Goal: Contribute content: Add original content to the website for others to see

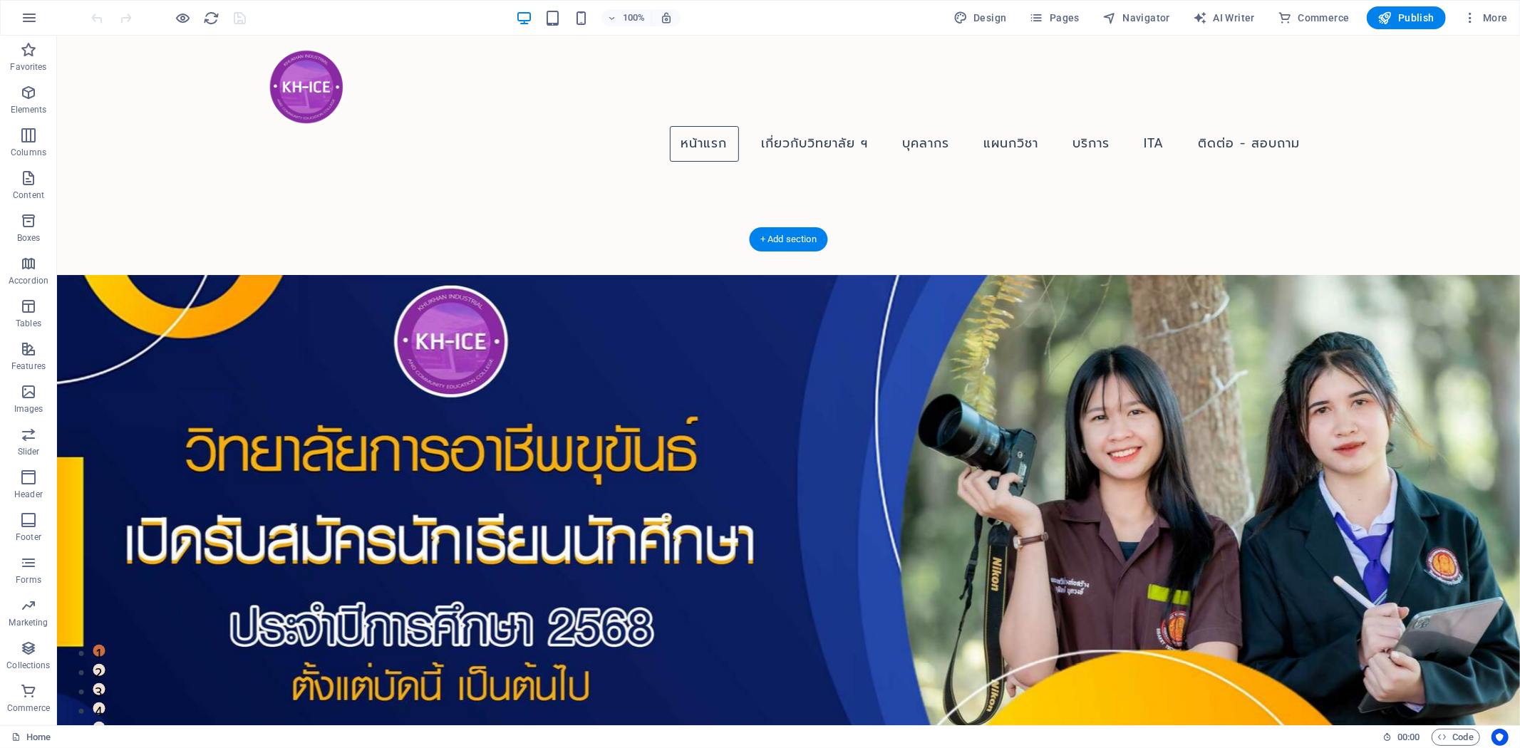
click at [226, 274] on figure at bounding box center [787, 523] width 1463 height 499
select select "px"
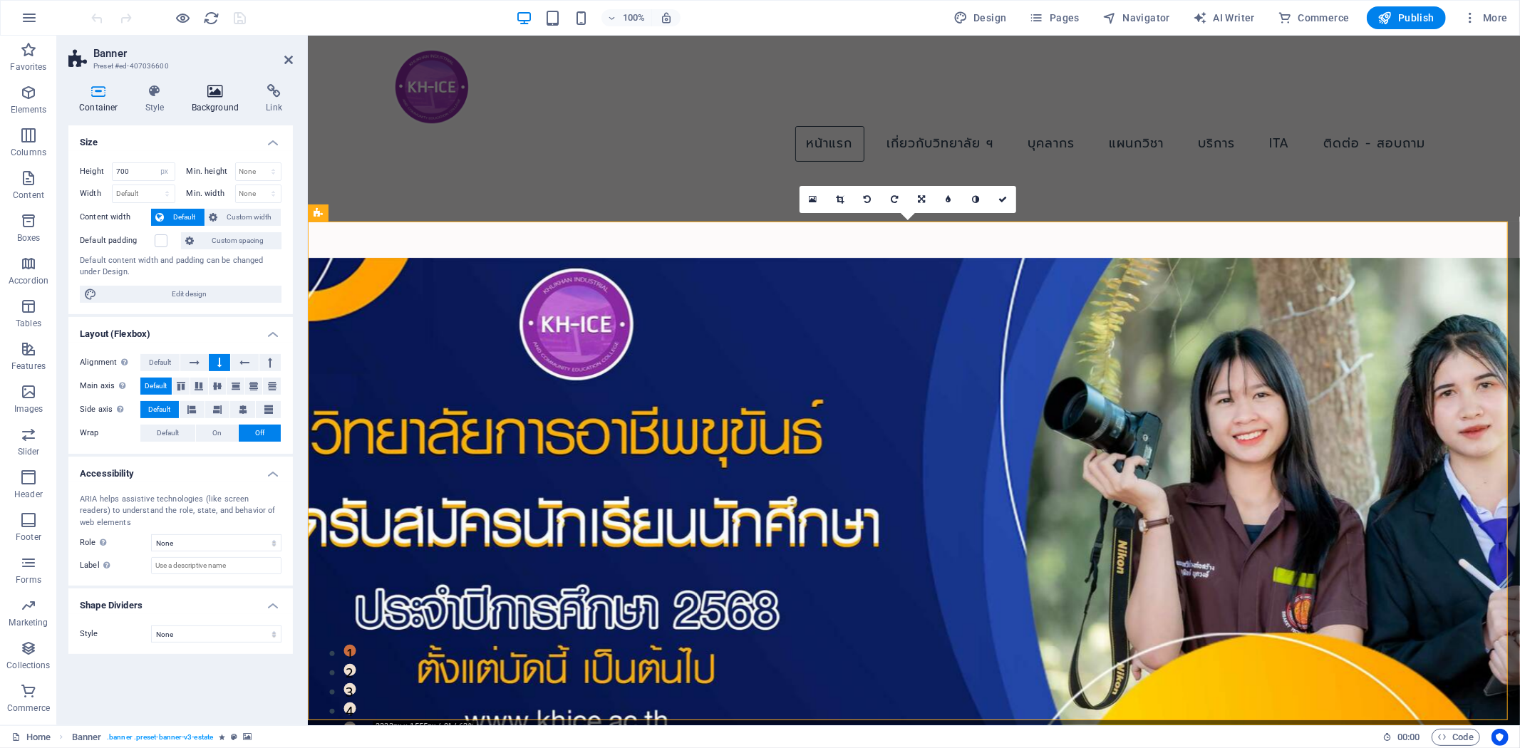
click at [202, 90] on icon at bounding box center [215, 91] width 69 height 14
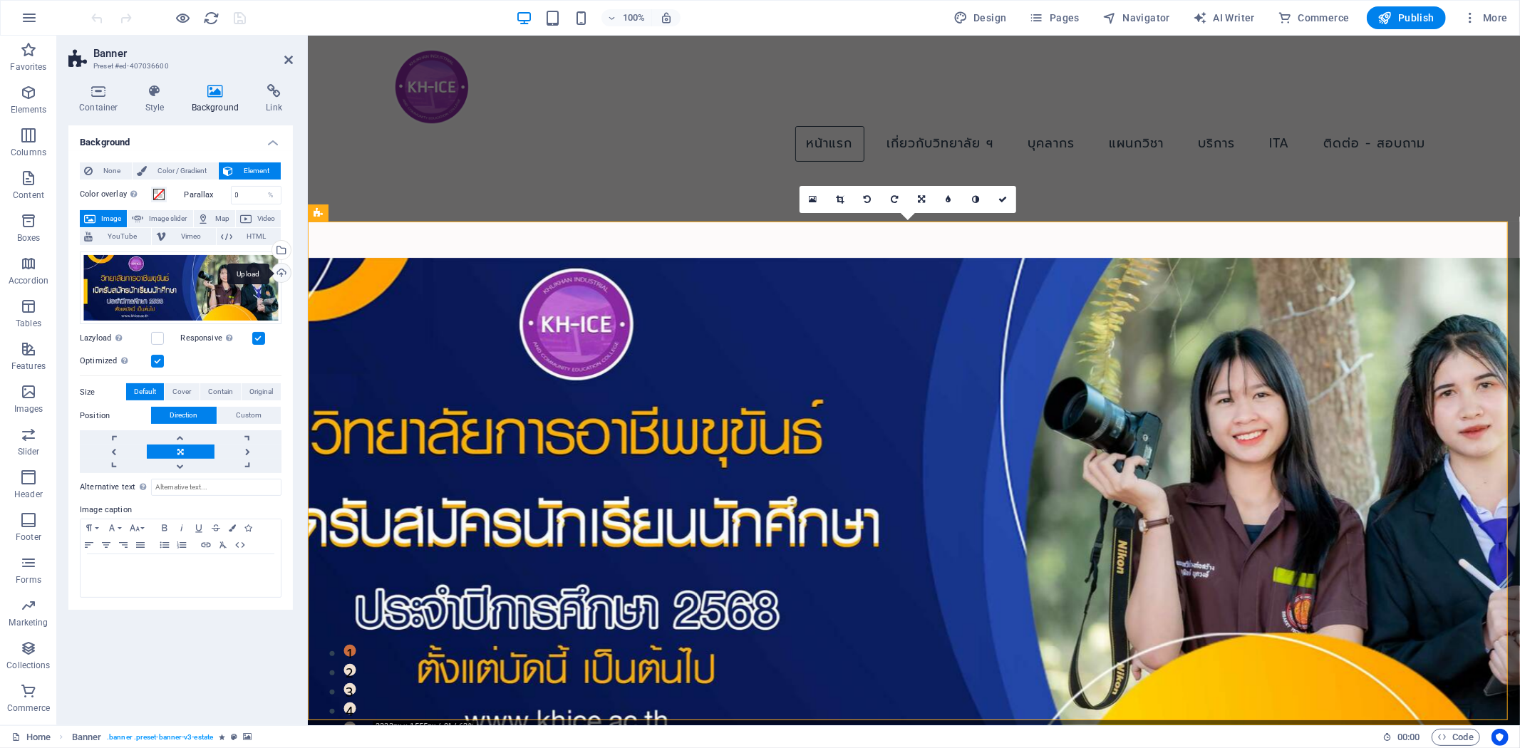
click at [282, 274] on div "Upload" at bounding box center [279, 274] width 21 height 21
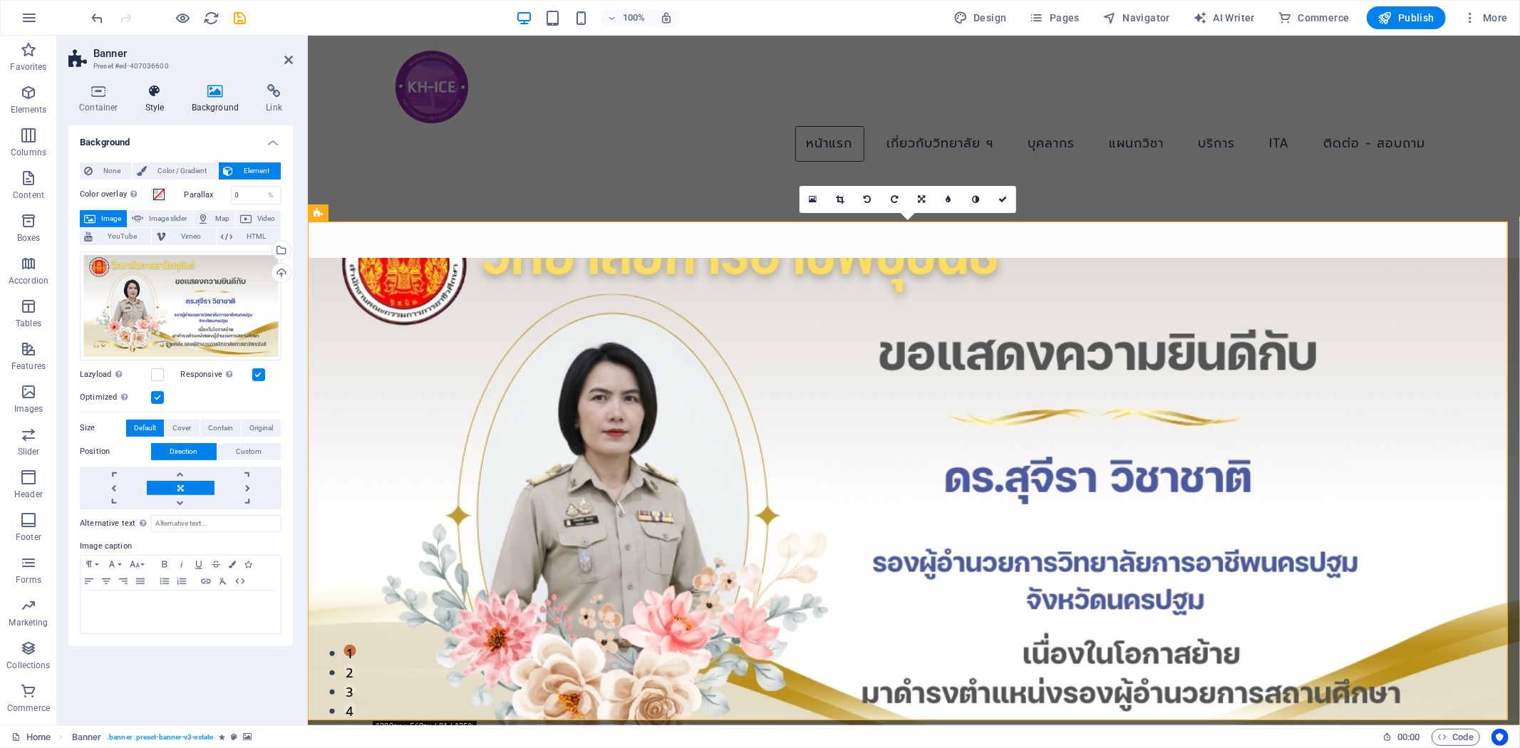
click at [158, 101] on h4 "Style" at bounding box center [158, 99] width 46 height 30
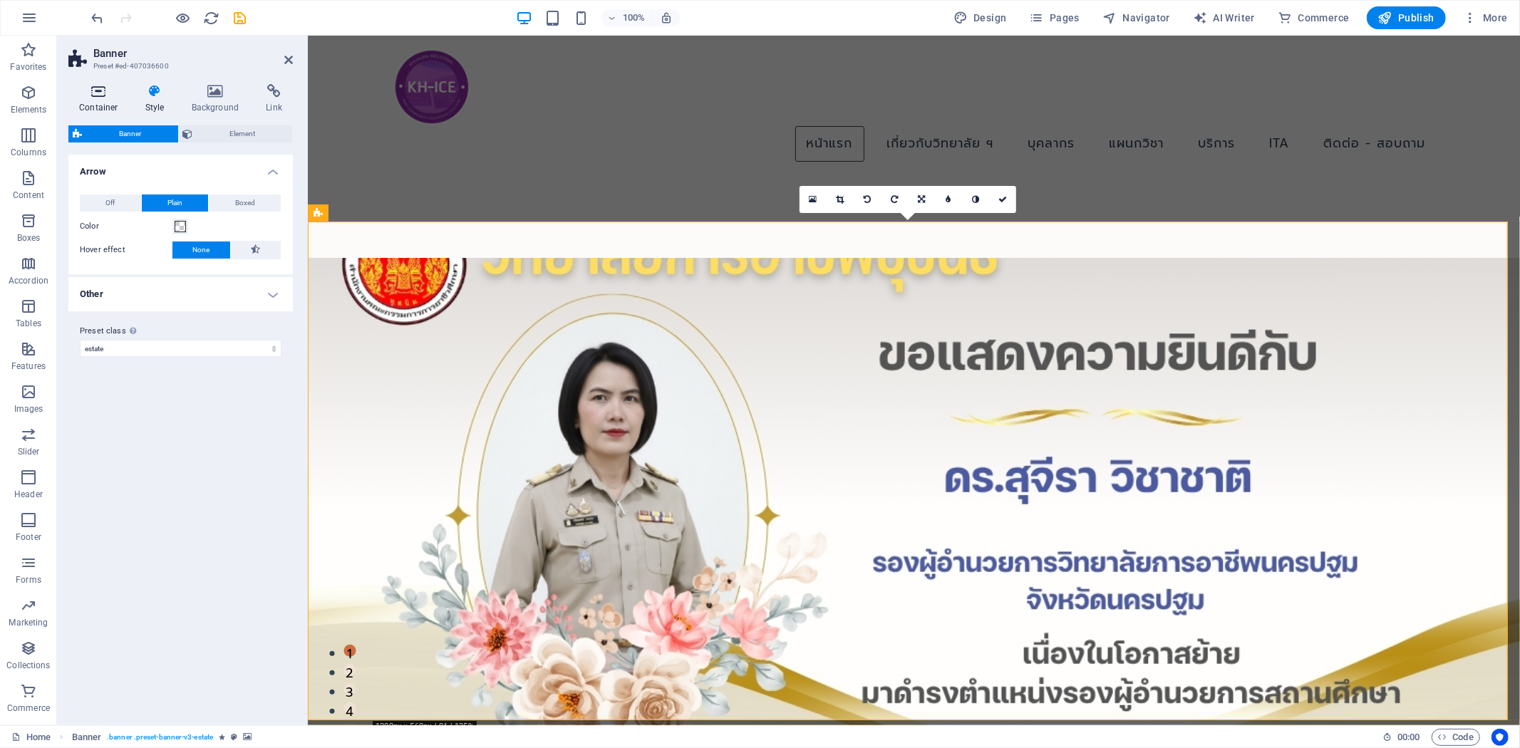
click at [100, 90] on icon at bounding box center [98, 91] width 61 height 14
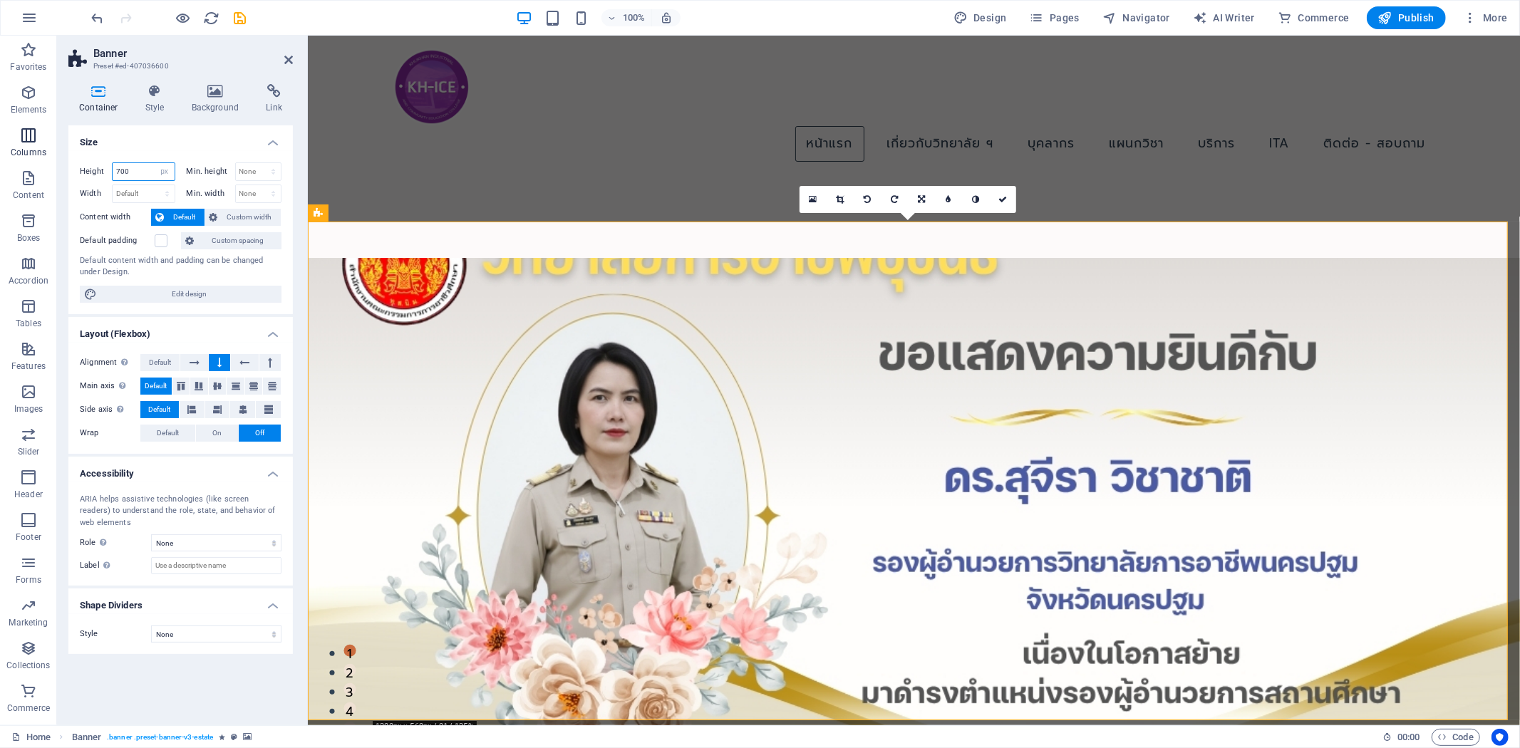
drag, startPoint x: 133, startPoint y: 169, endPoint x: 0, endPoint y: 152, distance: 133.5
click at [0, 152] on section "Favorites Elements Columns Content Boxes Accordion Tables Features Images Slide…" at bounding box center [760, 381] width 1520 height 690
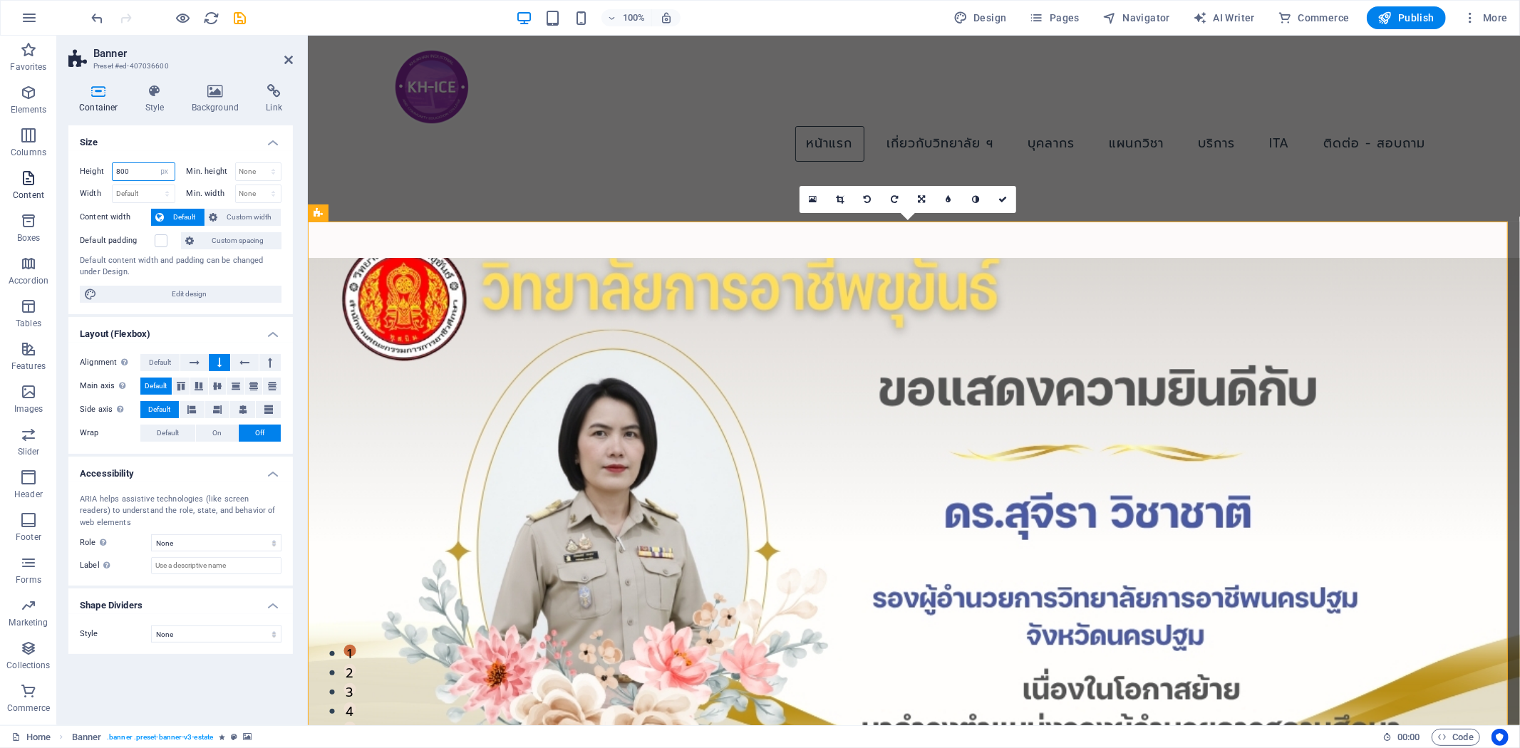
drag, startPoint x: 135, startPoint y: 173, endPoint x: 38, endPoint y: 179, distance: 97.8
click at [38, 179] on section "Favorites Elements Columns Content Boxes Accordion Tables Features Images Slide…" at bounding box center [760, 381] width 1520 height 690
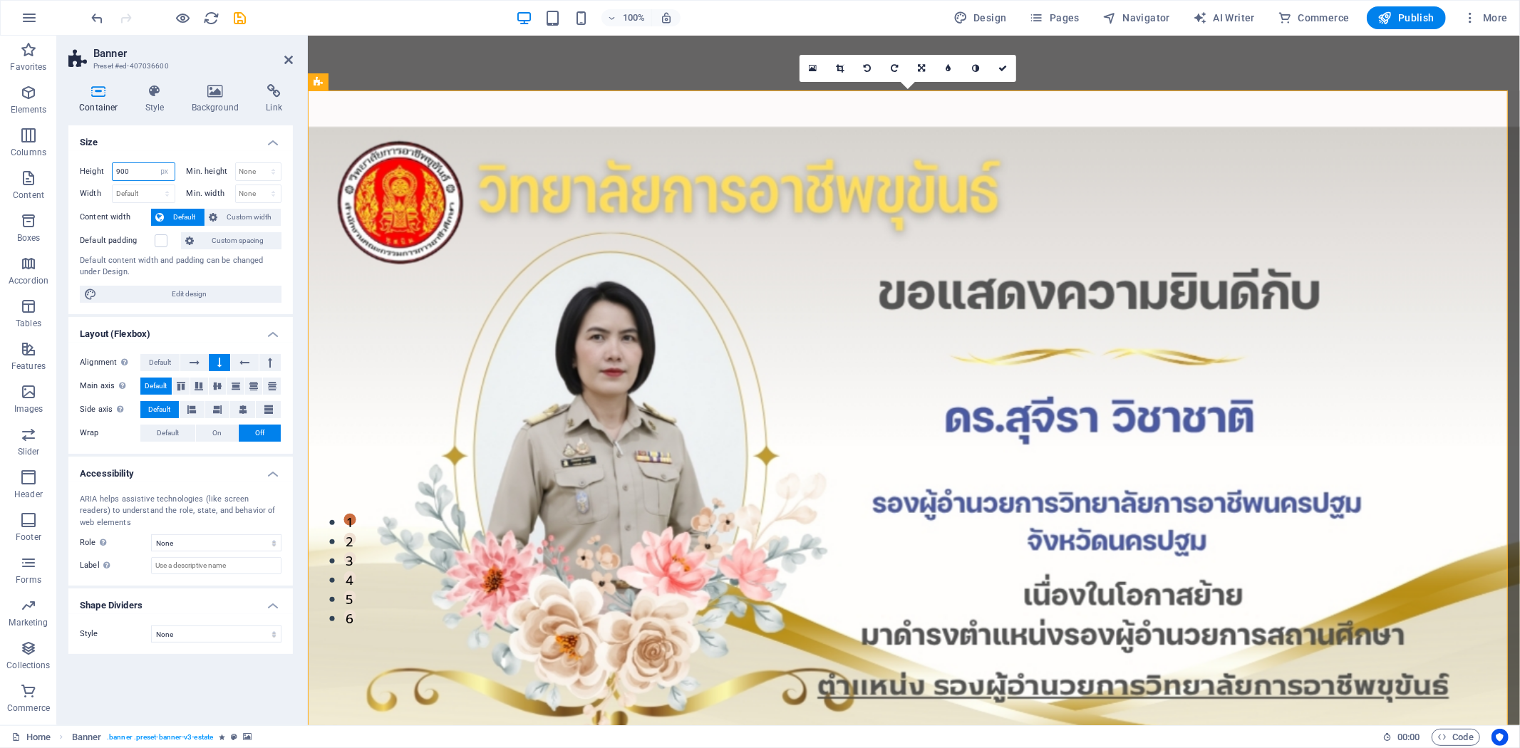
scroll to position [162, 0]
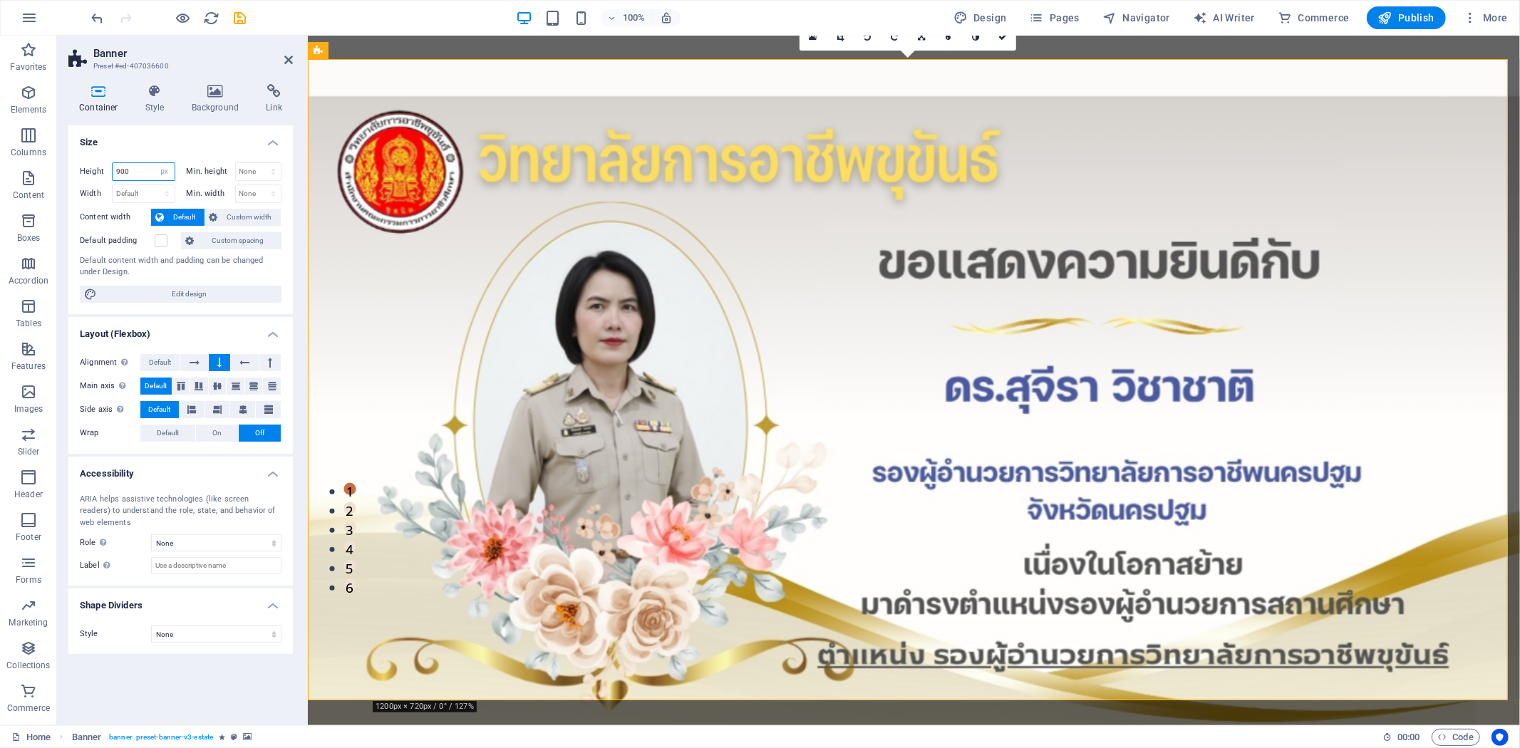
type input "900"
click at [280, 58] on h2 "Banner" at bounding box center [192, 53] width 199 height 13
click at [286, 58] on icon at bounding box center [288, 59] width 9 height 11
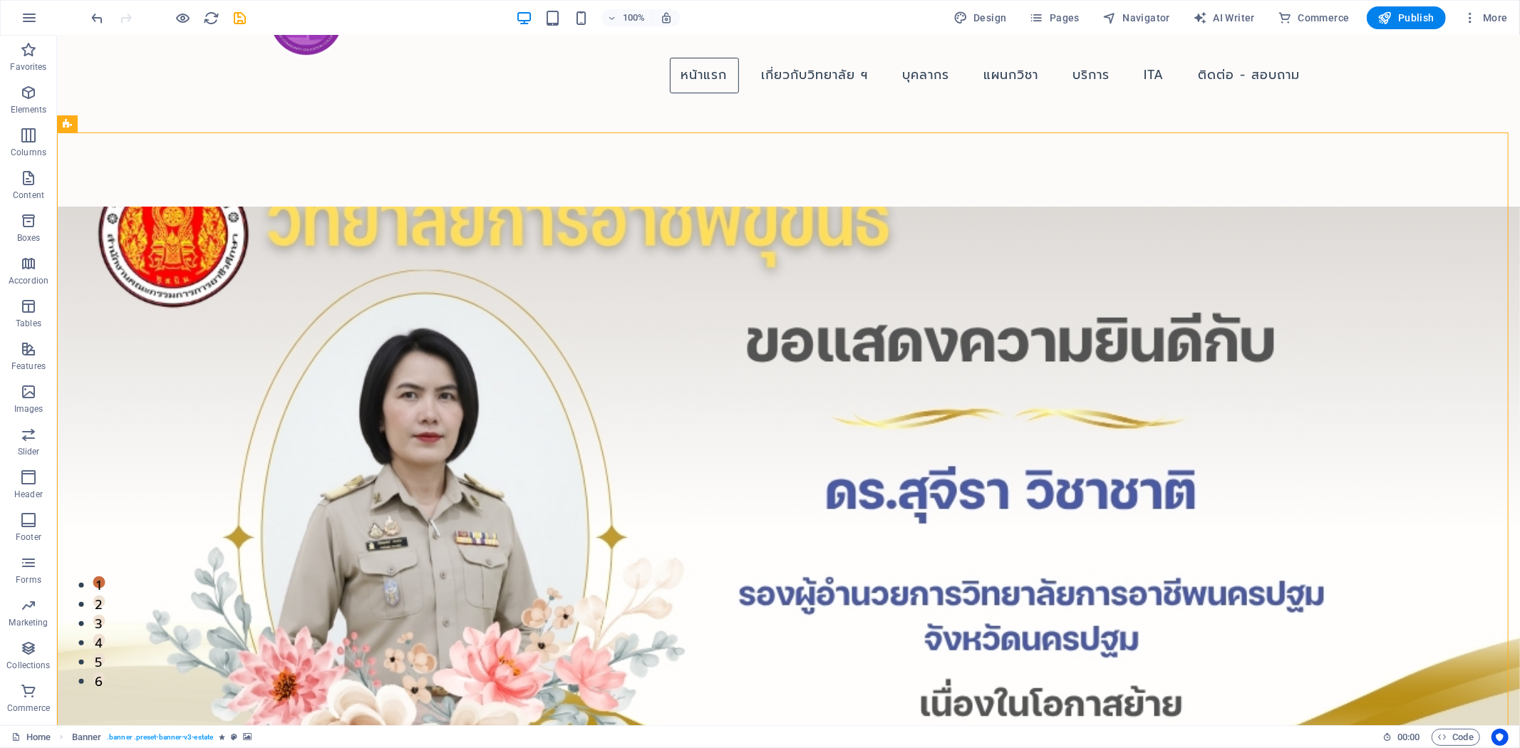
scroll to position [38, 0]
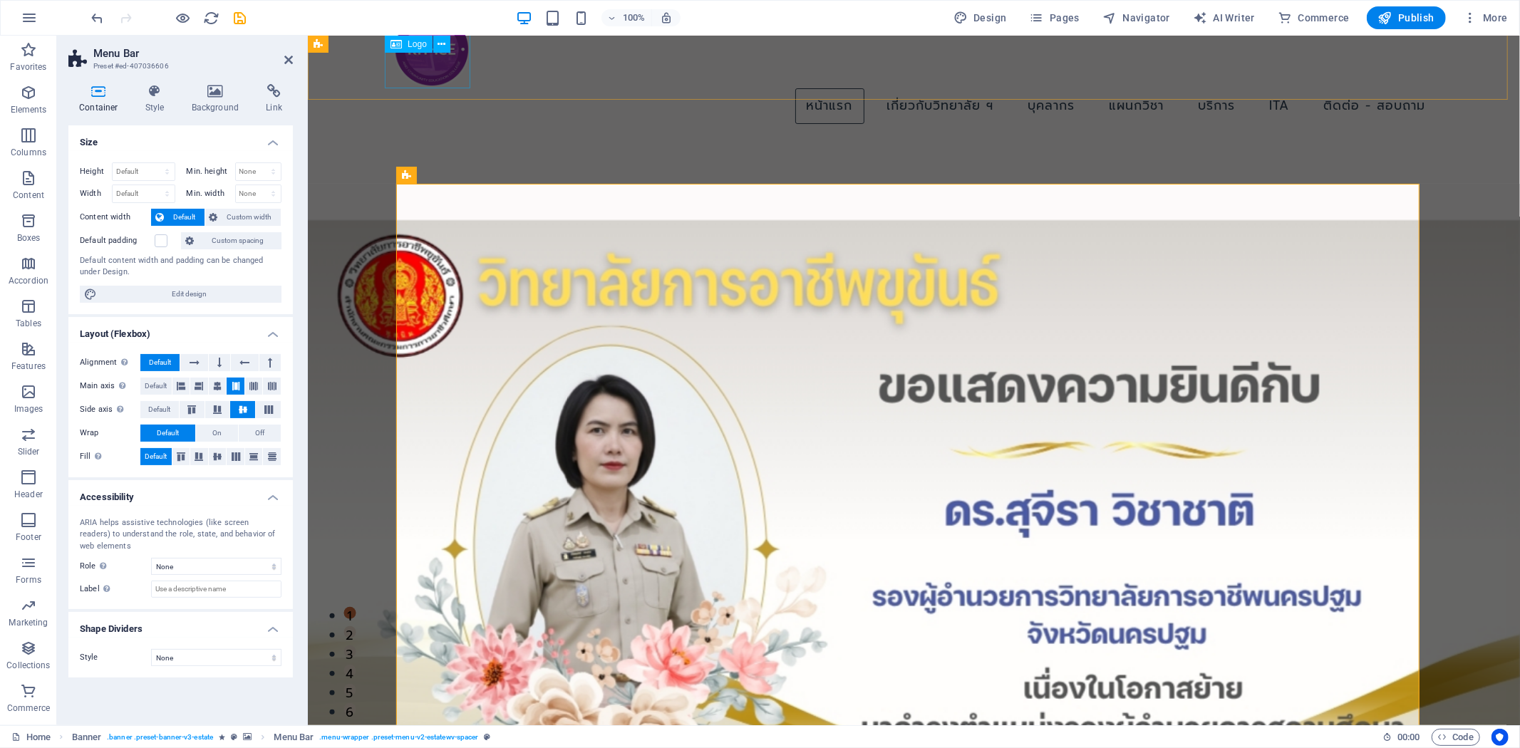
click at [390, 78] on div at bounding box center [913, 48] width 1046 height 79
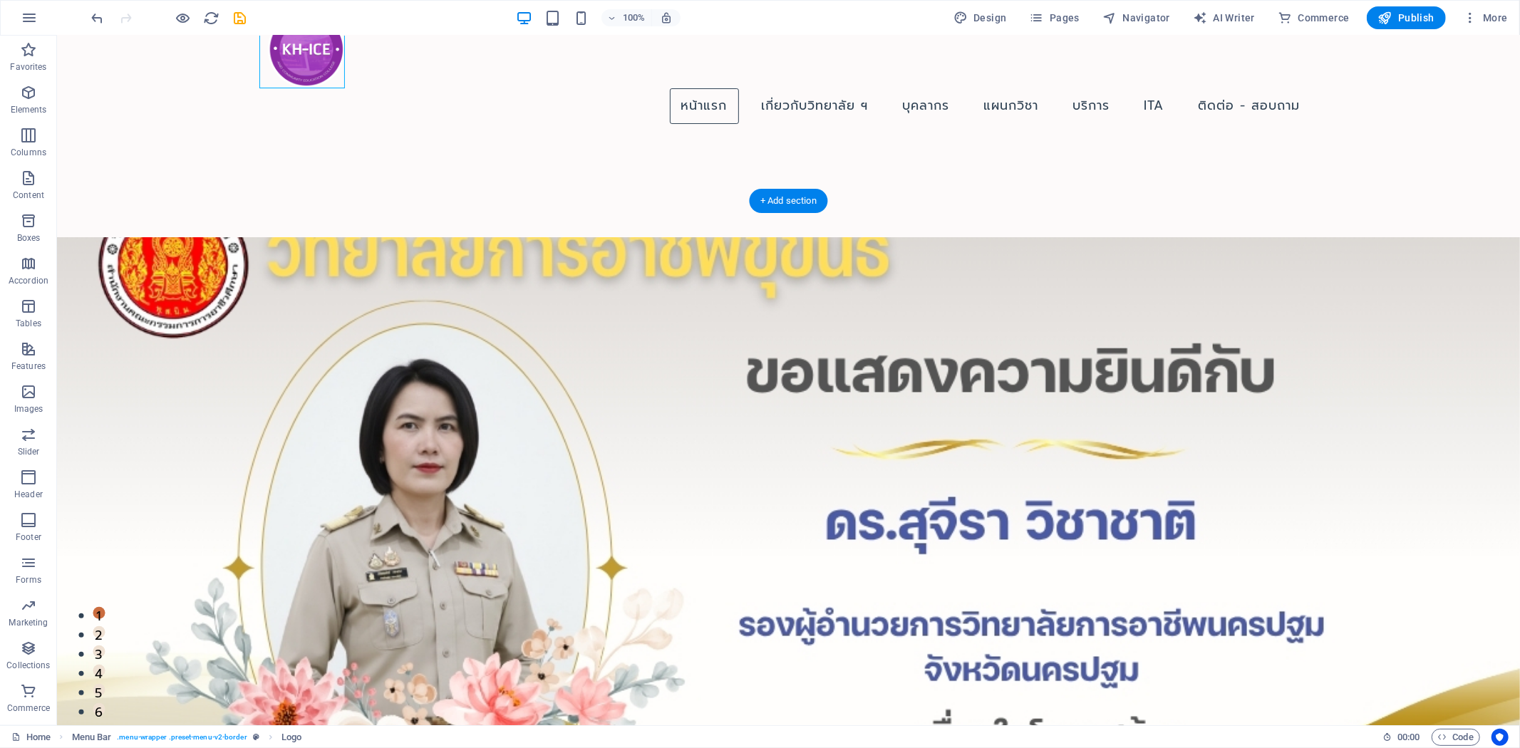
click at [150, 271] on figure at bounding box center [787, 557] width 1463 height 641
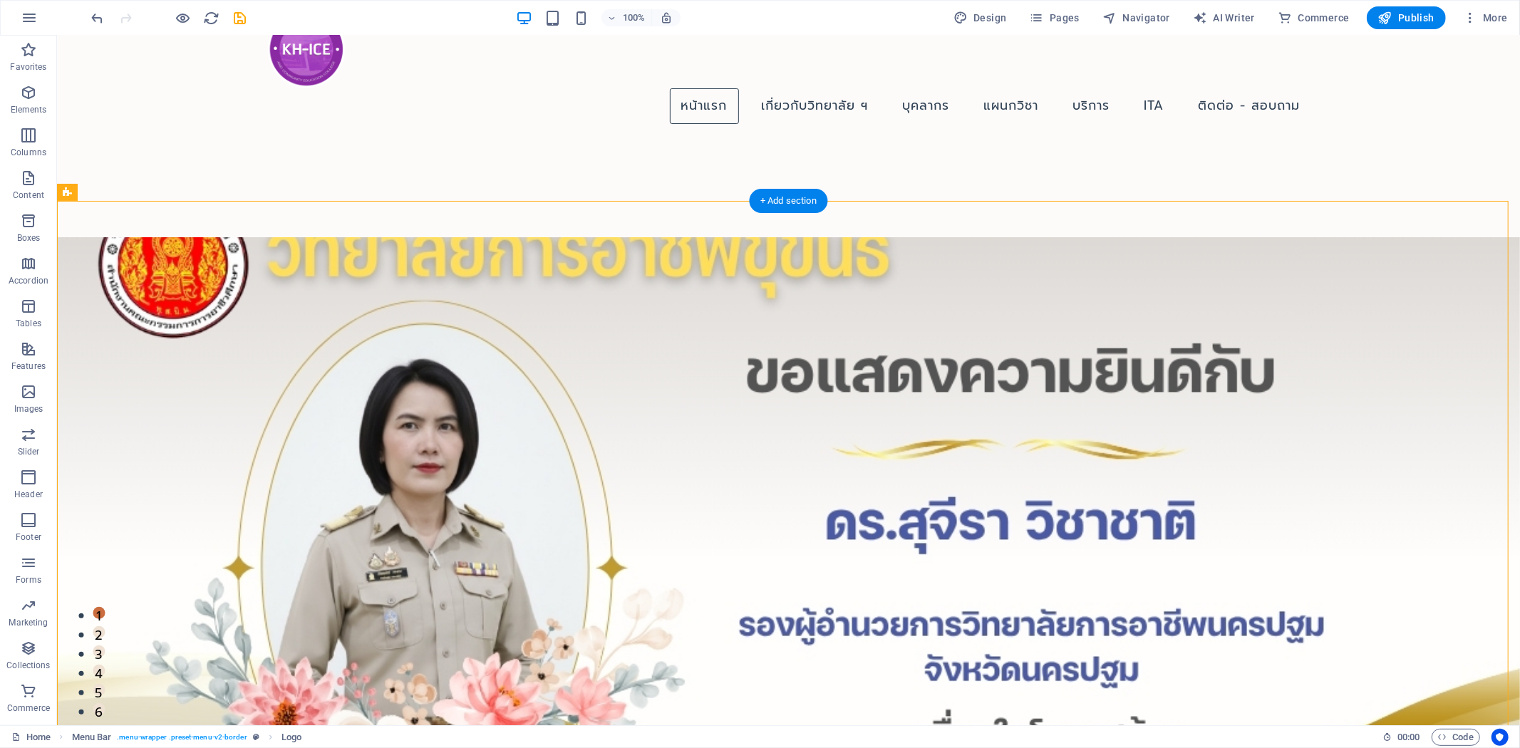
click at [150, 271] on figure at bounding box center [787, 557] width 1463 height 641
select select "px"
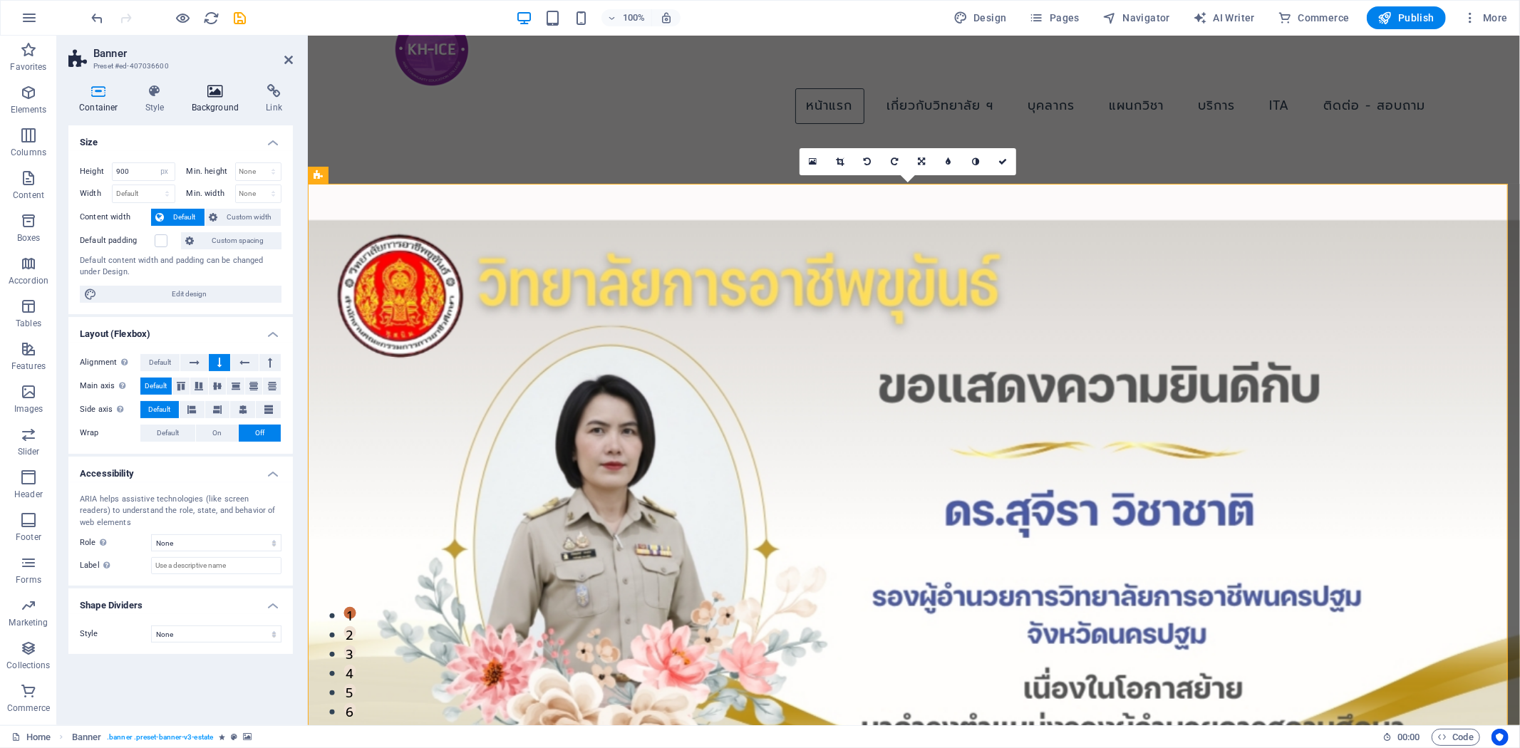
click at [226, 96] on icon at bounding box center [215, 91] width 69 height 14
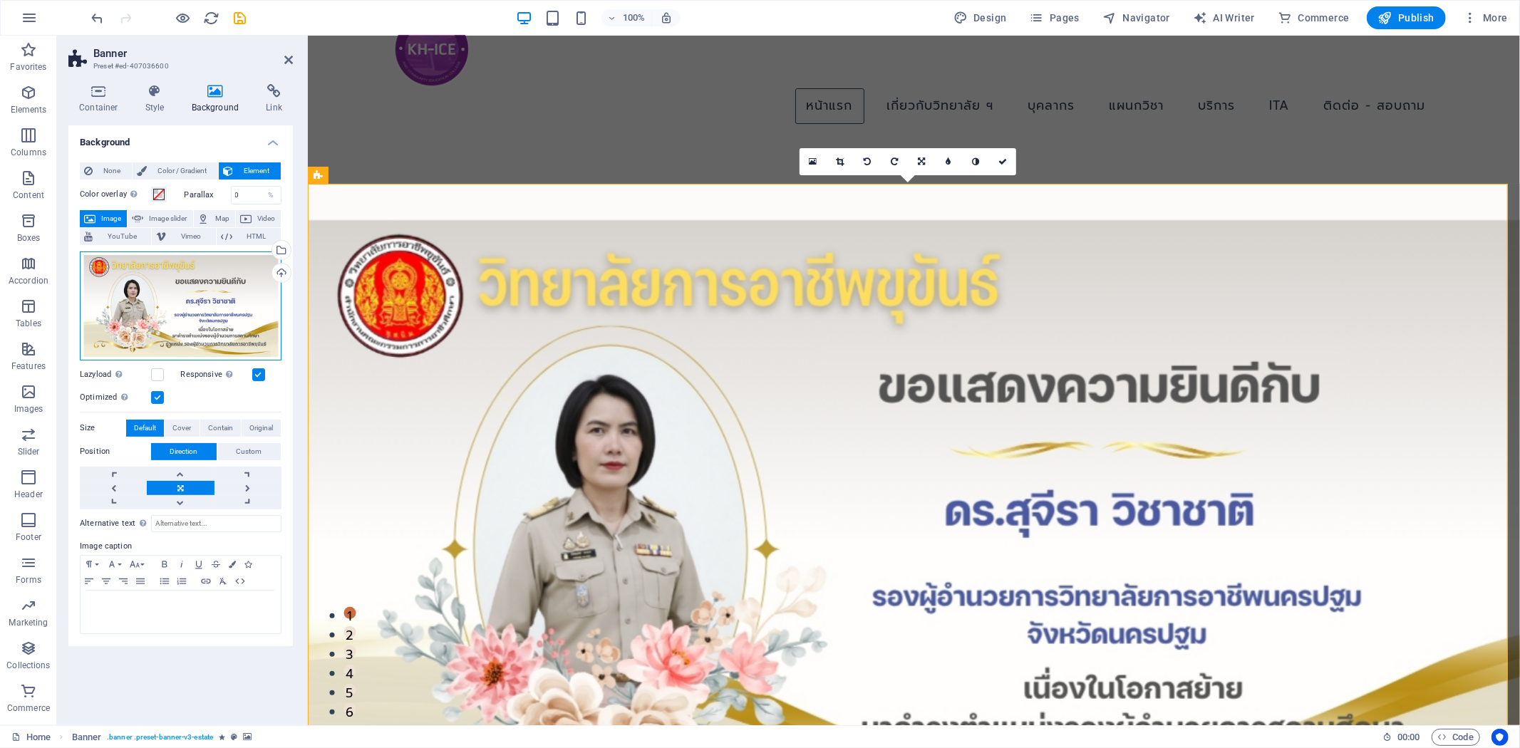
click at [155, 301] on div "Drag files here, click to choose files or select files from Files or our free s…" at bounding box center [181, 305] width 202 height 109
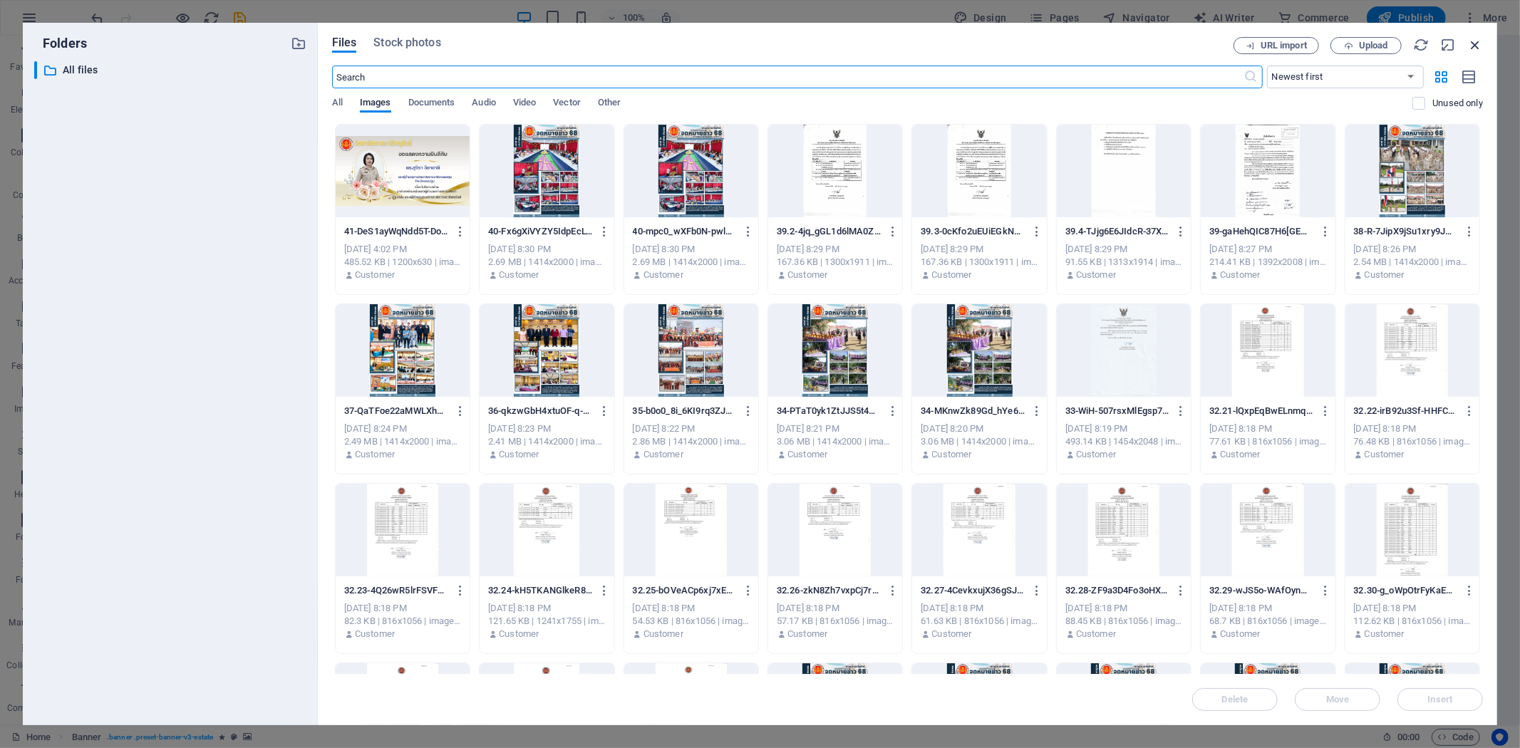
click at [1478, 40] on icon "button" at bounding box center [1475, 45] width 16 height 16
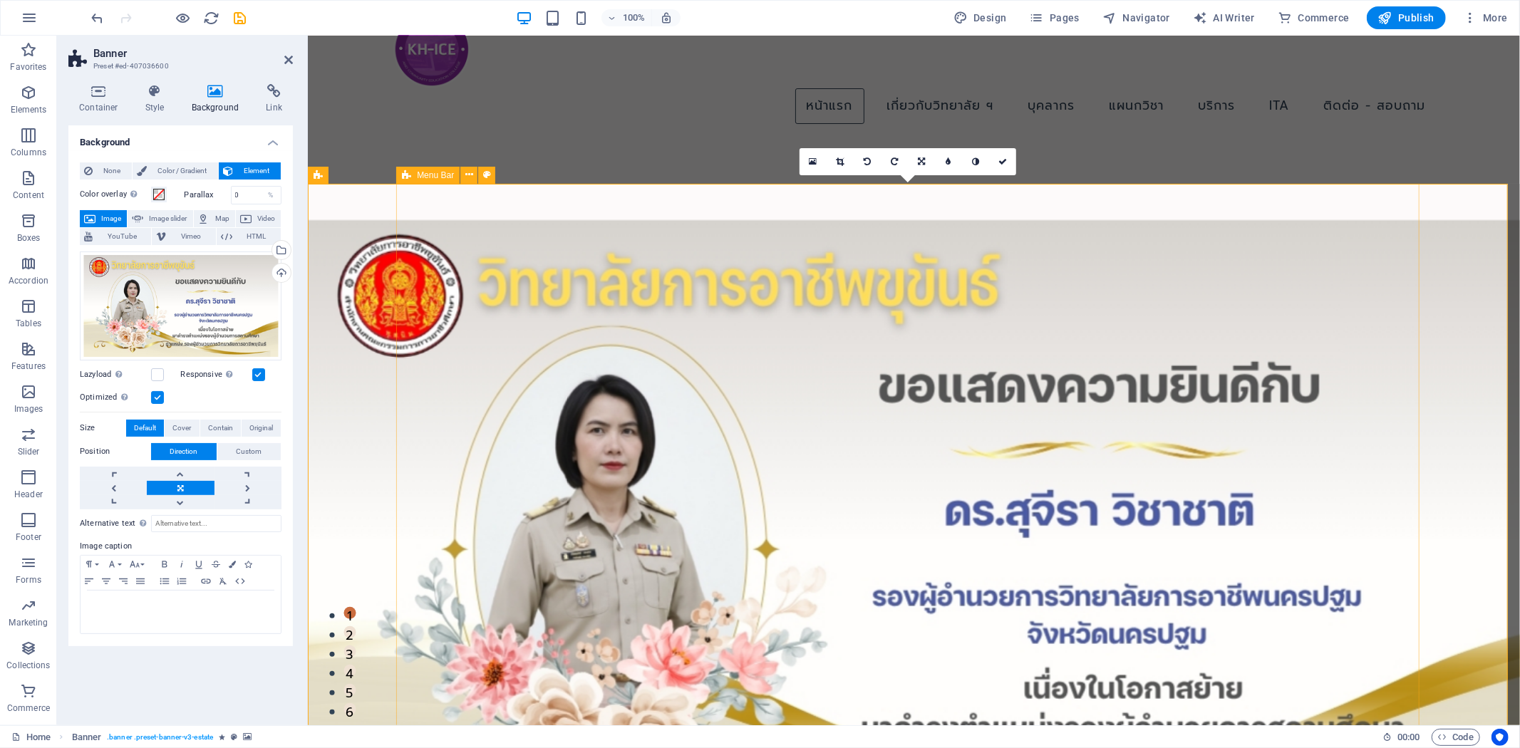
drag, startPoint x: 343, startPoint y: 313, endPoint x: 343, endPoint y: 322, distance: 8.5
click at [343, 322] on figure at bounding box center [913, 539] width 1212 height 641
click at [289, 58] on icon at bounding box center [288, 59] width 9 height 11
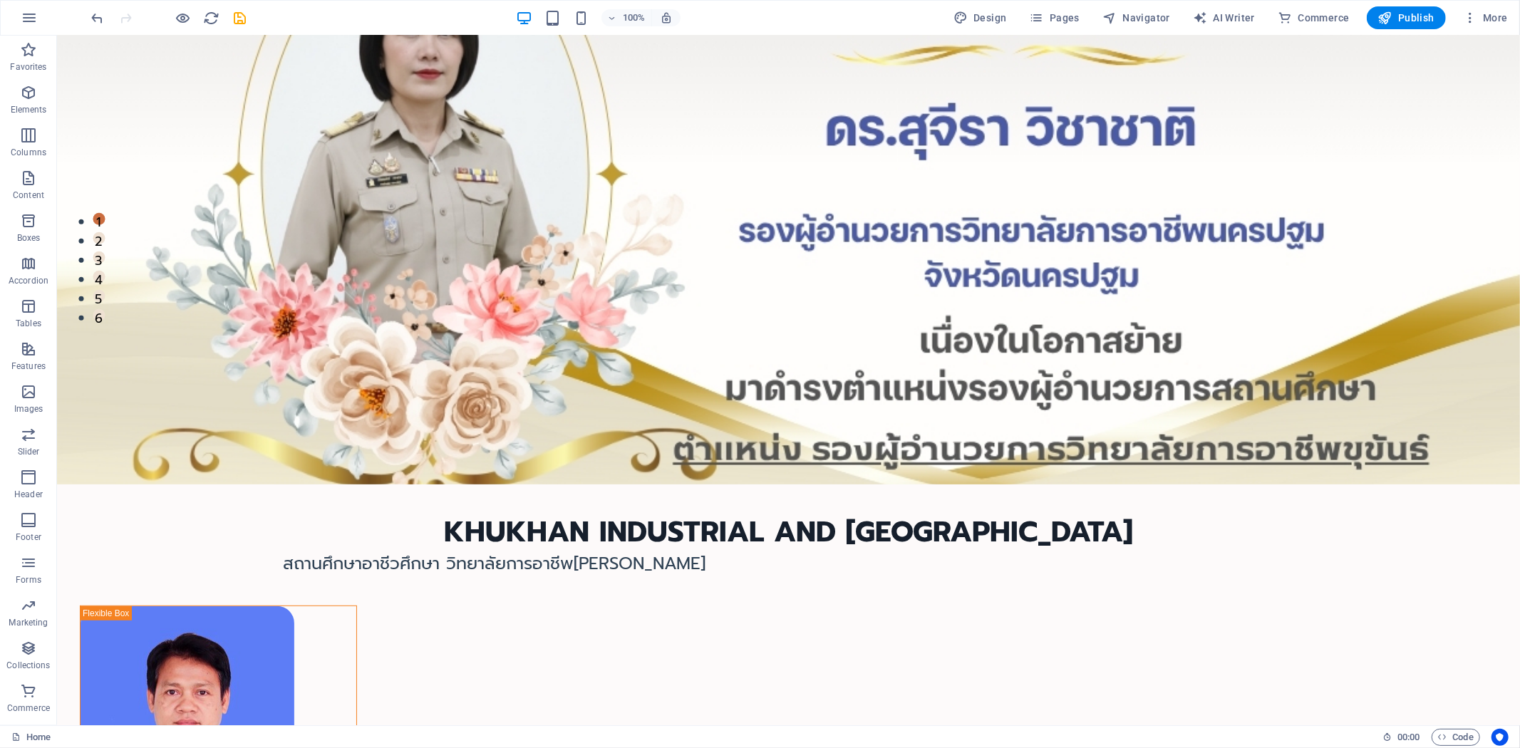
scroll to position [0, 0]
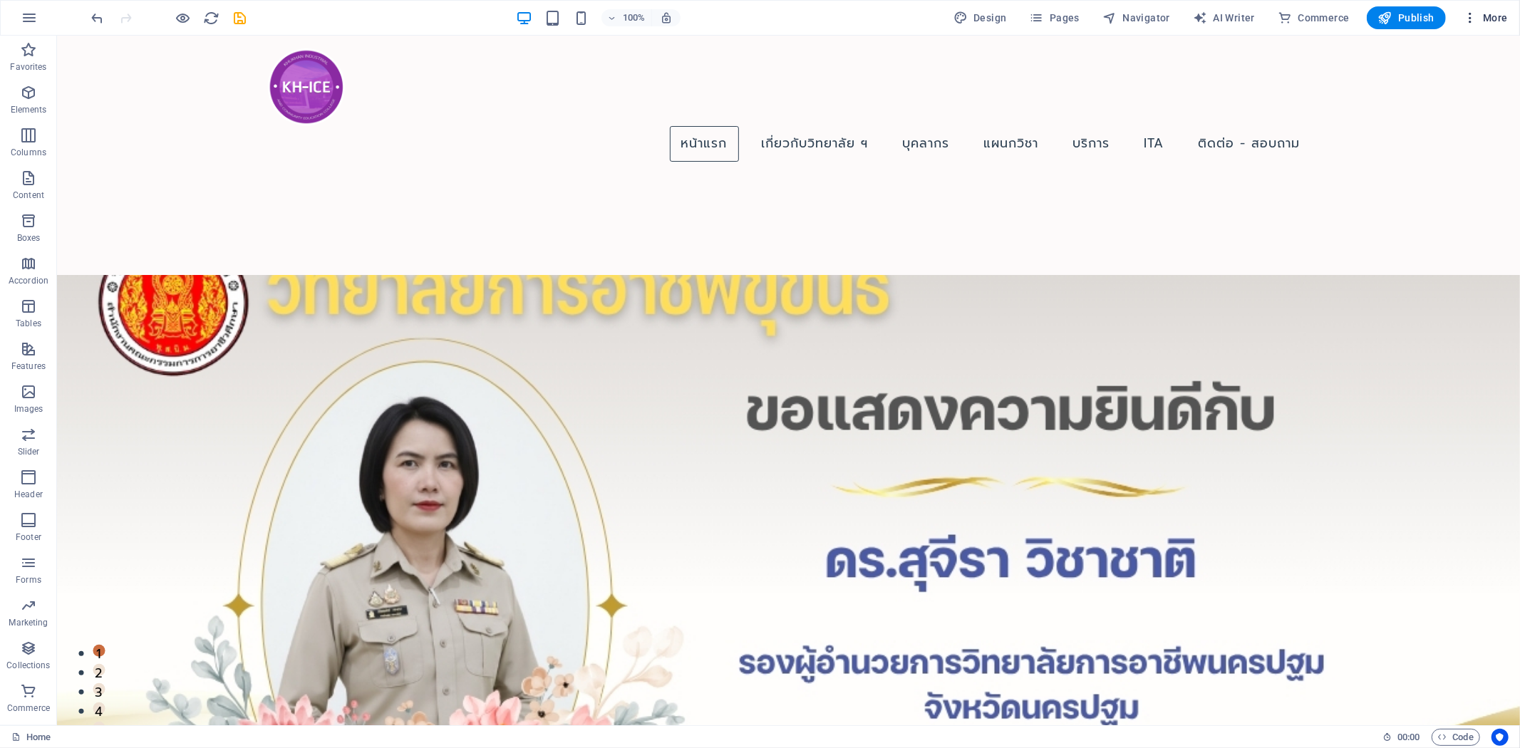
click at [1492, 14] on span "More" at bounding box center [1485, 18] width 45 height 14
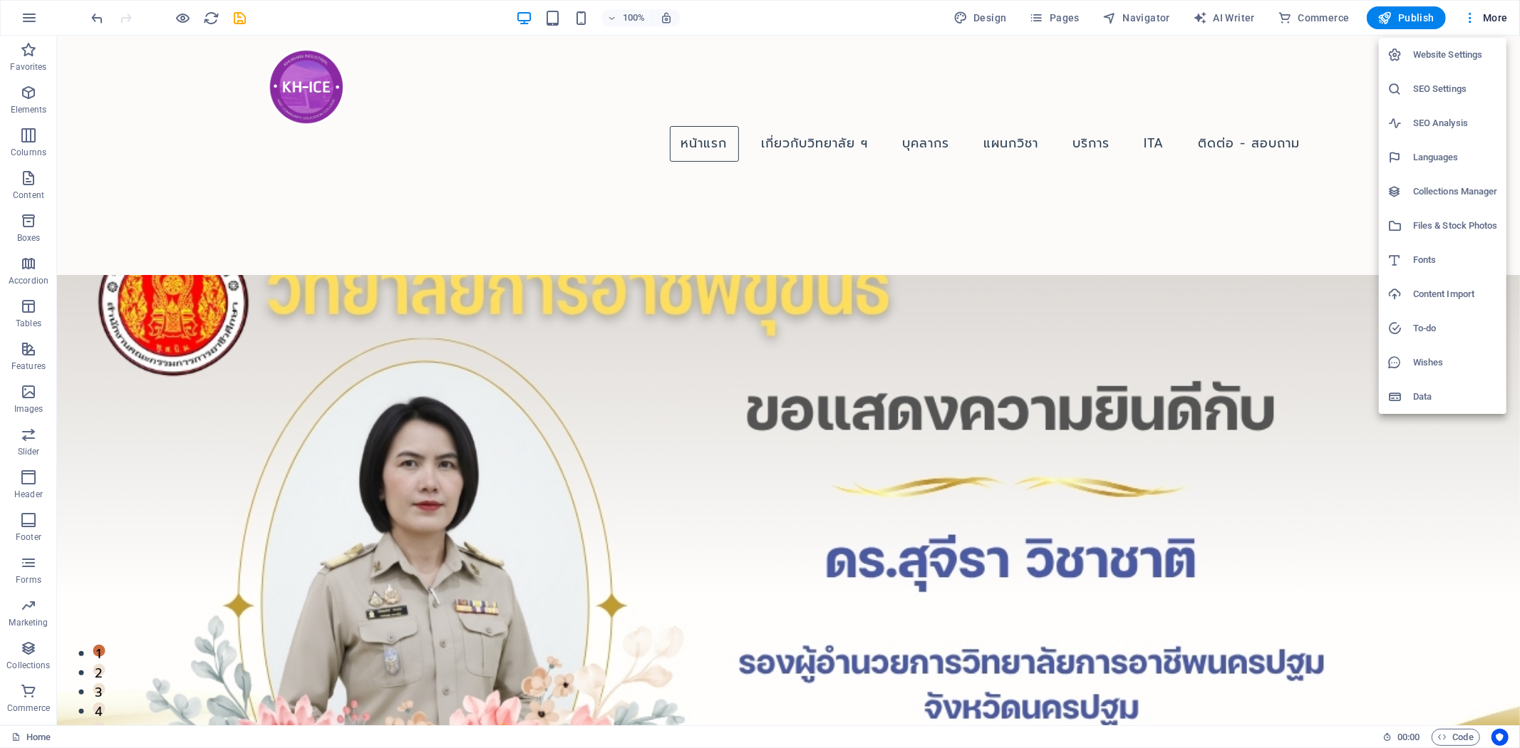
click at [1451, 189] on h6 "Collections Manager" at bounding box center [1455, 191] width 85 height 17
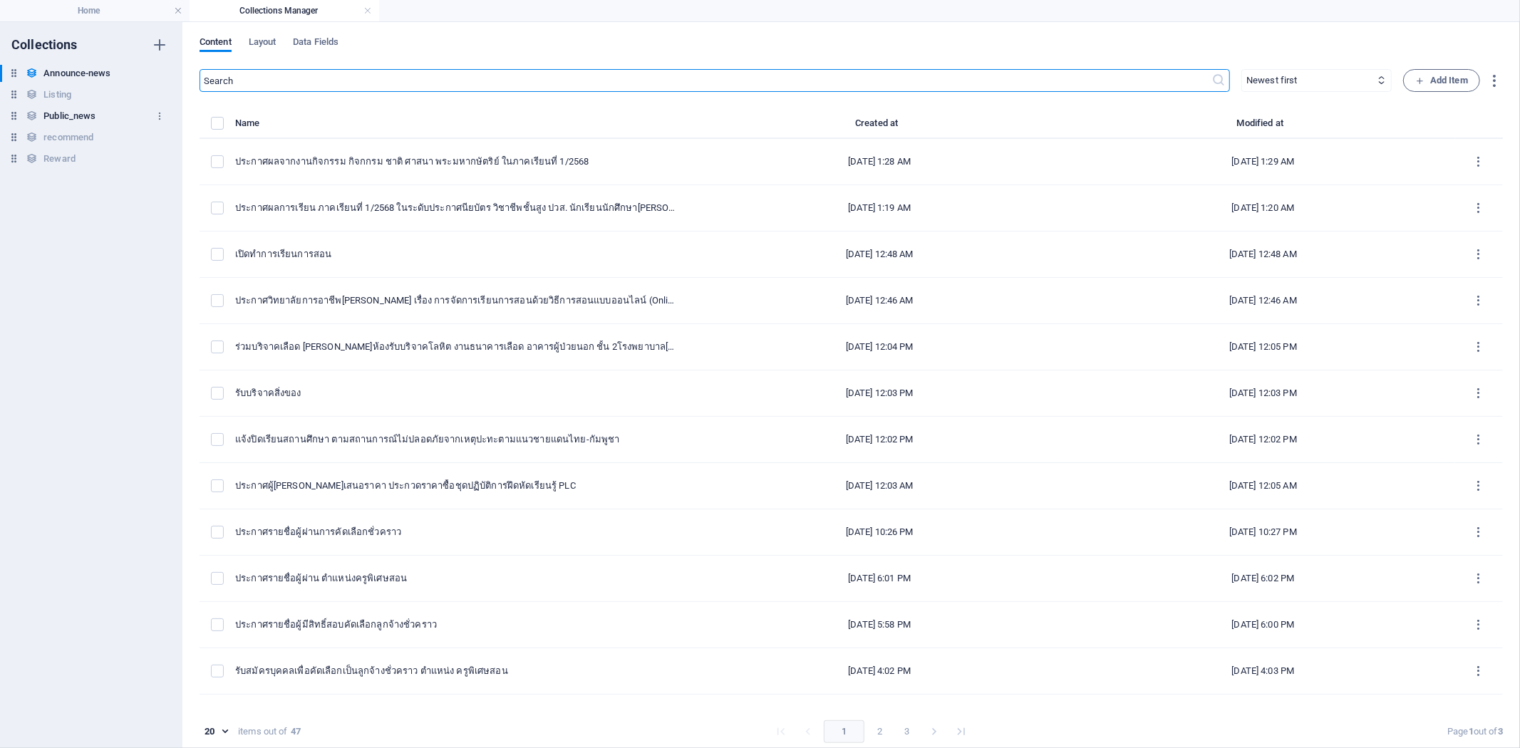
click at [57, 116] on h6 "Public_news" at bounding box center [69, 116] width 52 height 17
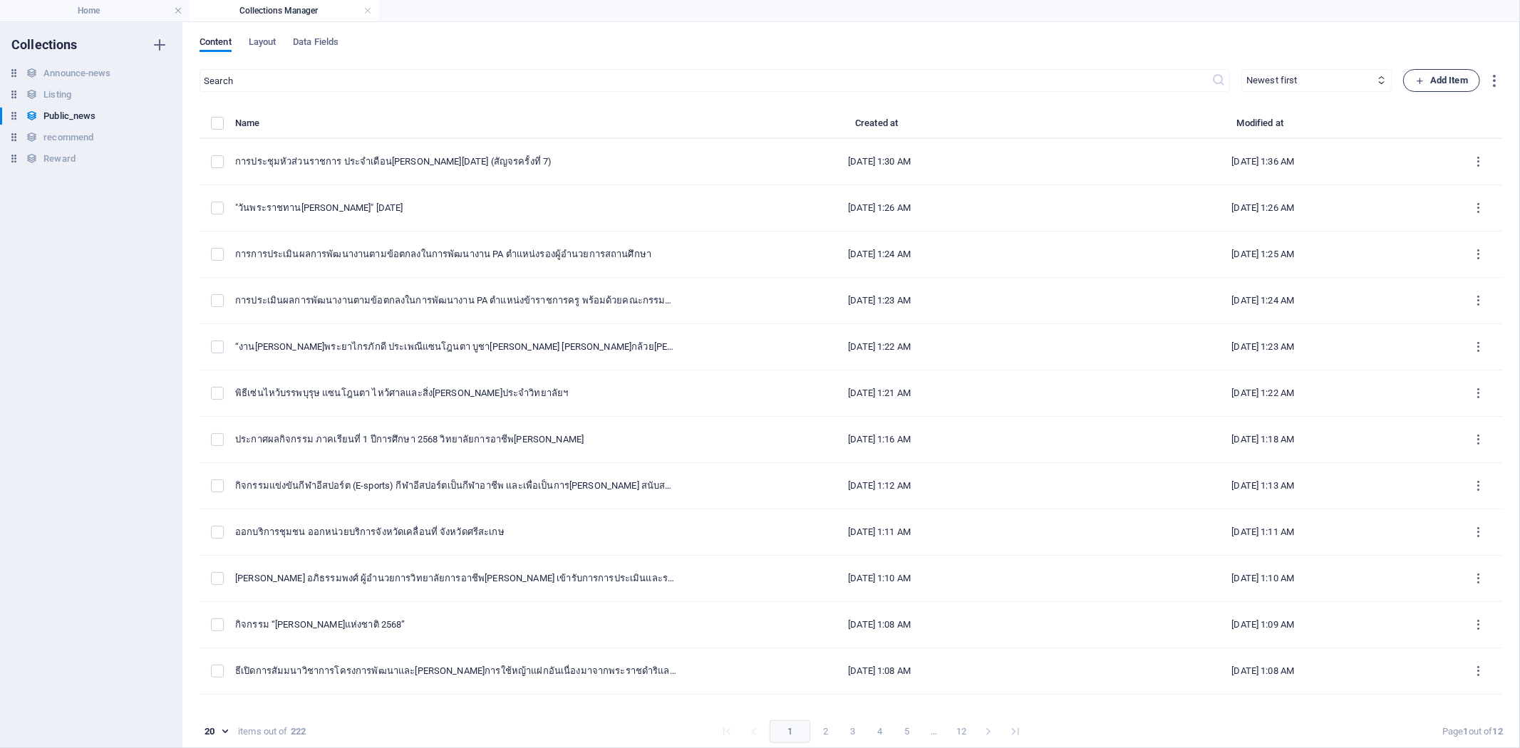
click at [1430, 80] on span "Add Item" at bounding box center [1441, 80] width 53 height 17
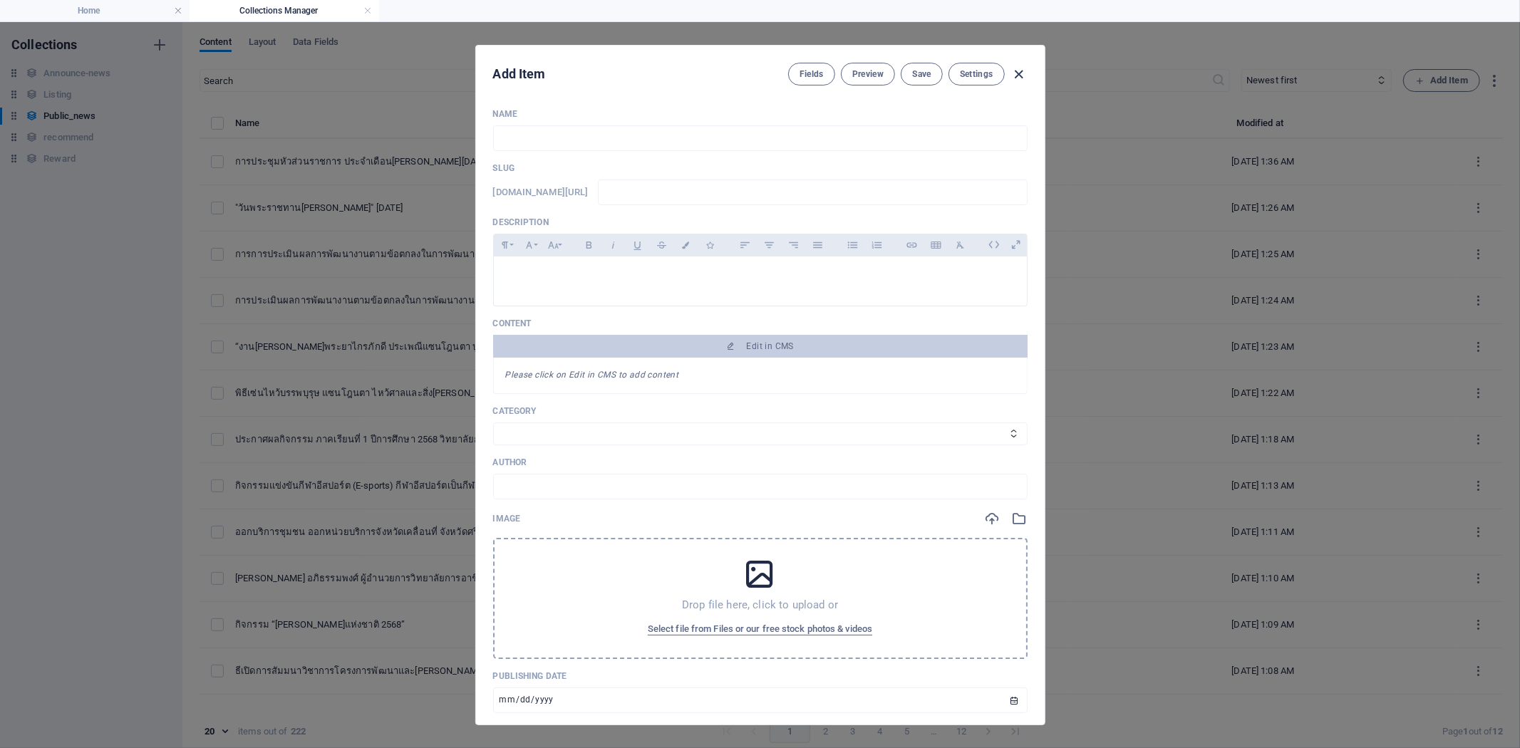
click at [1014, 75] on icon "button" at bounding box center [1018, 74] width 16 height 16
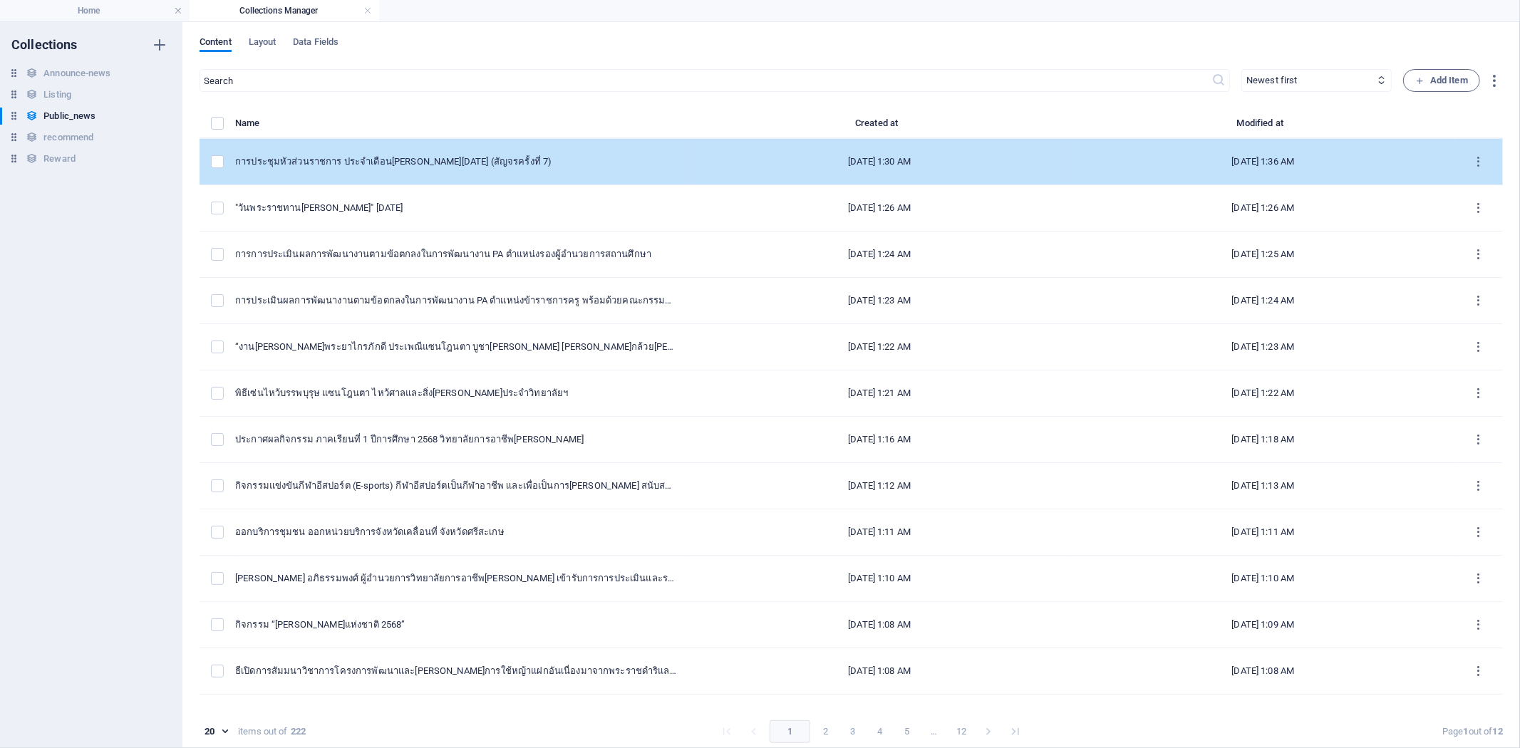
click at [365, 145] on td "การประชุมหัวส่วนราชการ ประจำเดือน[PERSON_NAME][DATE] (สัญจรครั้งที่ 7)" at bounding box center [461, 162] width 452 height 46
select select "จดหมายข่าว"
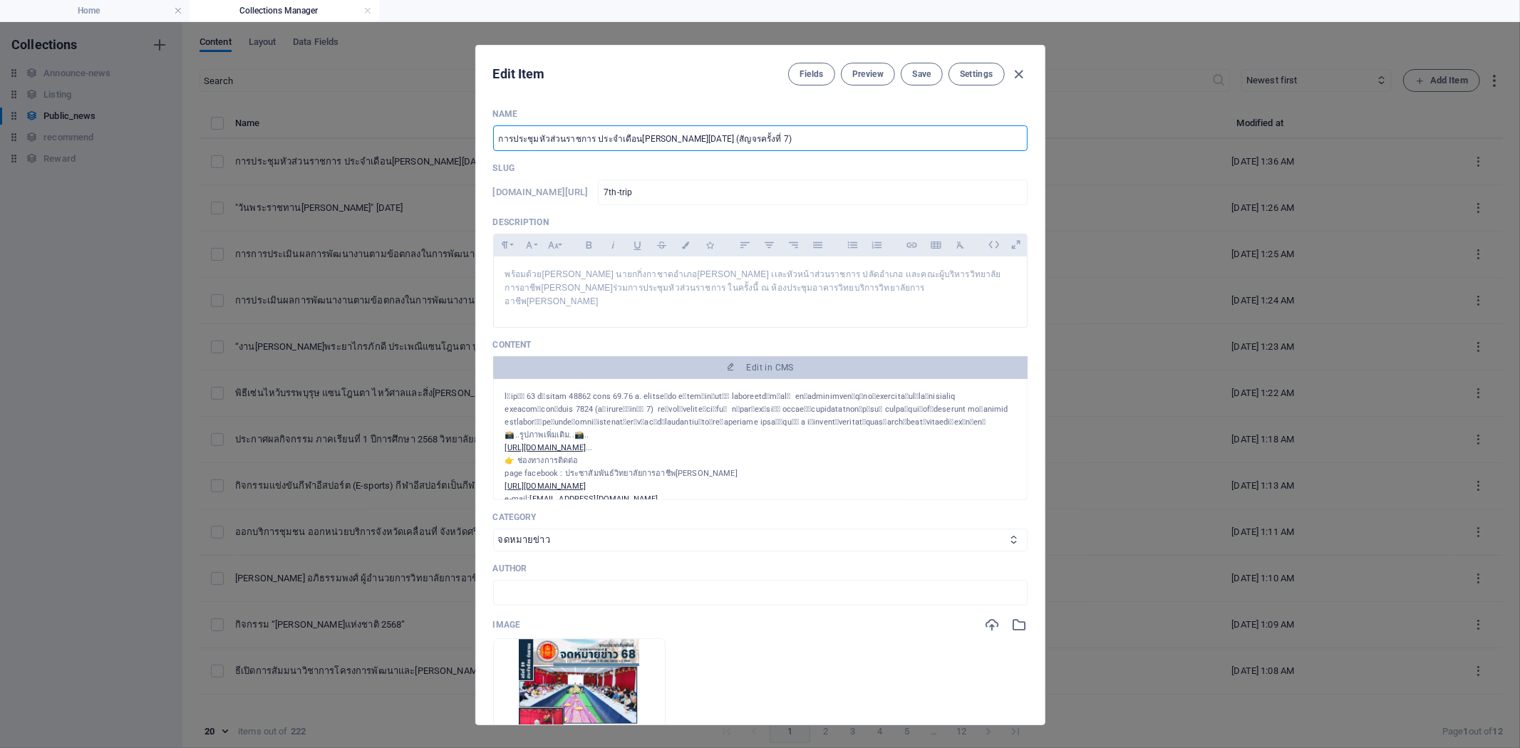
click at [542, 138] on input "การประชุมหัวส่วนราชการ ประจำเดือน[PERSON_NAME][DATE] (สัญจรครั้งที่ 7)" at bounding box center [760, 138] width 534 height 26
type input "การประชุมหัวหน้าส่วนราชการ ประจำเดือน[PERSON_NAME][DATE] (สัญจรครั้งที่ 7)"
click at [924, 73] on span "Save" at bounding box center [921, 73] width 19 height 11
click at [1017, 76] on icon "button" at bounding box center [1018, 74] width 16 height 16
type input "[DATE]"
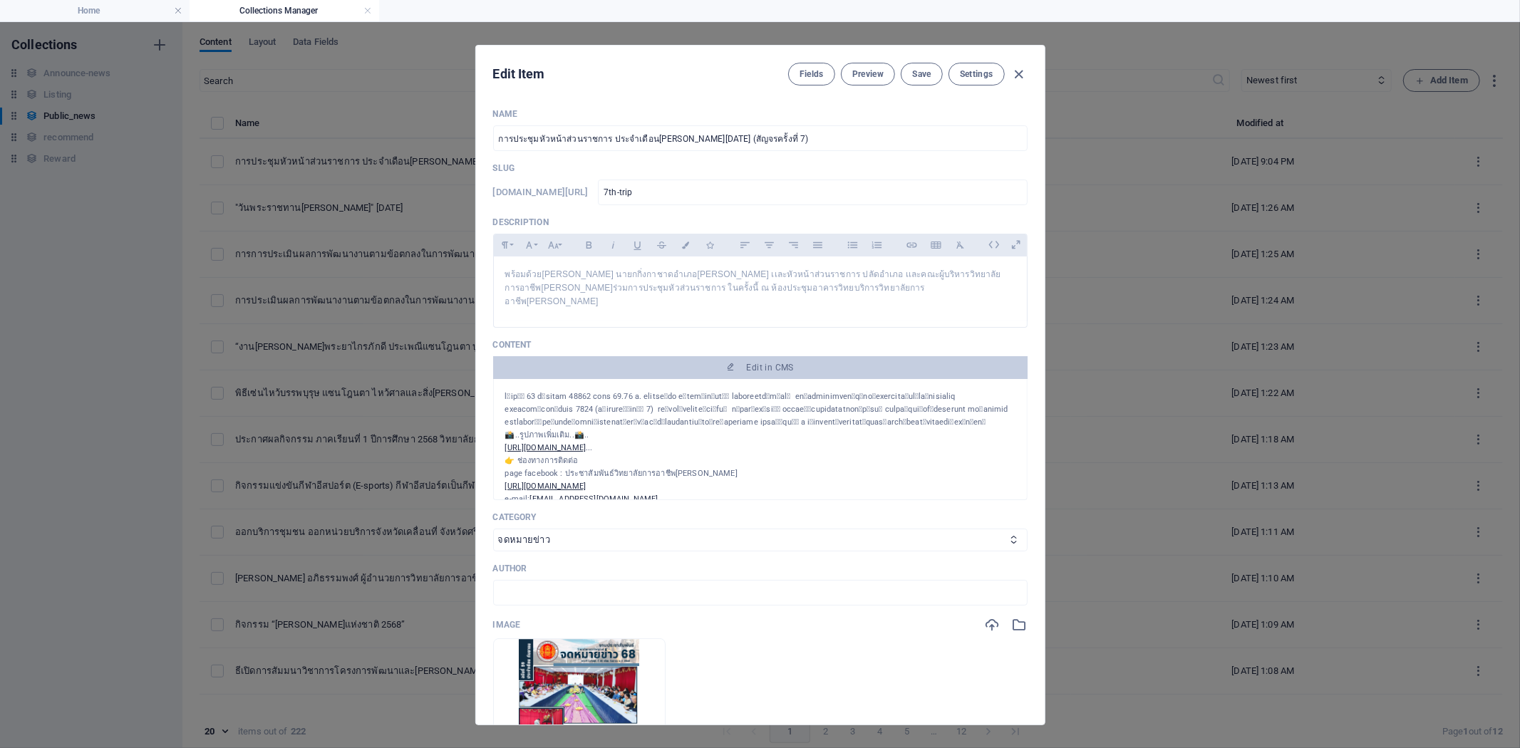
type input "7th-trip"
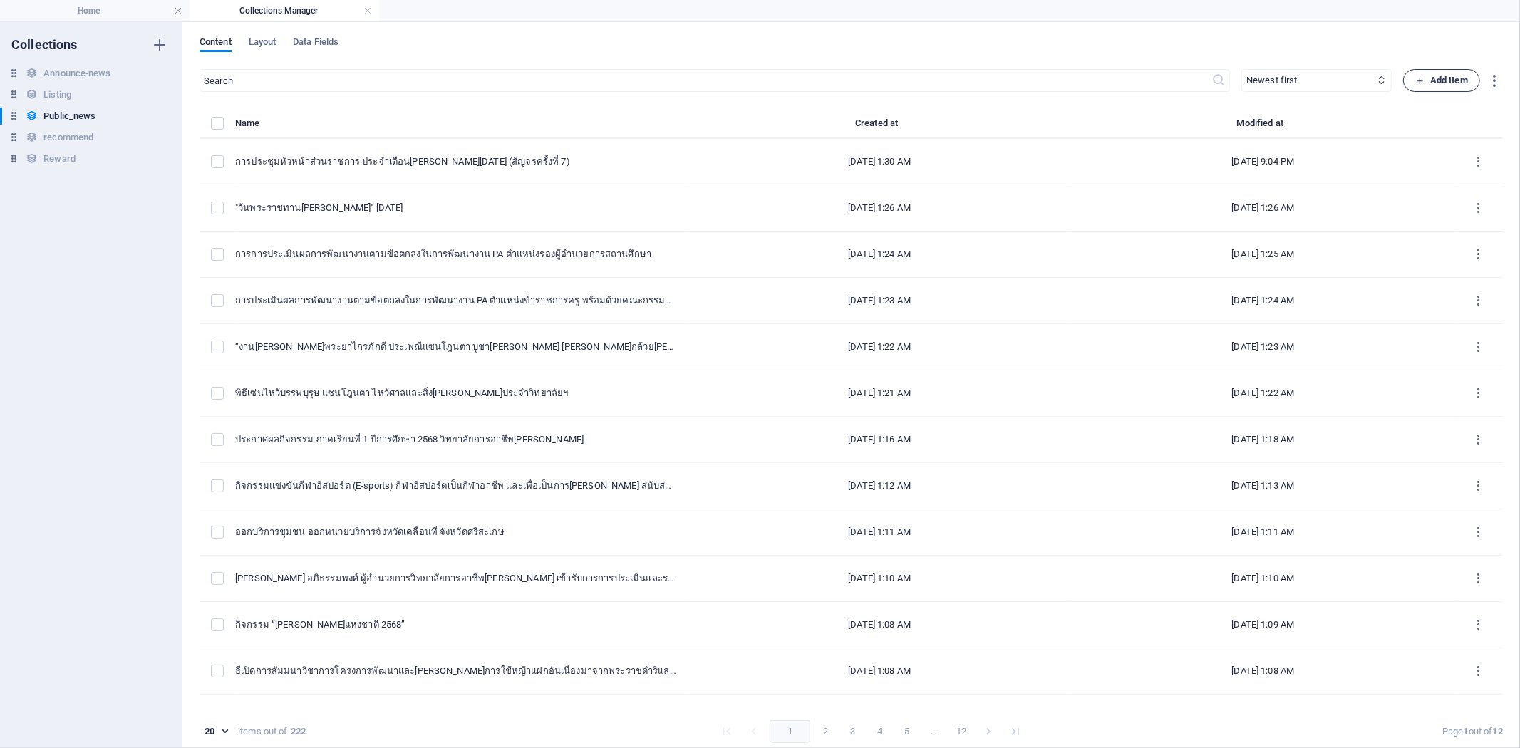
click at [1428, 75] on span "Add Item" at bounding box center [1441, 80] width 53 height 17
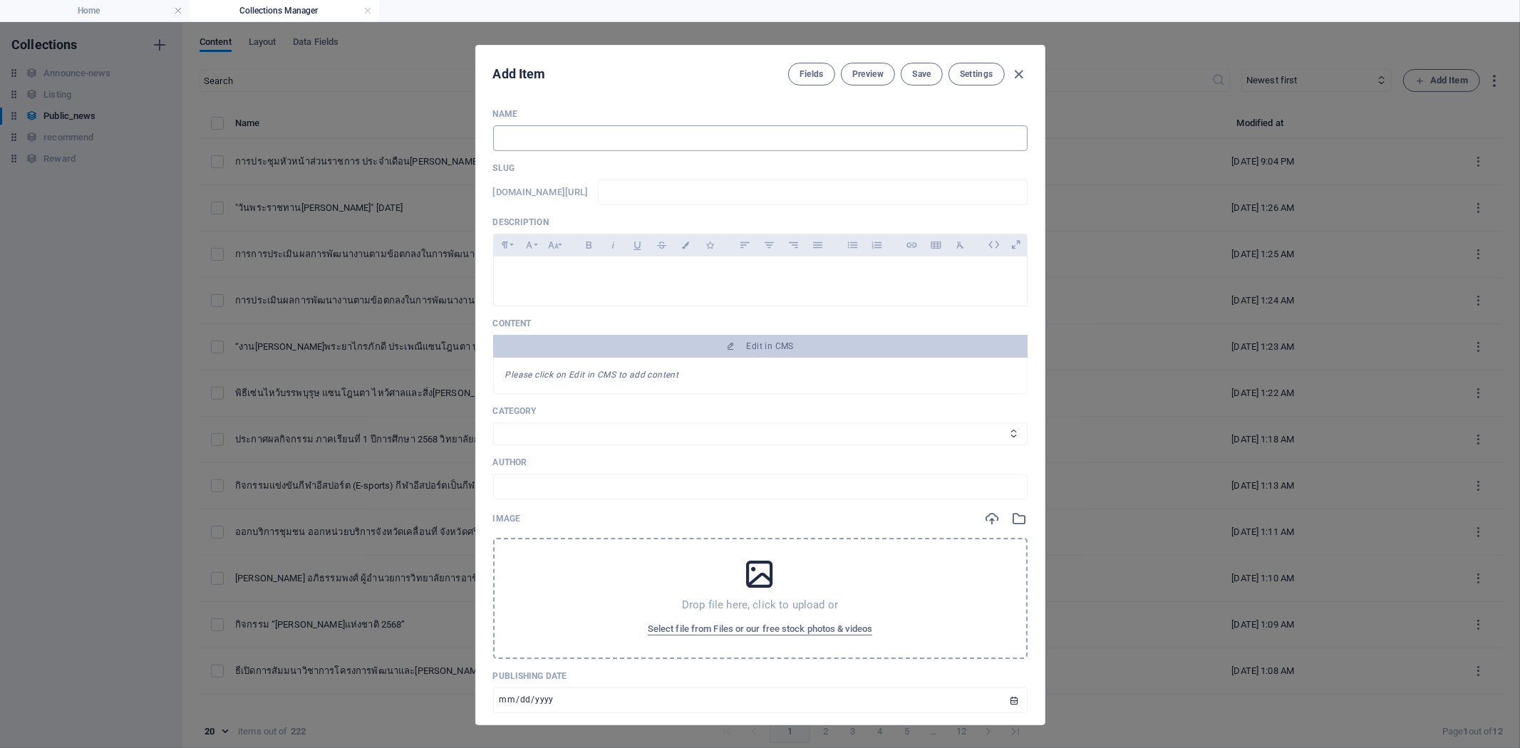
click at [587, 134] on input "text" at bounding box center [760, 138] width 534 height 26
paste input "วิทยาลัยการอาชีพ[PERSON_NAME] ขอแสดงความ[PERSON_NAME]กับ ดร.สุจีรา [PERSON_NAME…"
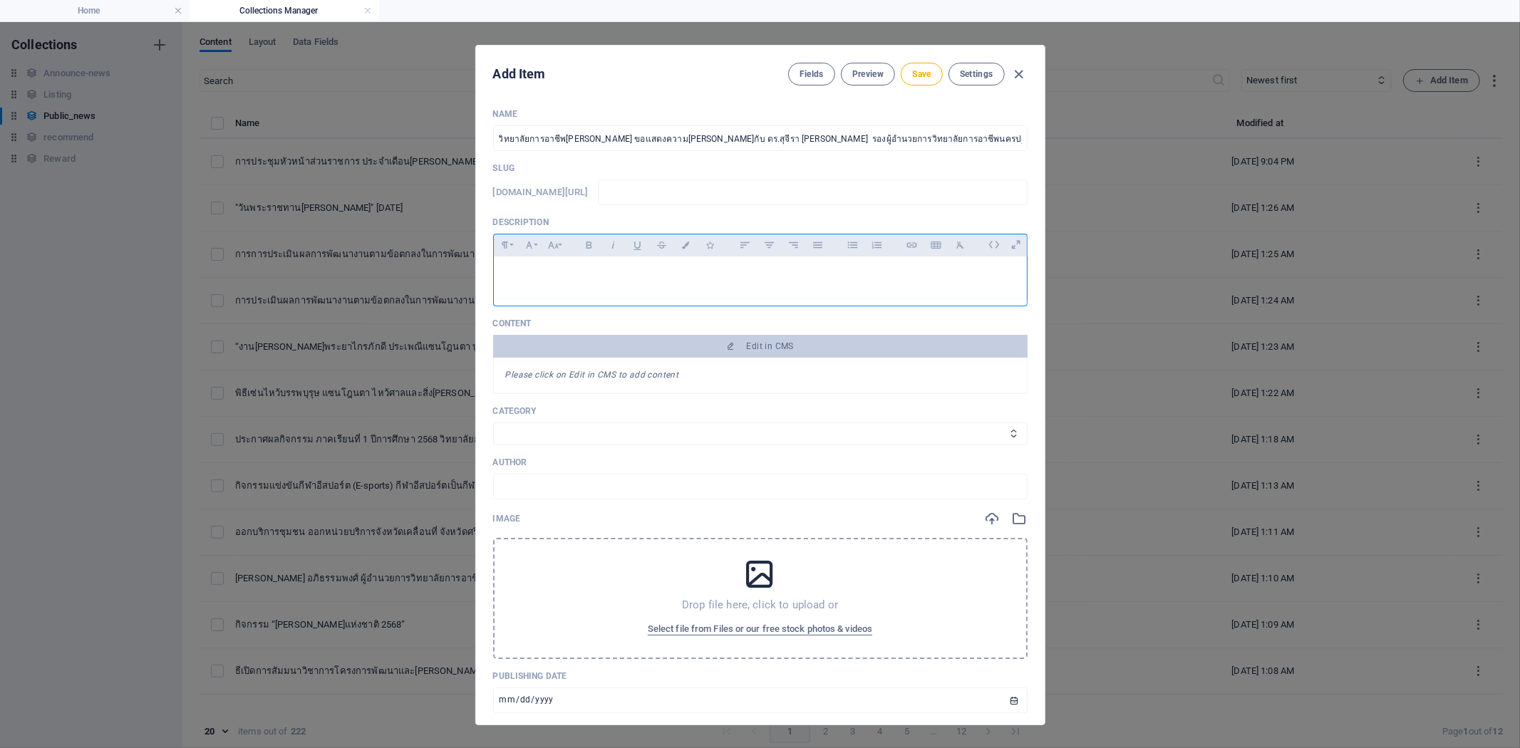
click at [549, 272] on p at bounding box center [760, 275] width 510 height 14
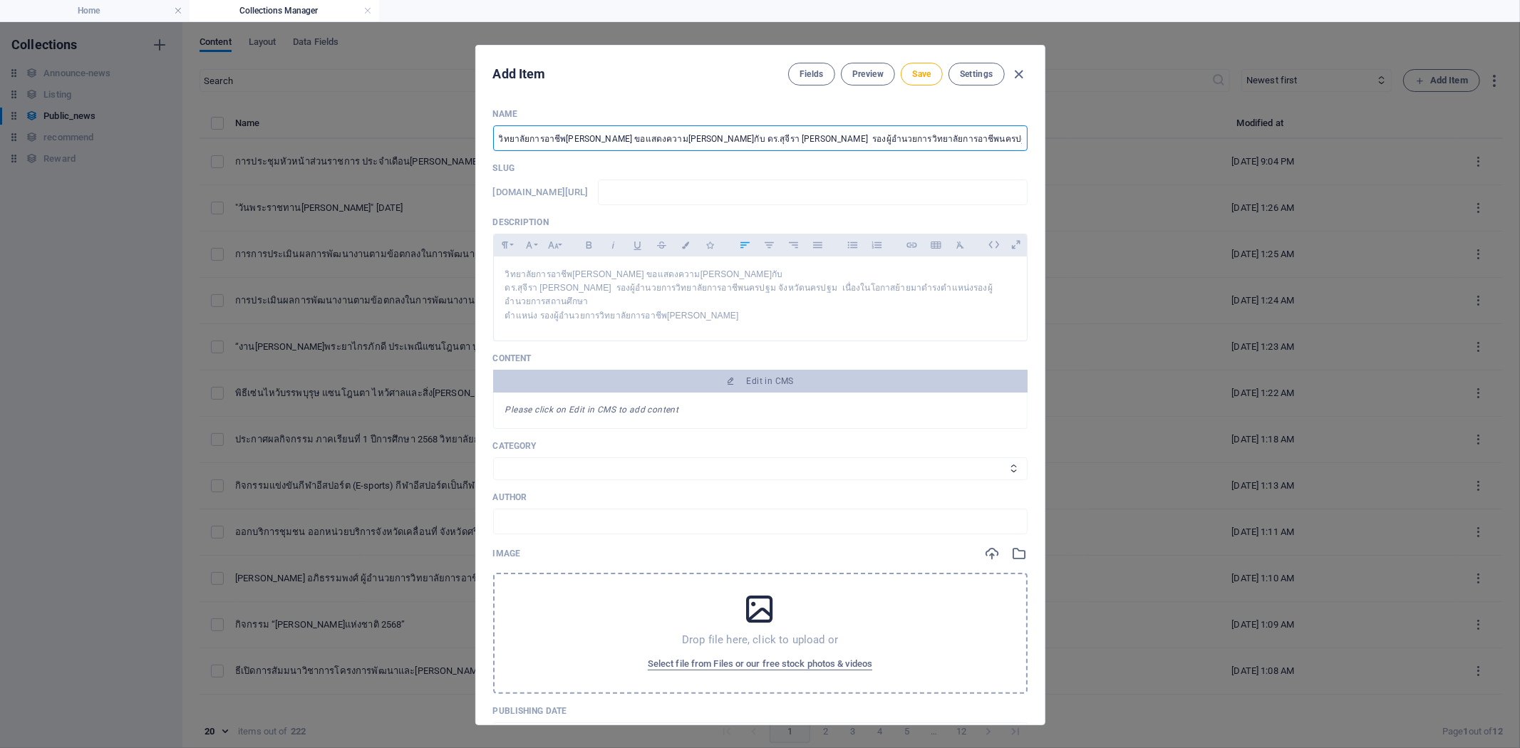
scroll to position [0, 317]
drag, startPoint x: 728, startPoint y: 137, endPoint x: 1154, endPoint y: 140, distance: 426.0
click at [1154, 140] on div "Add Item Fields Preview Save Settings Name วิทยาลัยการอาชีพ[PERSON_NAME] ขอแสดง…" at bounding box center [760, 385] width 1520 height 726
type input "วิทยาลัยการอาชีพ[PERSON_NAME] ขอแสดงความ[PERSON_NAME]กับ ดร.สุจีรา [PERSON_NAME]"
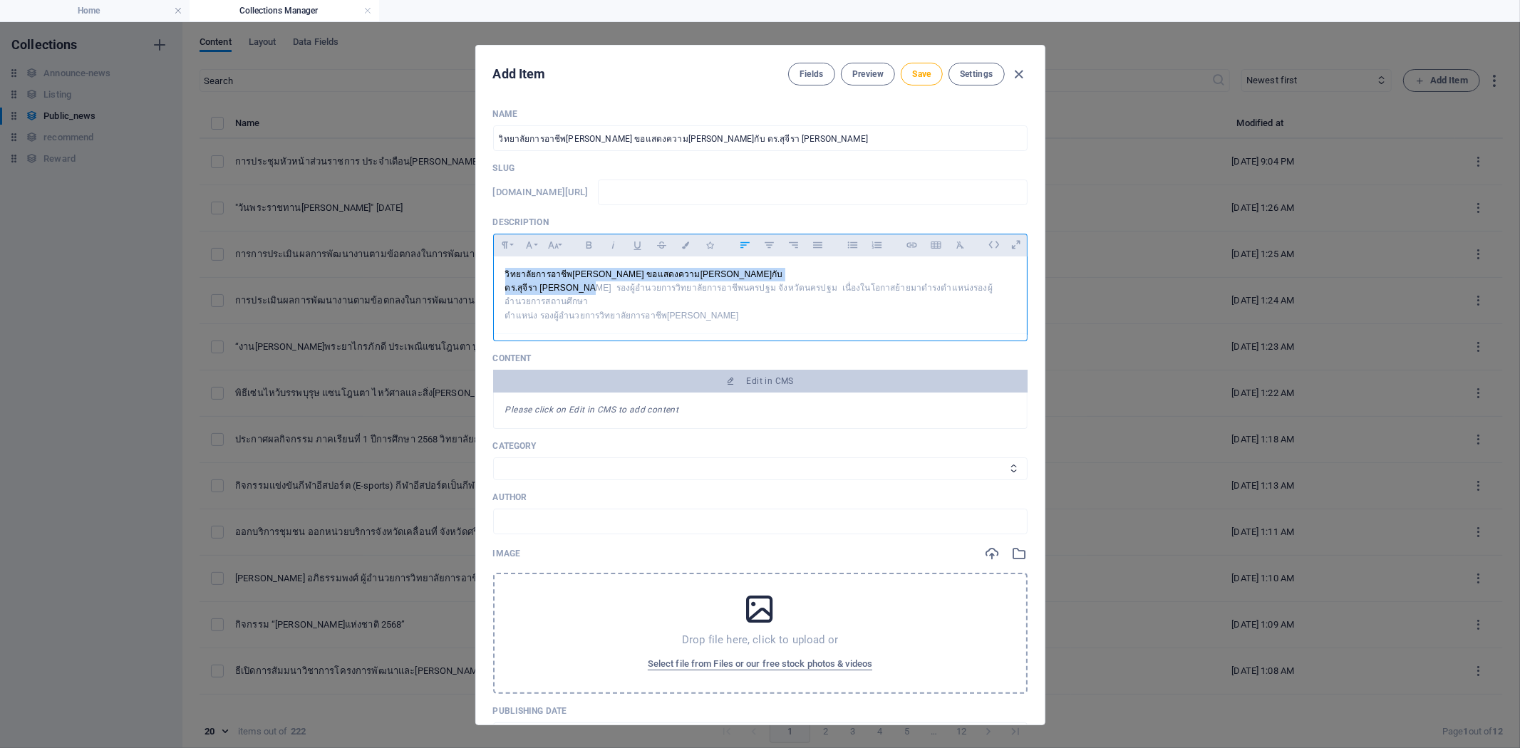
drag, startPoint x: 502, startPoint y: 274, endPoint x: 571, endPoint y: 281, distance: 68.8
click at [571, 281] on div "วิทยาลัยการอาชีพ[PERSON_NAME] ขอแสดงความ[PERSON_NAME]กับ ดร.สุจีรา [PERSON_NAME…" at bounding box center [760, 295] width 533 height 78
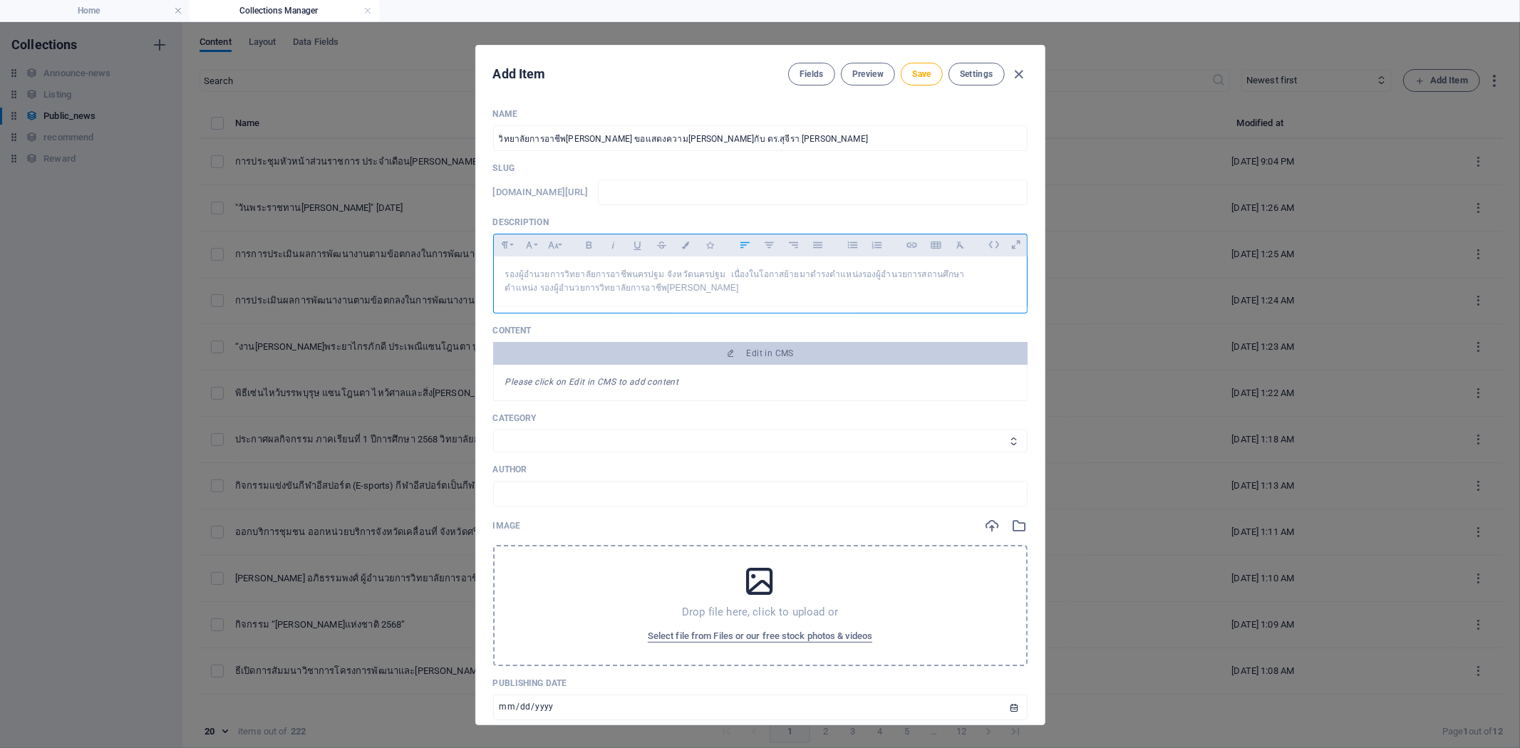
click at [710, 288] on p "ตำแหน่ง รองผู้อำนวยการวิทยาลัยการอาชีพ[PERSON_NAME]" at bounding box center [760, 288] width 510 height 14
click at [568, 454] on div "Name วิทยาลัยการอาชีพ[PERSON_NAME] ขอแสดงความ[PERSON_NAME]กับ ดร.สุจีรา [PERSON…" at bounding box center [760, 553] width 534 height 891
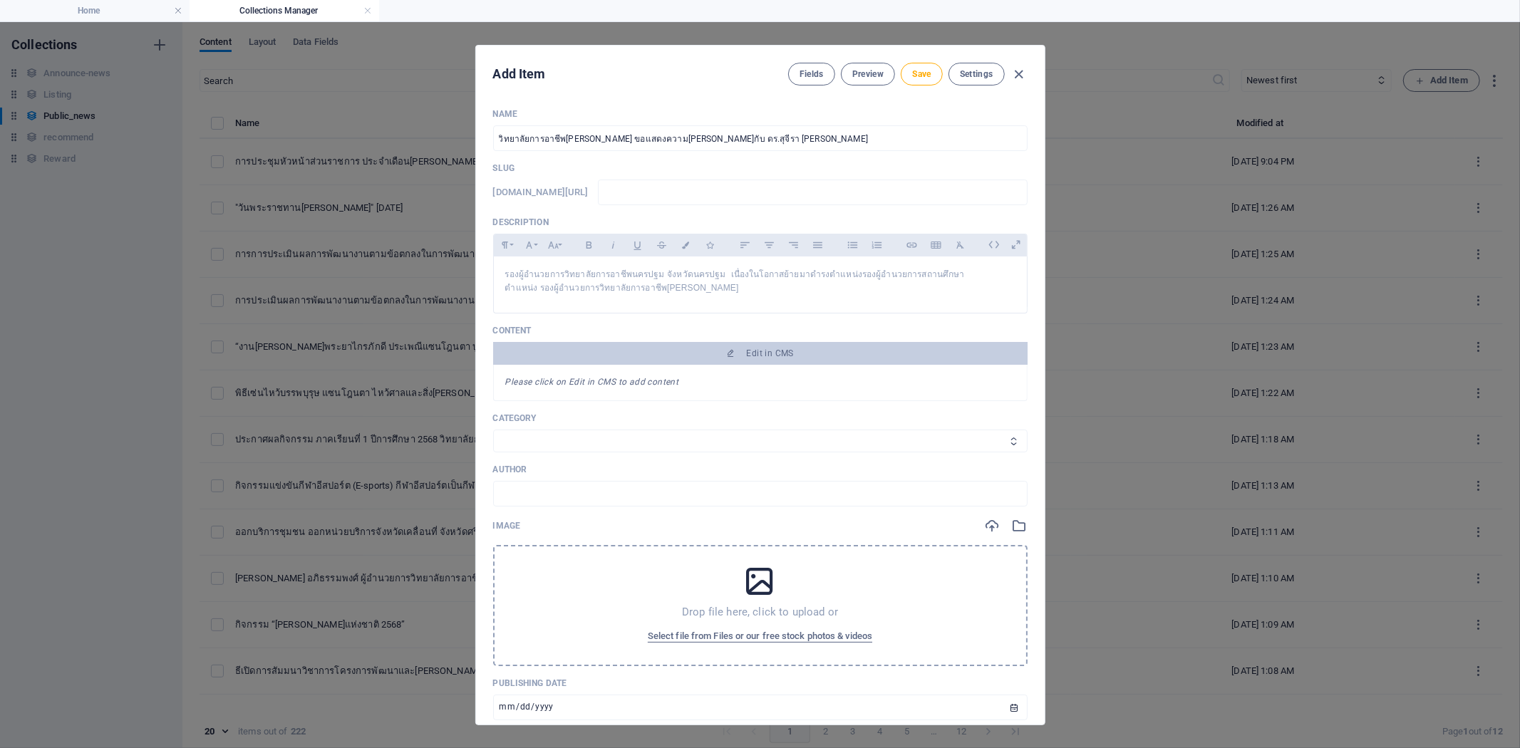
click at [565, 447] on select "จดหมายข่าว Category 2" at bounding box center [760, 441] width 534 height 23
select select "จดหมายข่าว"
click at [493, 430] on select "จดหมายข่าว Category 2" at bounding box center [760, 441] width 534 height 23
click at [601, 594] on div "Drop file here, click to upload or Select file from Files or our free stock pho…" at bounding box center [760, 605] width 534 height 121
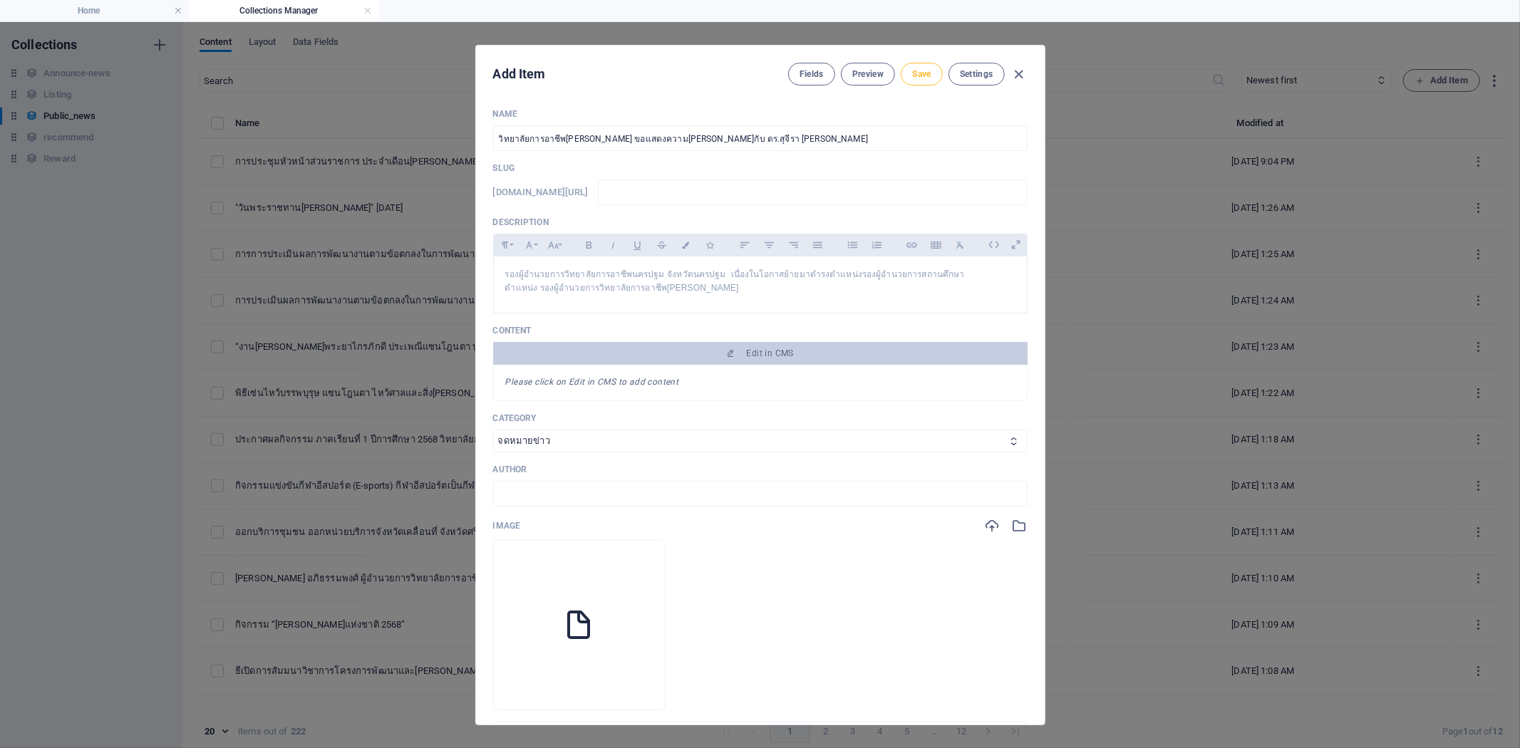
click at [918, 67] on button "Save" at bounding box center [920, 74] width 41 height 23
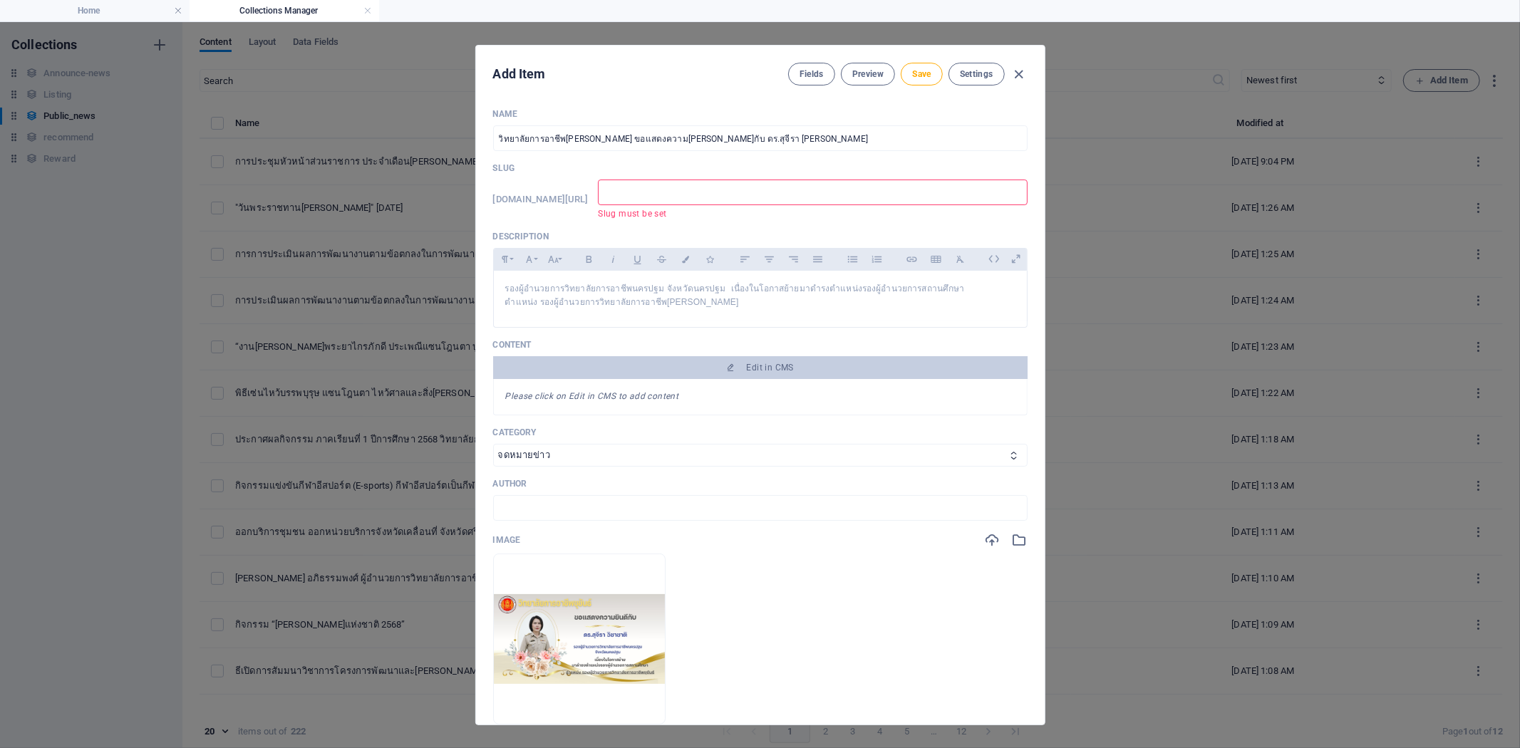
click at [691, 194] on input "text" at bounding box center [812, 193] width 429 height 26
type input "D"
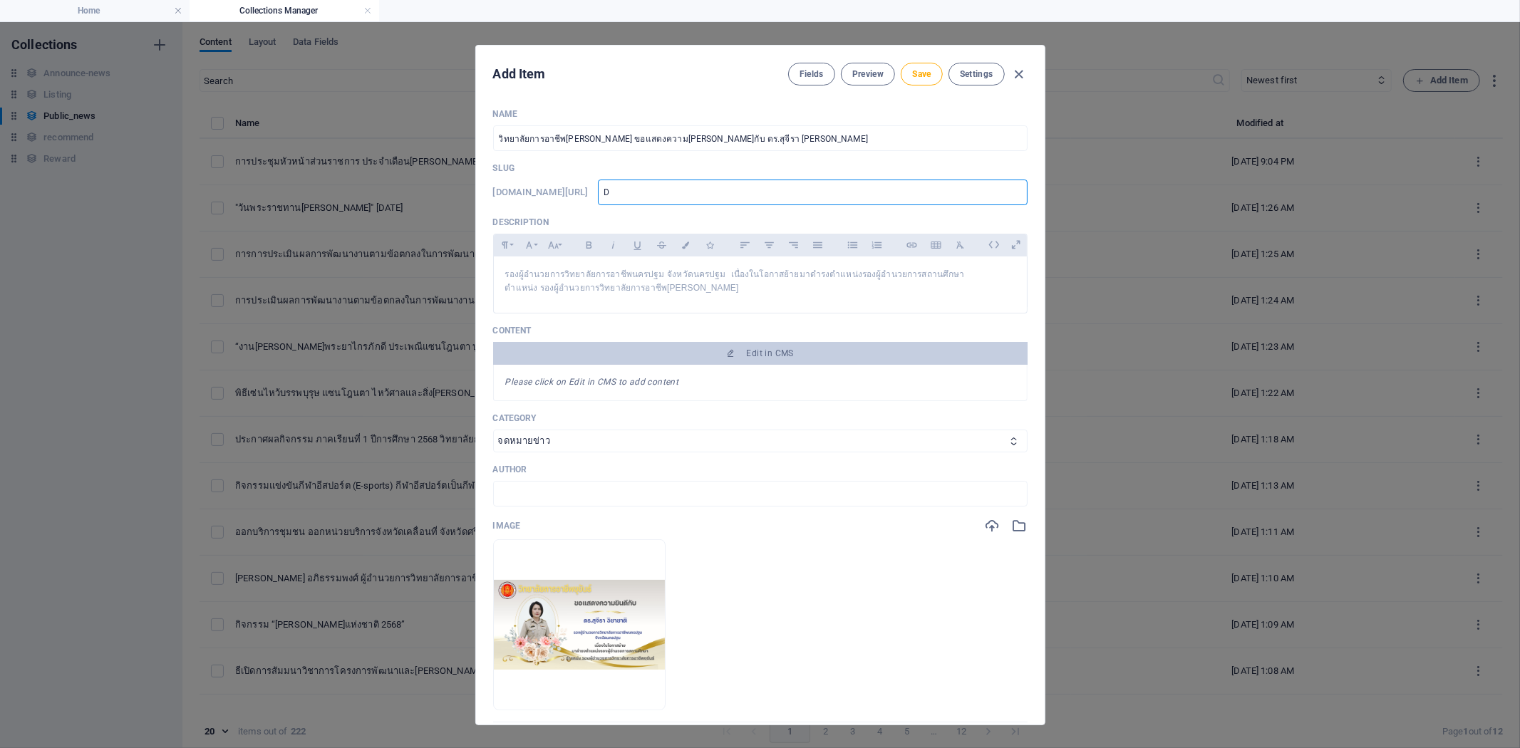
type input "Di"
type input "Dir"
type input "Dire"
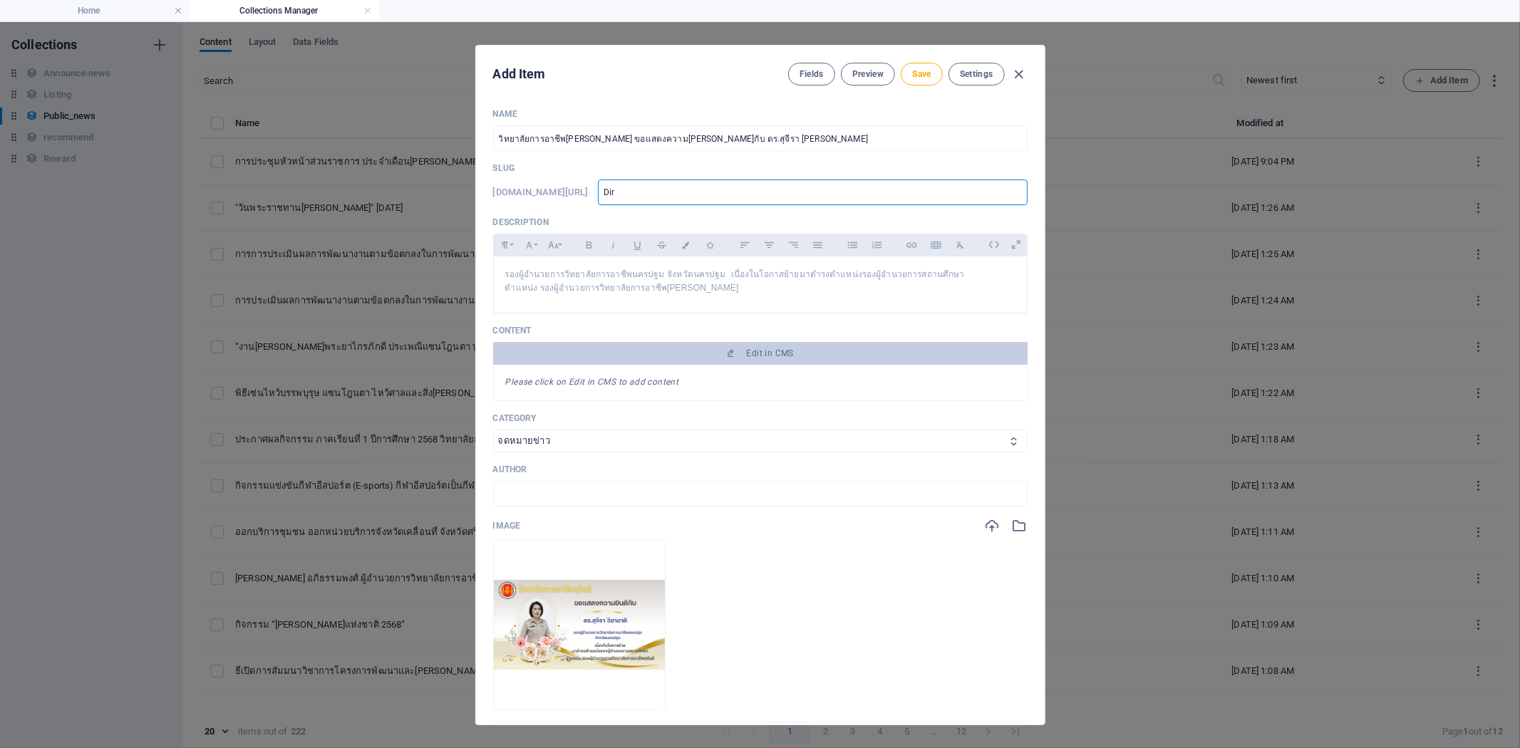
type input "Dire"
type input "Direc"
type input "Direct"
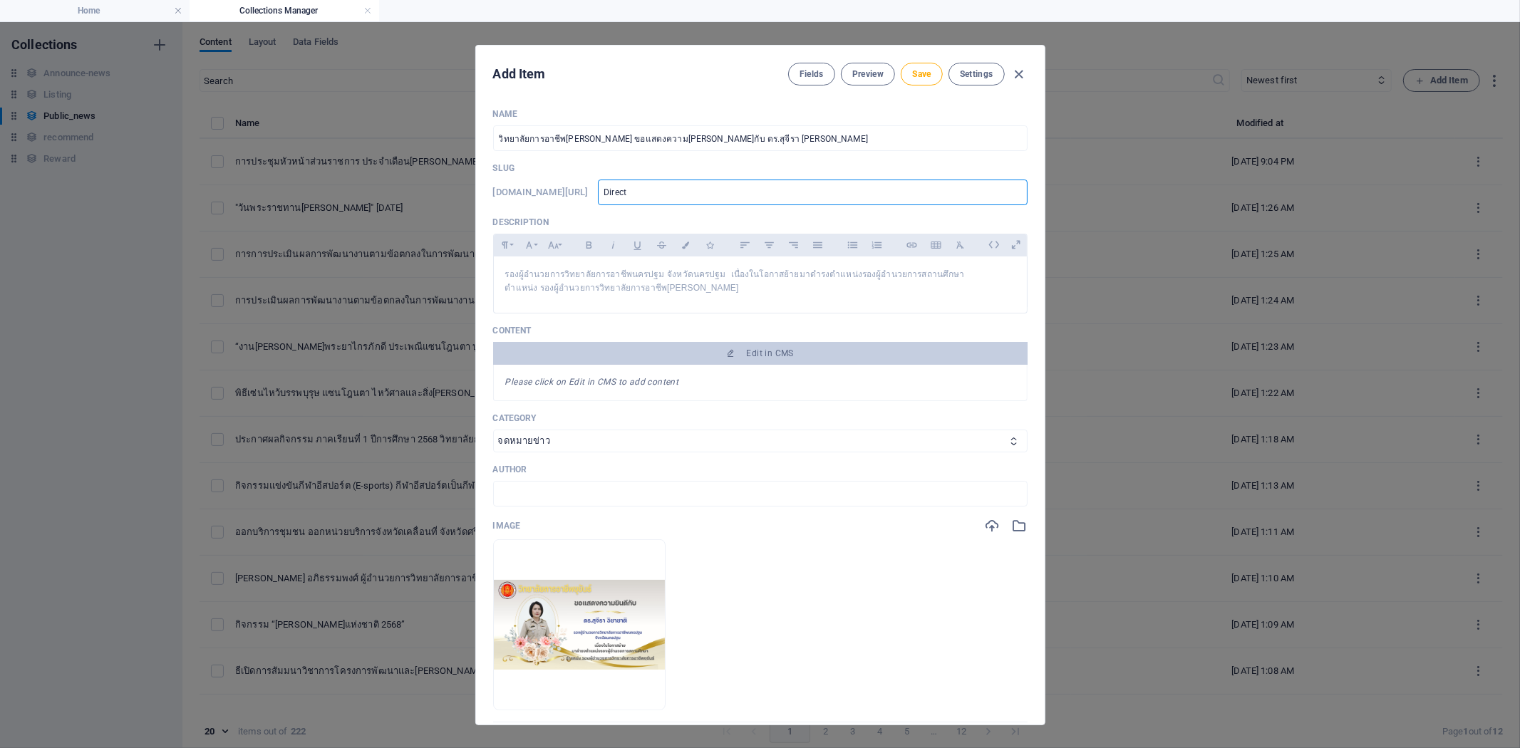
type input "Directo"
type input "Director"
type input "Director-"
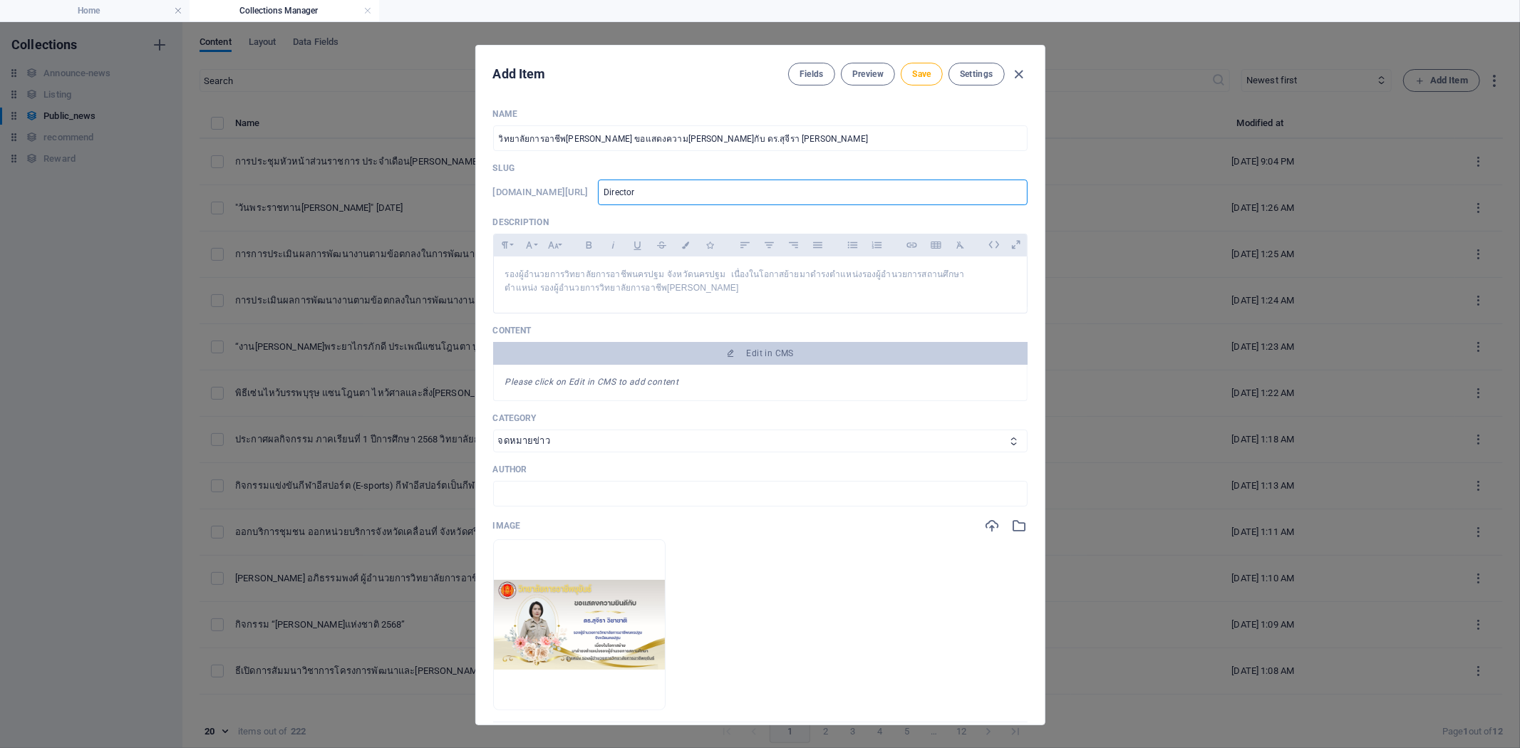
type input "Director-"
type input "Director-N"
type input "Director-[PERSON_NAME]"
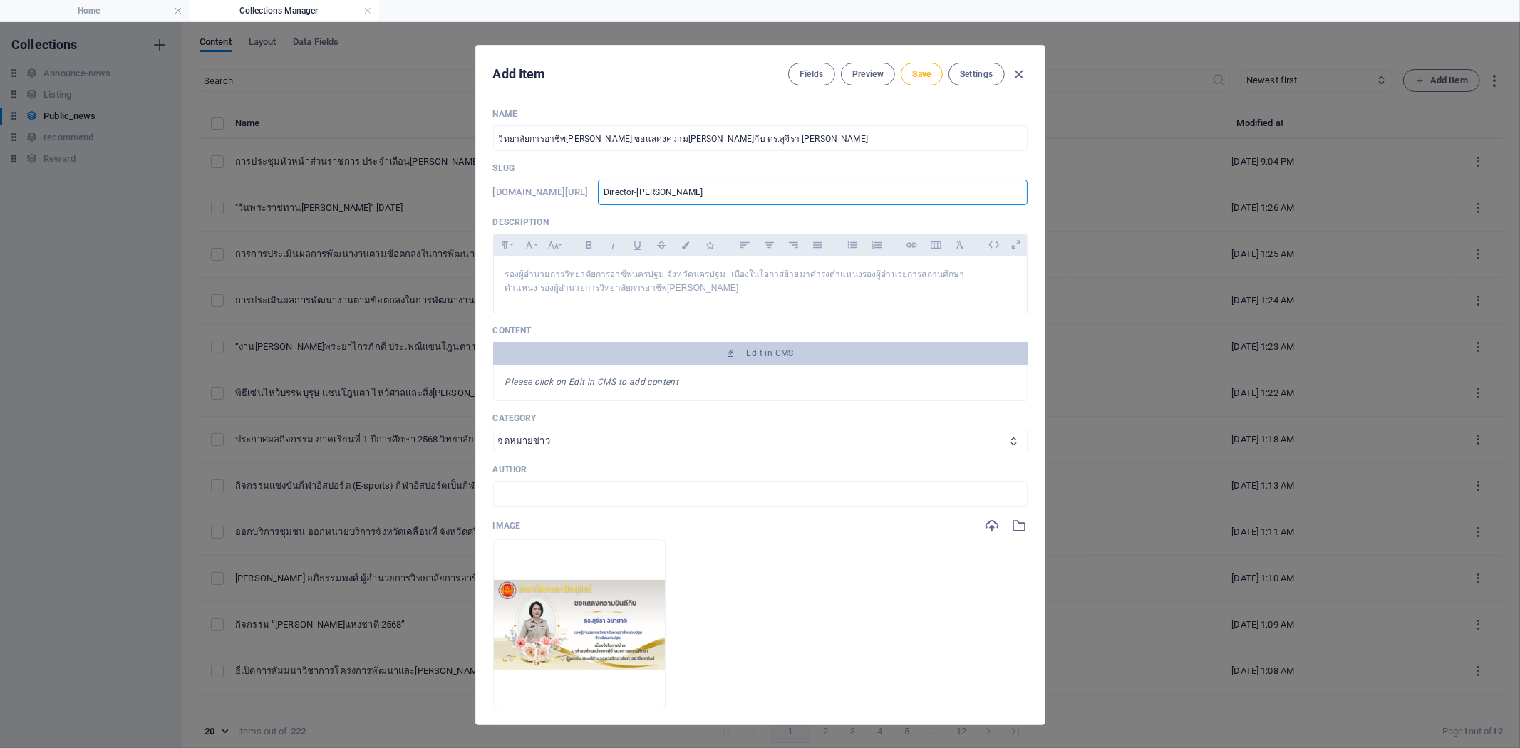
type input "Director-New"
type input "Director-New6"
type input "Director-New68"
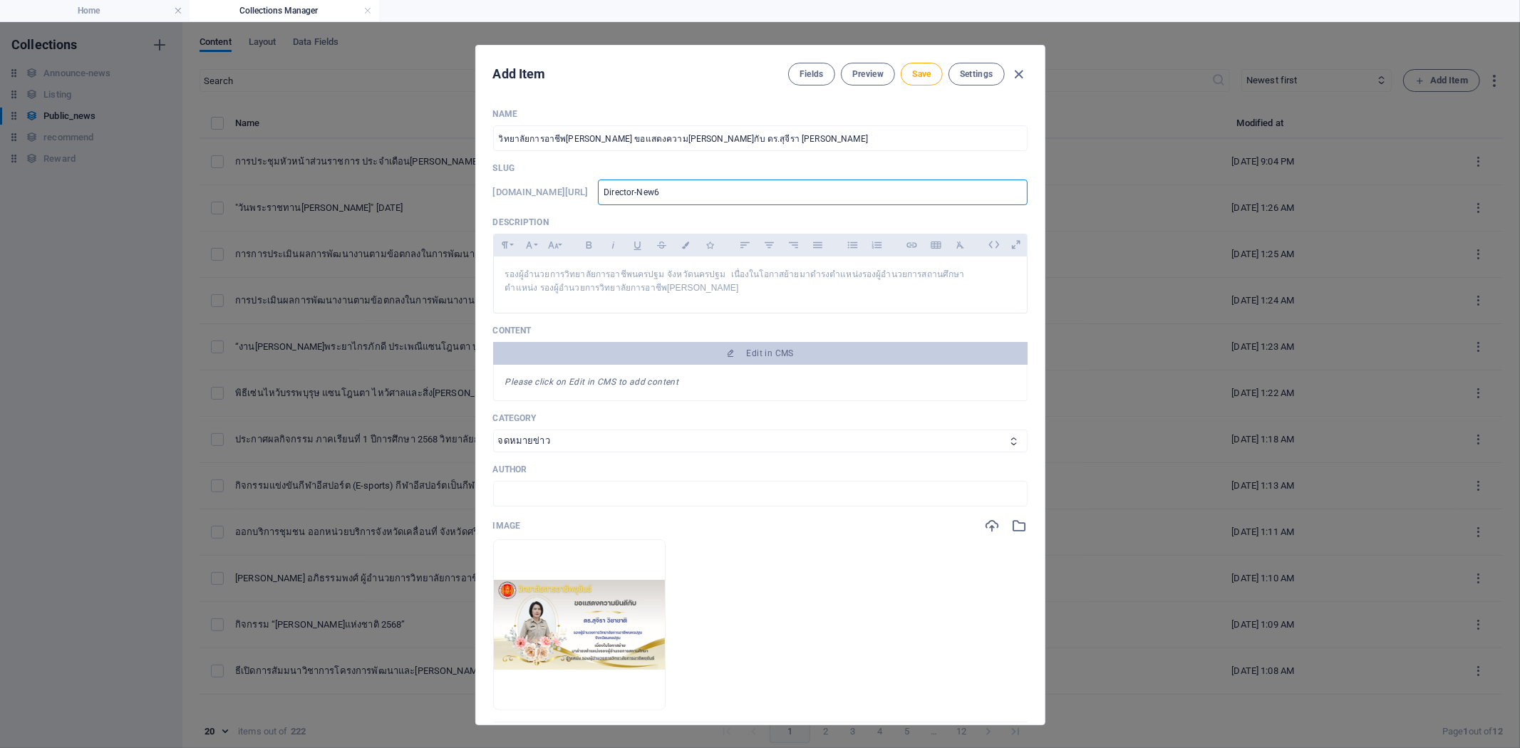
type input "Director-New68"
type input "director-new68"
click at [910, 67] on button "Save" at bounding box center [920, 74] width 41 height 23
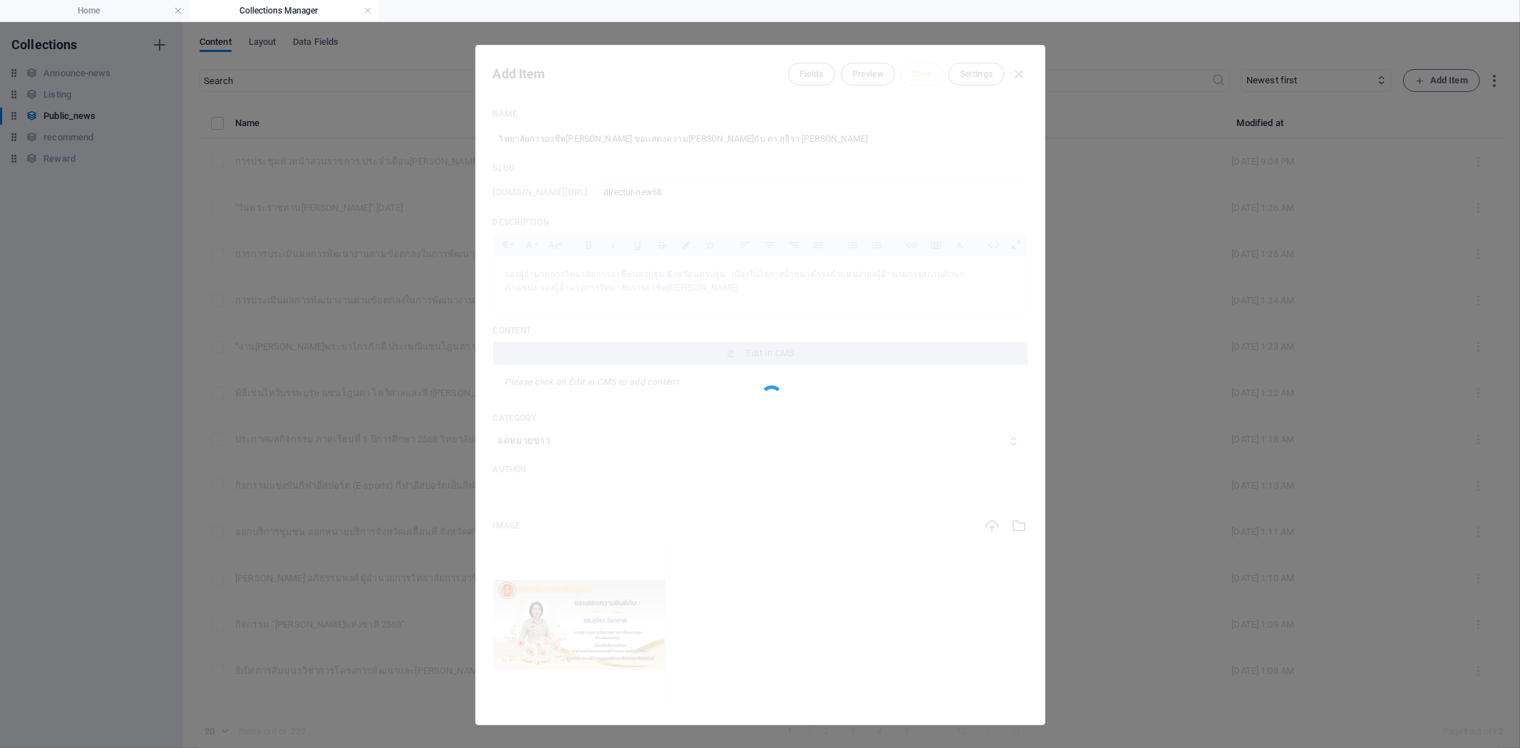
type input "director-new68"
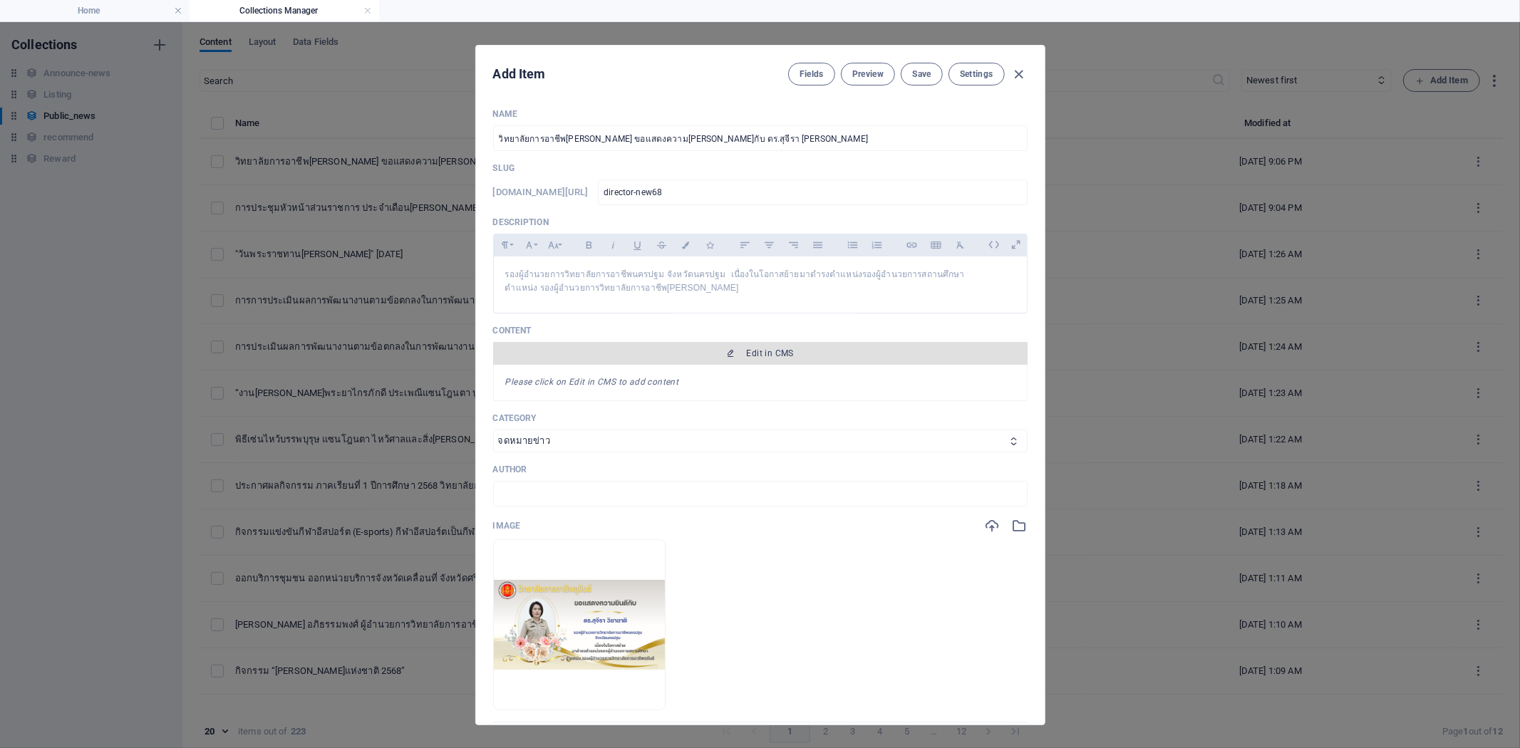
click at [774, 341] on div "Content Edit in CMS Please click on Edit in CMS to add content" at bounding box center [760, 363] width 534 height 76
click at [774, 343] on button "Edit in CMS" at bounding box center [760, 353] width 534 height 23
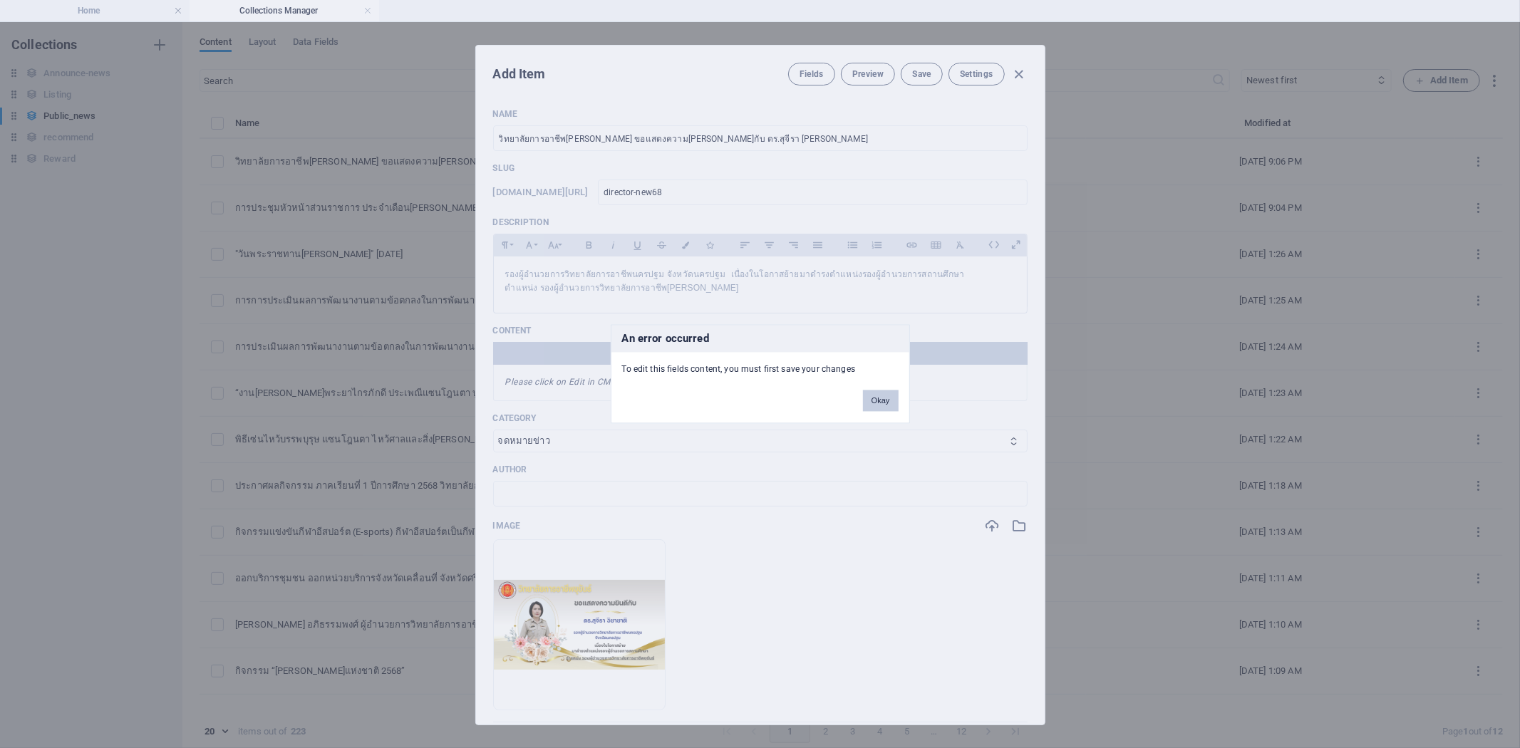
click at [881, 399] on button "Okay" at bounding box center [881, 400] width 36 height 21
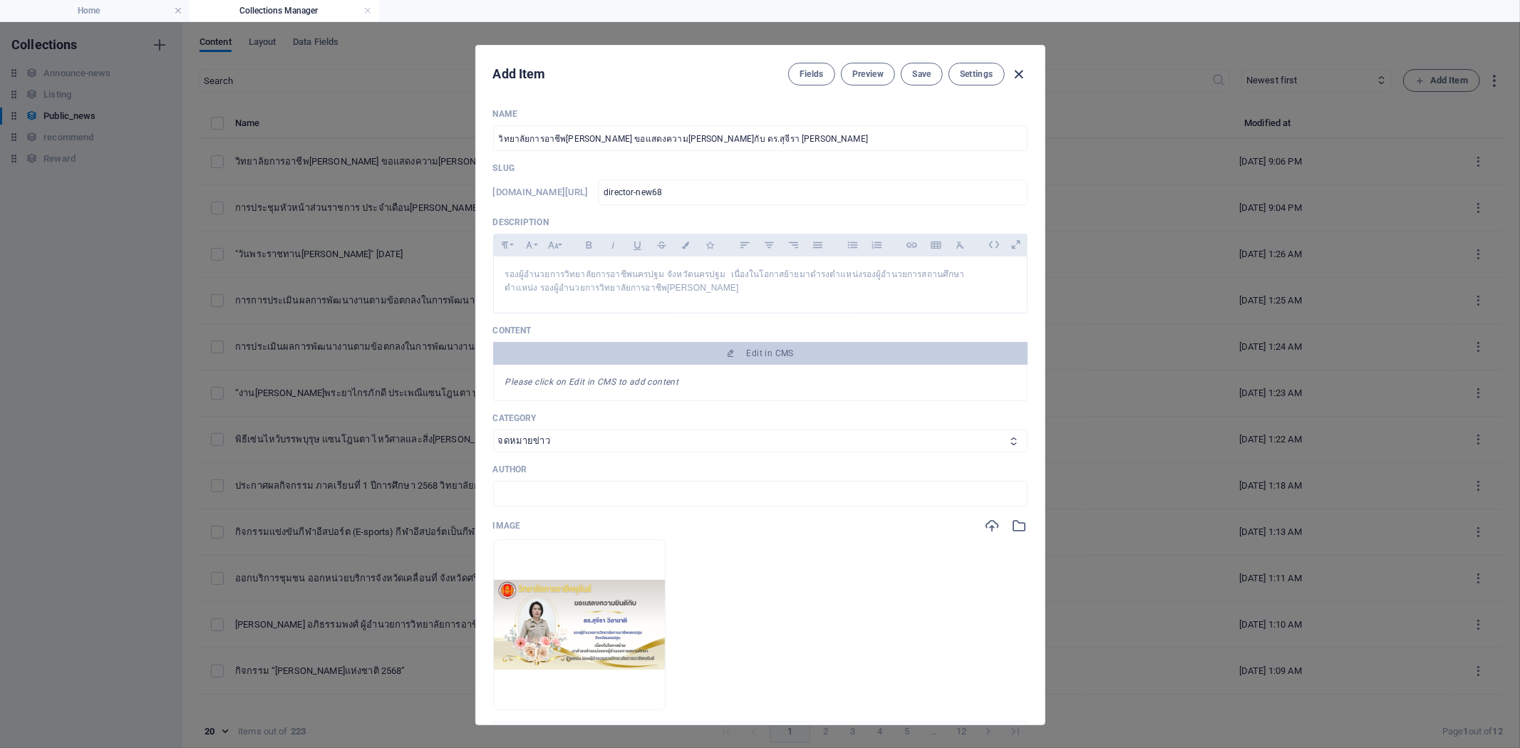
click at [1023, 74] on icon "button" at bounding box center [1018, 74] width 16 height 16
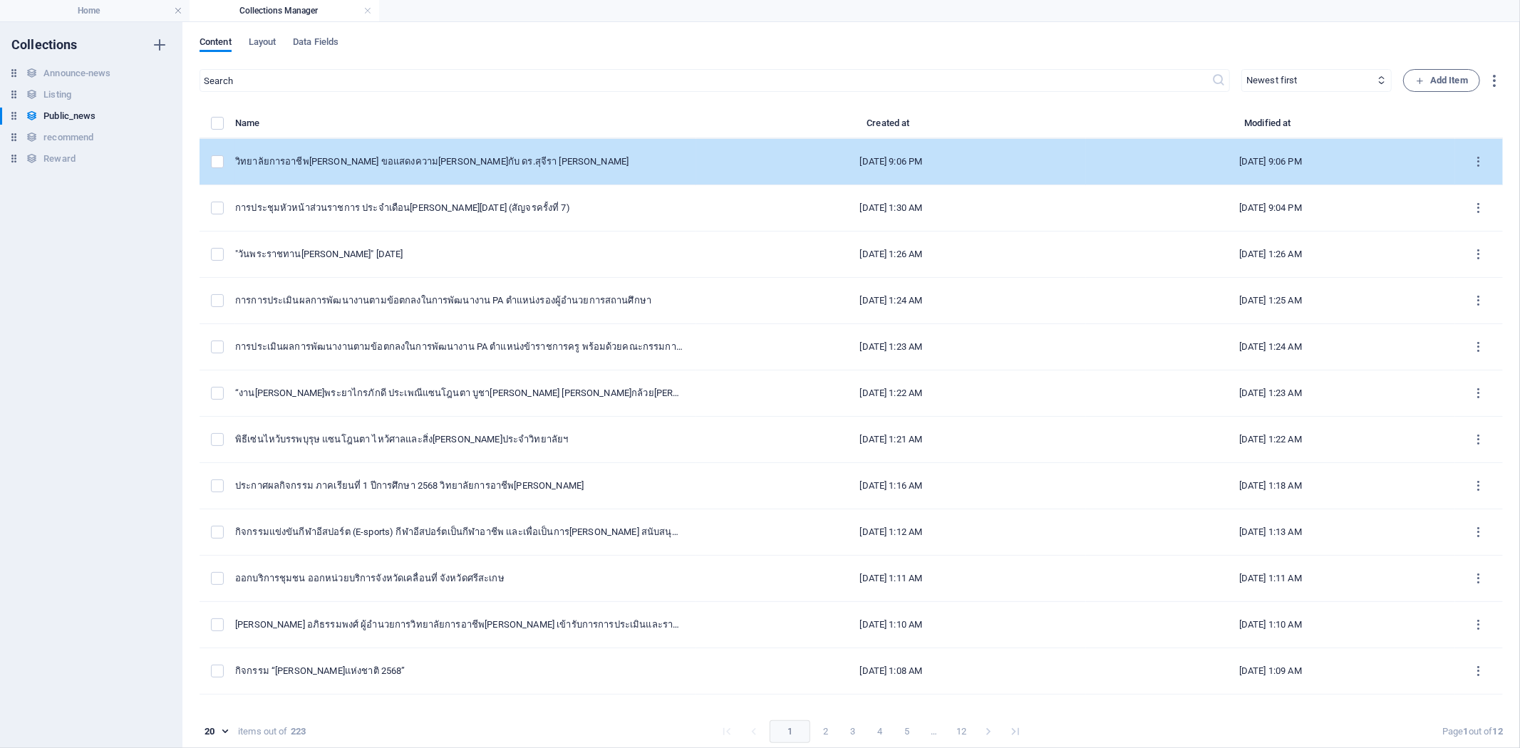
click at [564, 147] on td "วิทยาลัยการอาชีพ[PERSON_NAME] ขอแสดงความ[PERSON_NAME]กับ ดร.สุจีรา [PERSON_NAME]" at bounding box center [465, 162] width 461 height 46
select select "จดหมายข่าว"
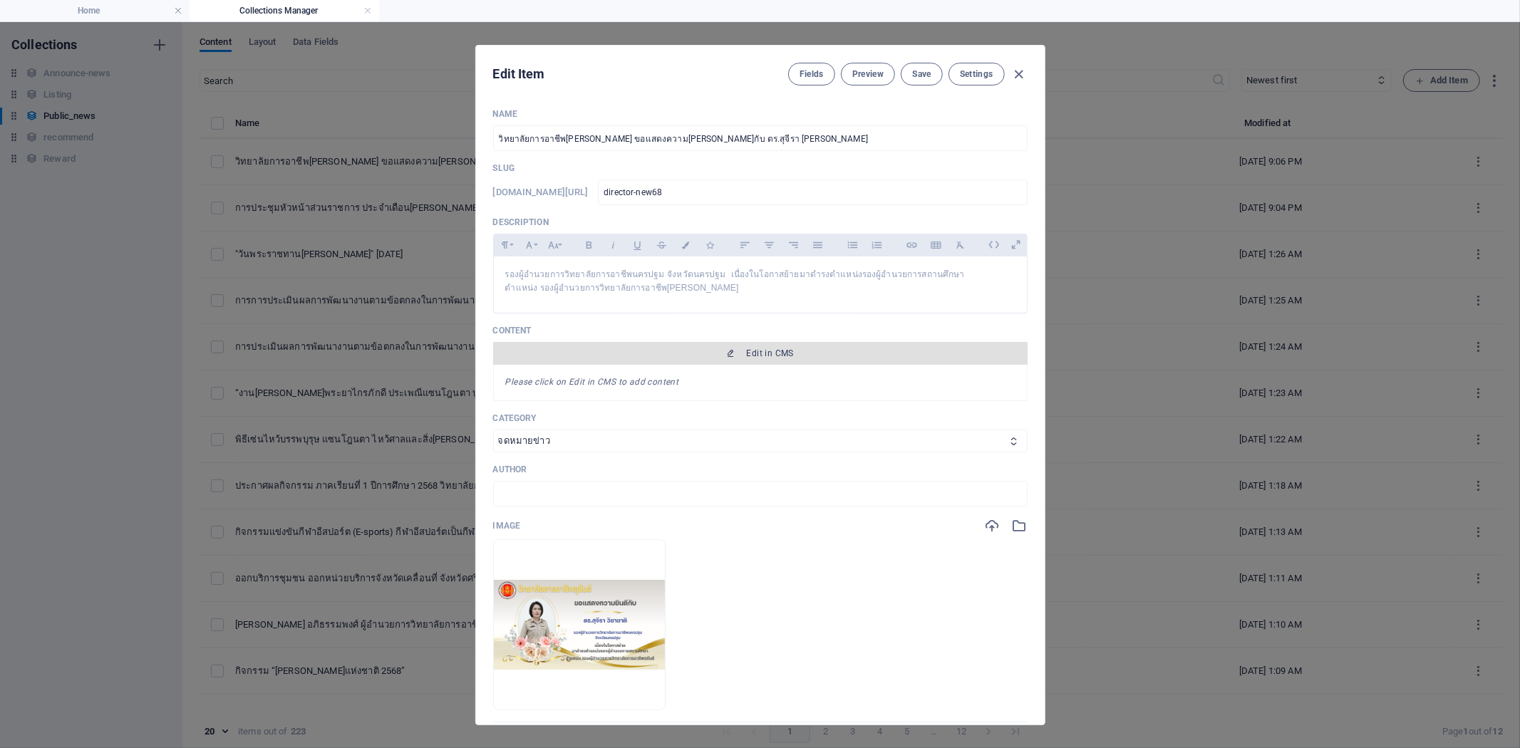
click at [814, 354] on span "Edit in CMS" at bounding box center [760, 353] width 523 height 11
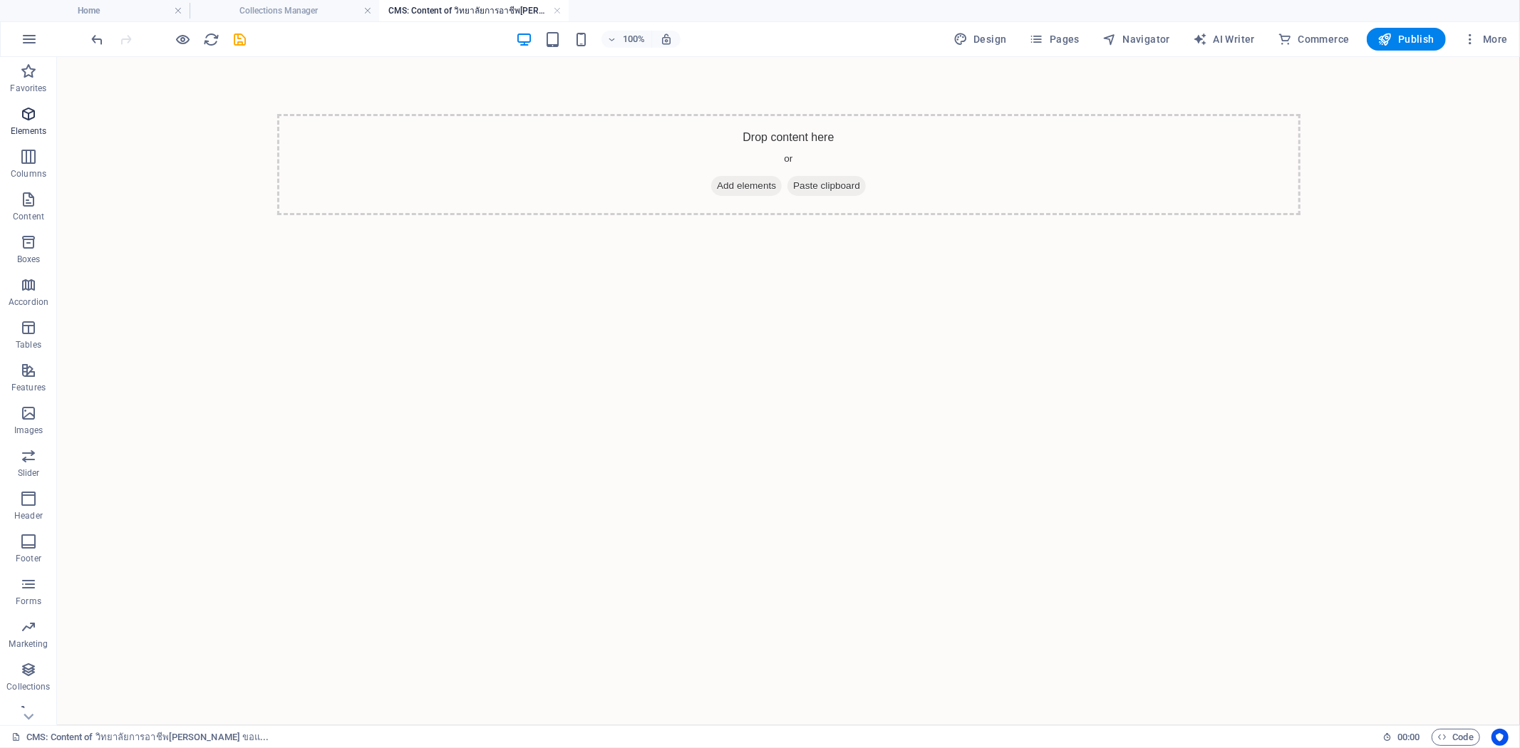
click at [19, 124] on span "Elements" at bounding box center [28, 122] width 57 height 34
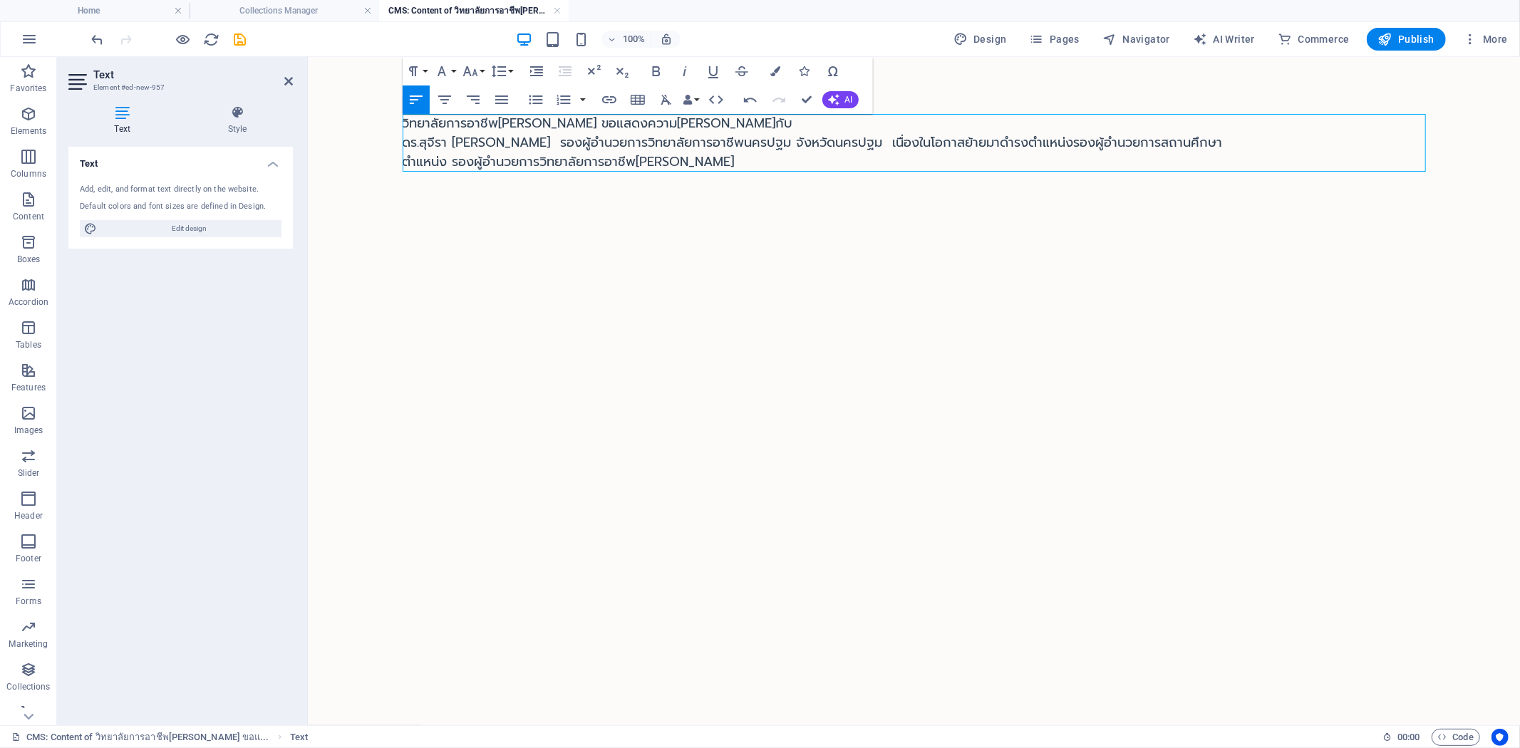
scroll to position [2277, 5]
click at [237, 37] on icon "save" at bounding box center [240, 39] width 16 height 16
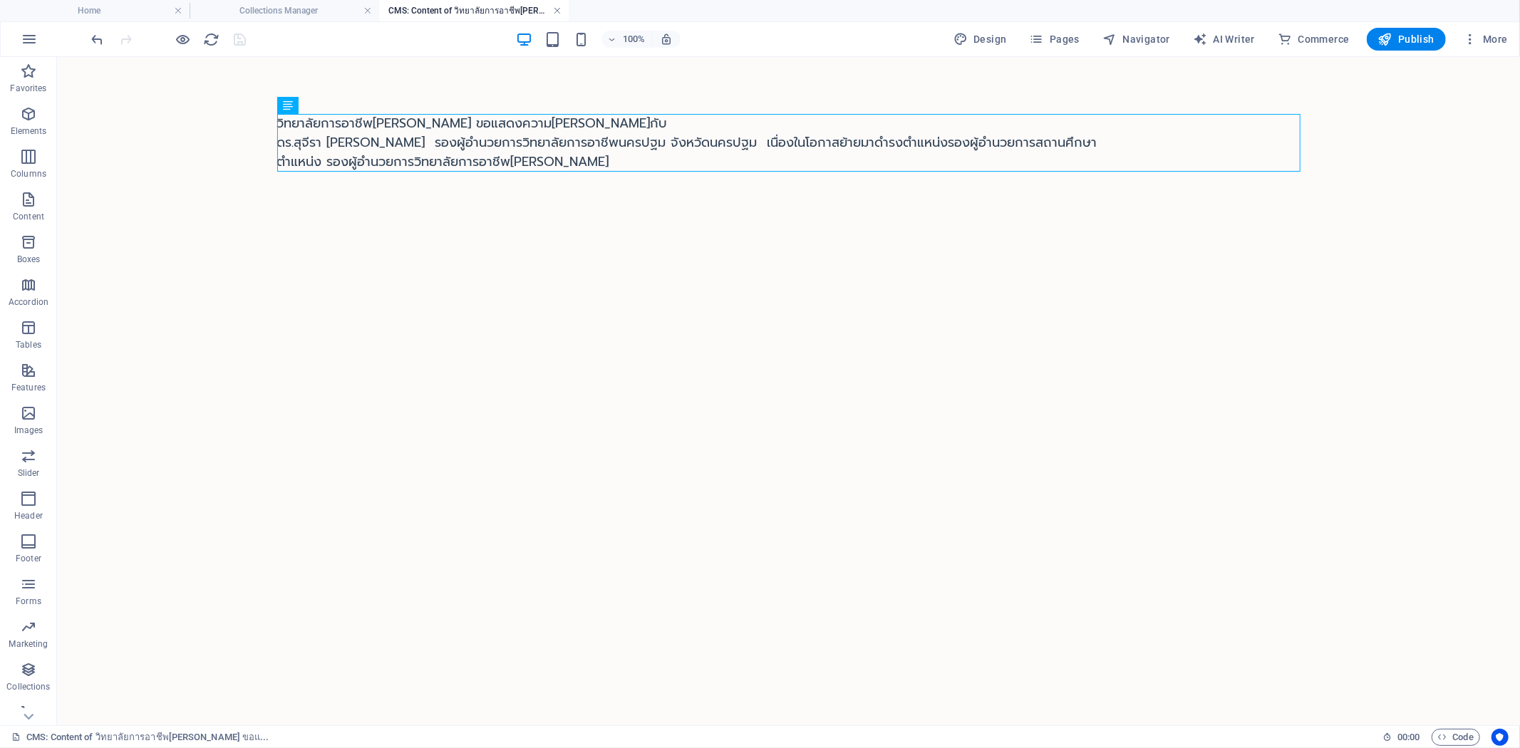
click at [558, 11] on link at bounding box center [557, 11] width 9 height 14
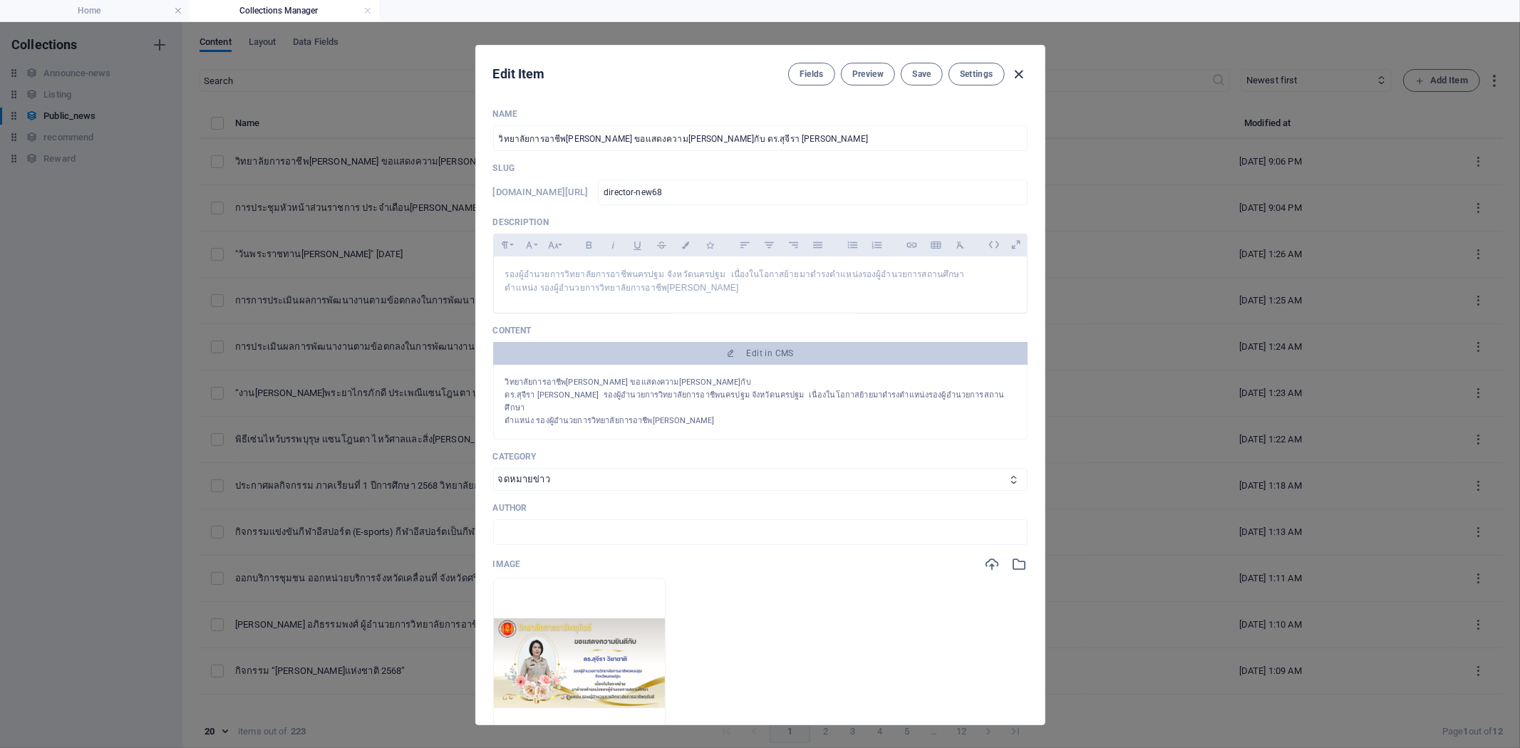
click at [1012, 71] on icon "button" at bounding box center [1018, 74] width 16 height 16
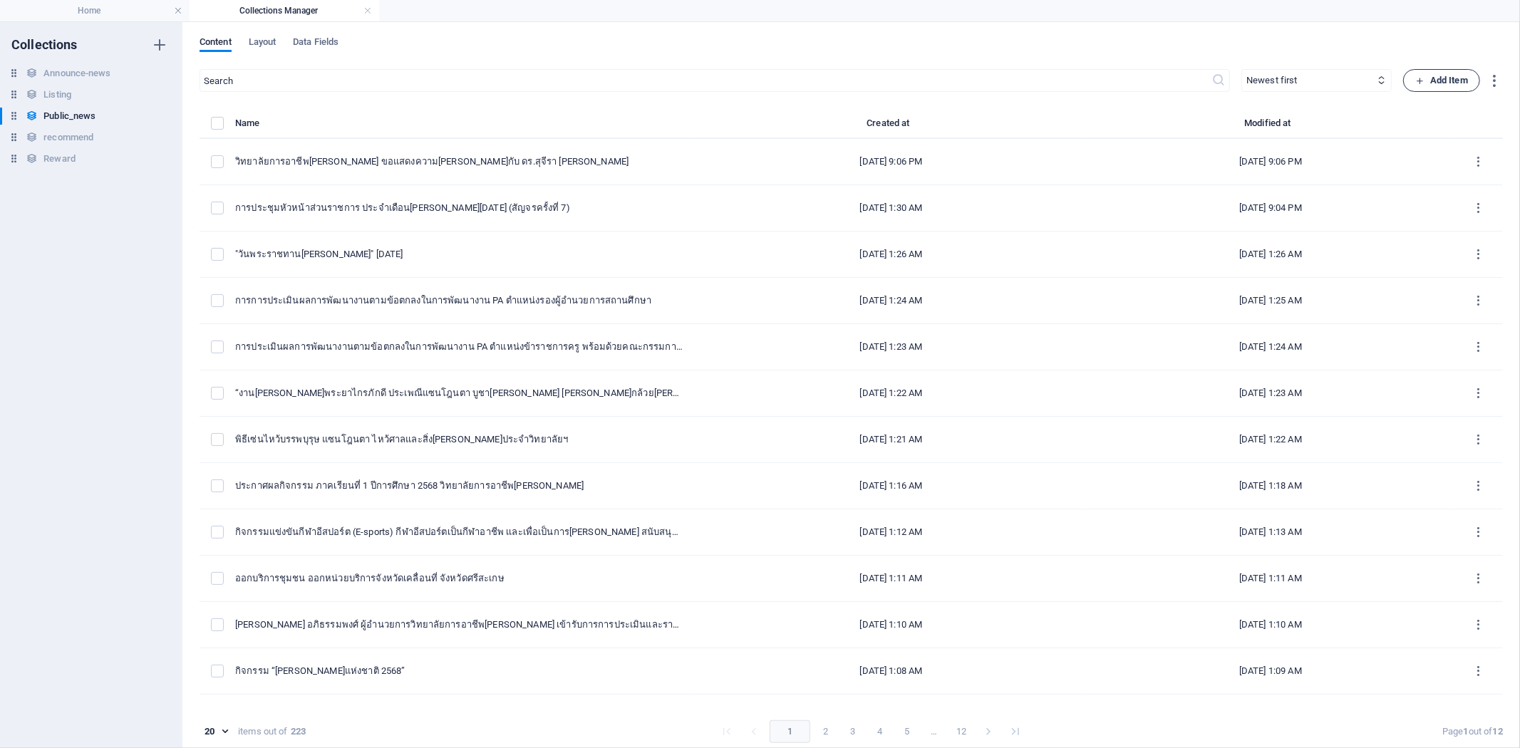
click at [1443, 74] on span "Add Item" at bounding box center [1441, 80] width 53 height 17
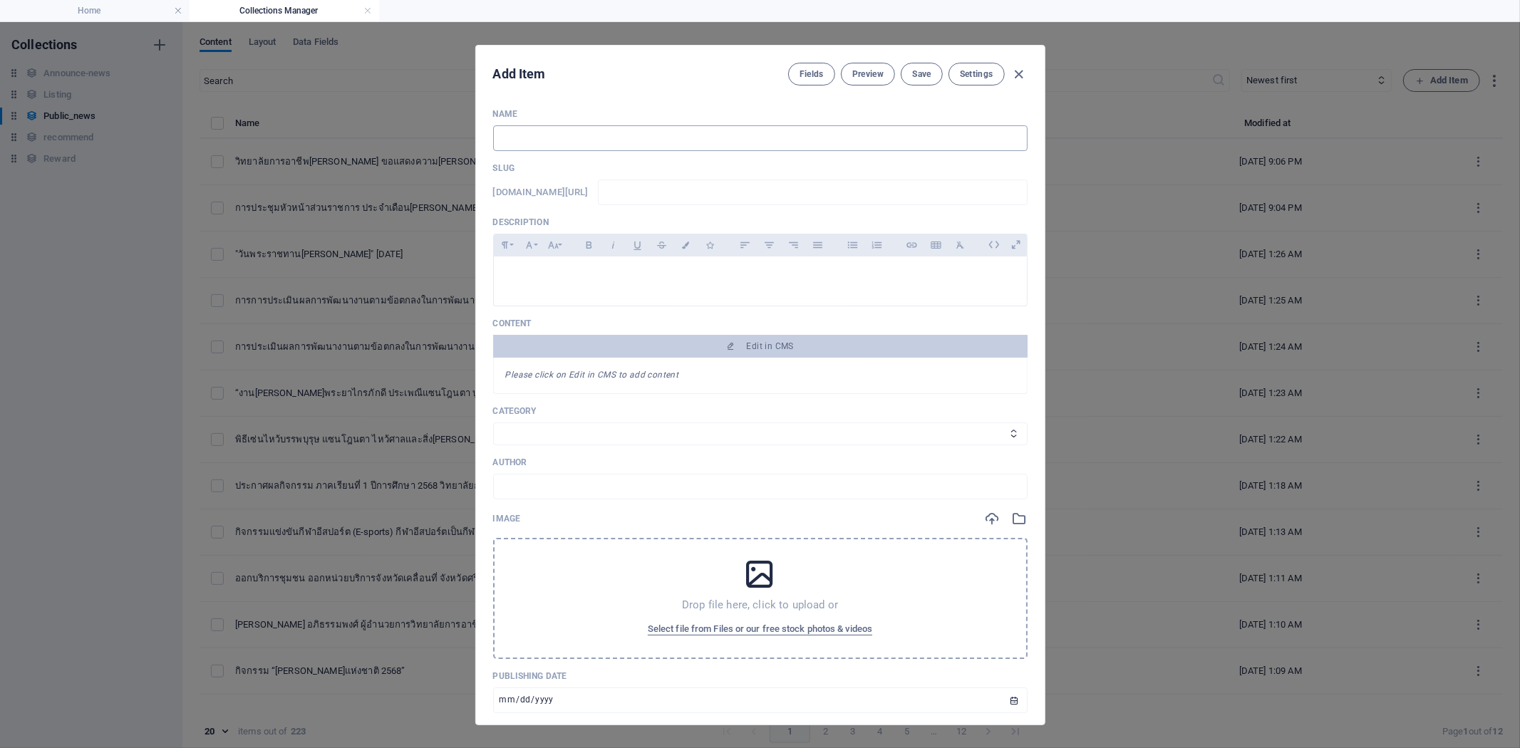
click at [529, 142] on input "text" at bounding box center [760, 138] width 534 height 26
paste input "โครงการ[PERSON_NAME] นักเรียน นักศึกษา หลังออกฝึกอาชีพในสถานประกอบก ภาคเรียนที่…"
type input "โครงการ[PERSON_NAME] นักเรียน นักศึกษา หลังออกฝึกอาชีพในสถานประกอบก ภาคเรียนที่…"
type input "1-2568"
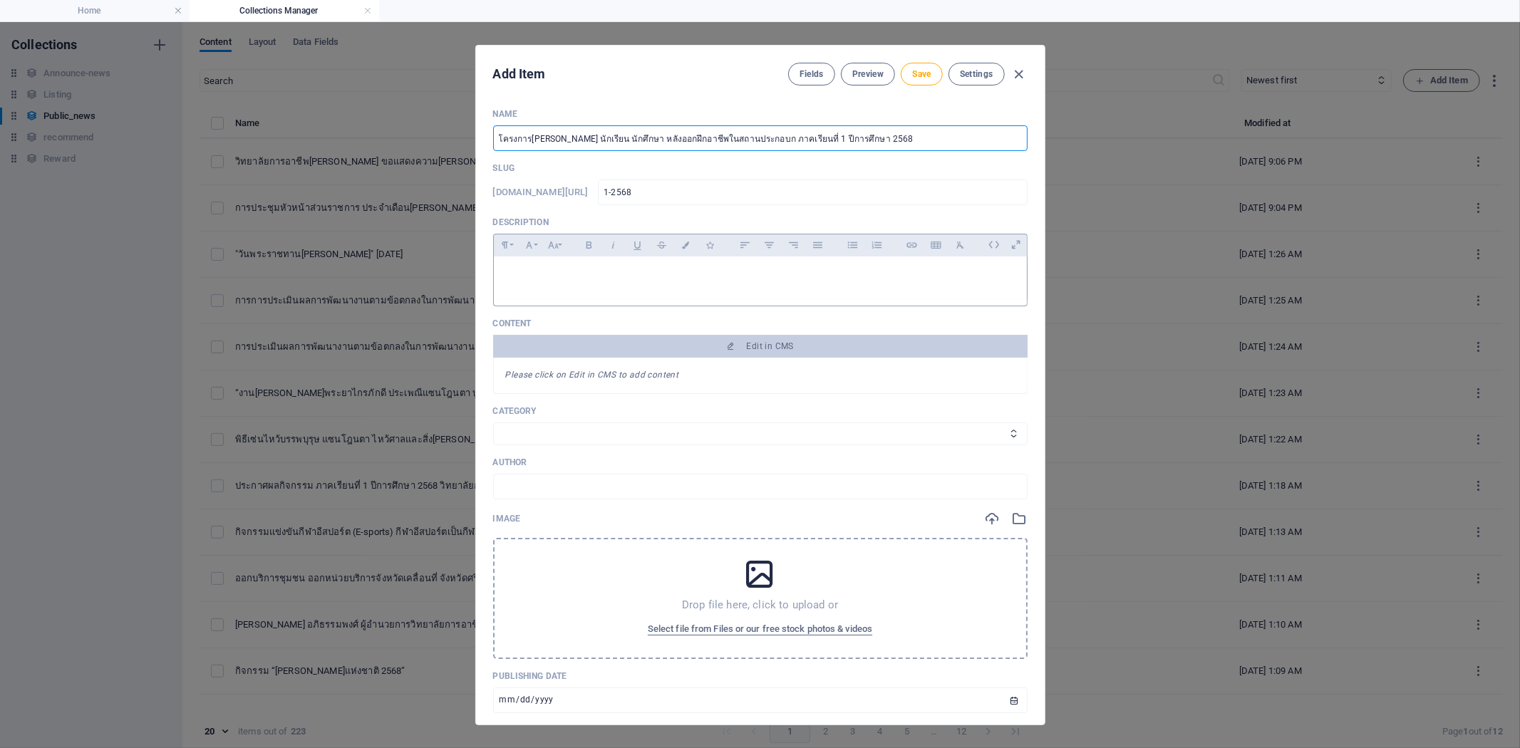
type input "โครงการ[PERSON_NAME] นักเรียน นักศึกษา หลังออกฝึกอาชีพในสถานประกอบก ภาคเรียนที่…"
click at [571, 279] on p at bounding box center [760, 275] width 510 height 14
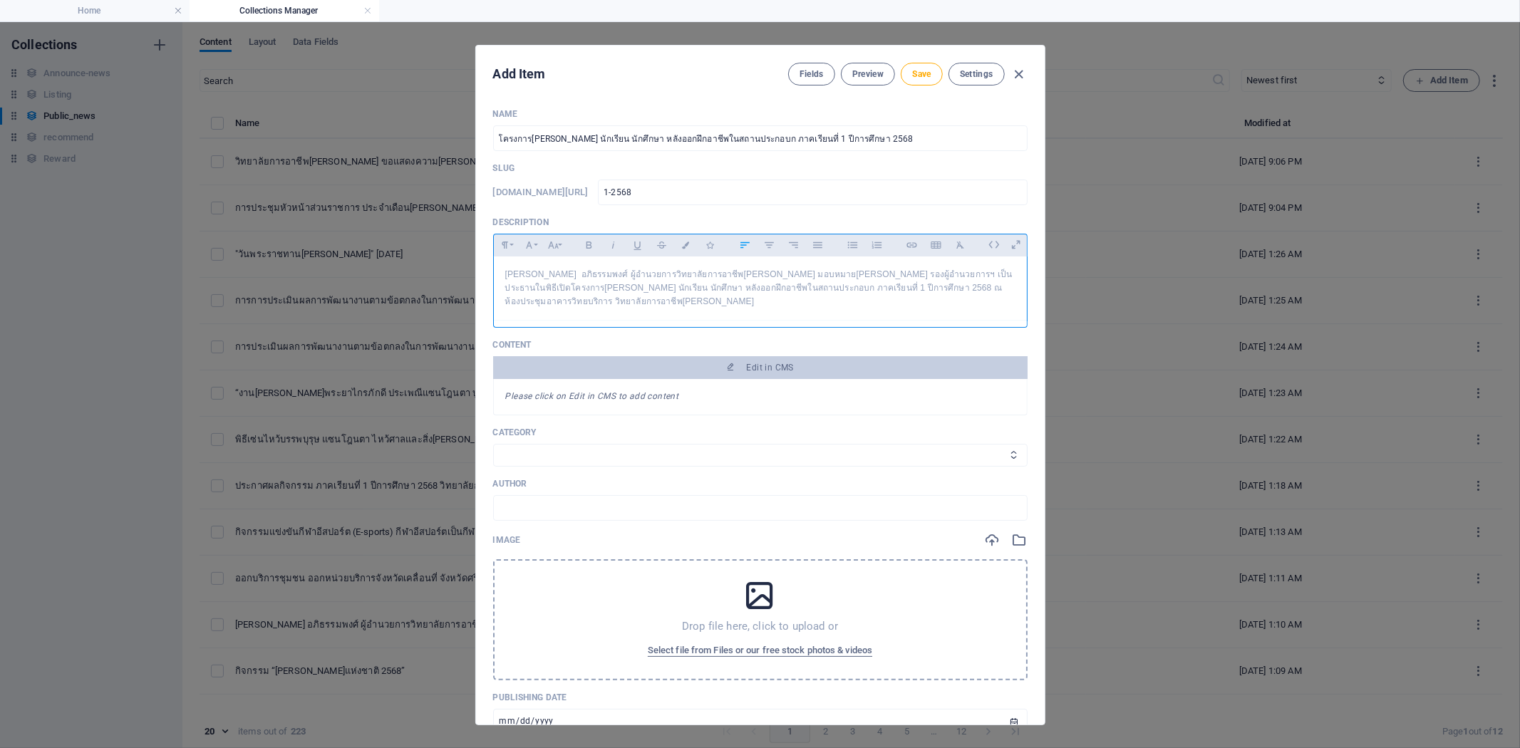
scroll to position [1947, 3]
click at [571, 437] on p "Category" at bounding box center [760, 432] width 534 height 11
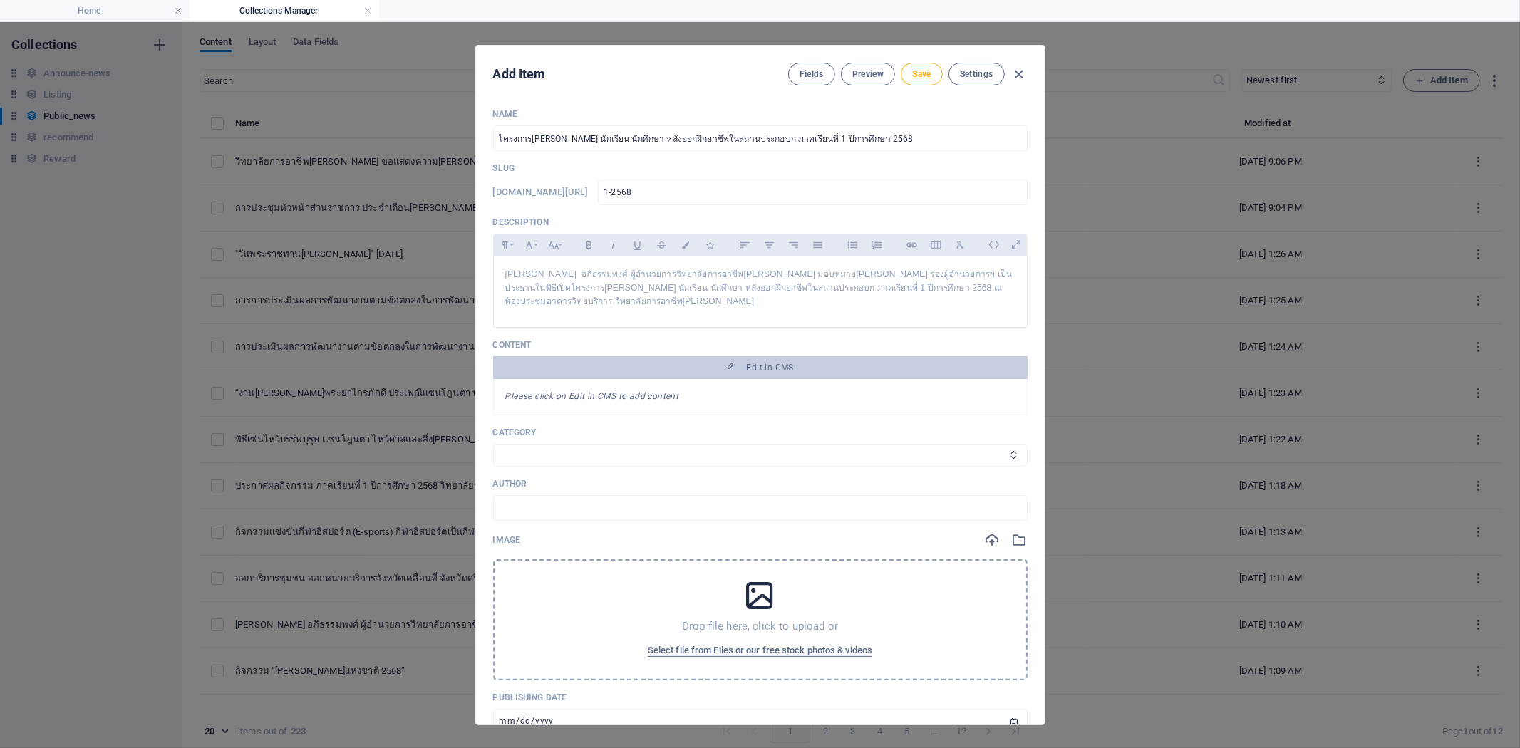
click at [564, 453] on select "จดหมายข่าว Category 2" at bounding box center [760, 455] width 534 height 23
select select "จดหมายข่าว"
click at [493, 444] on select "จดหมายข่าว Category 2" at bounding box center [760, 455] width 534 height 23
click at [610, 580] on div "Drop file here, click to upload or Select file from Files or our free stock pho…" at bounding box center [760, 619] width 534 height 121
drag, startPoint x: 680, startPoint y: 189, endPoint x: 437, endPoint y: 173, distance: 244.2
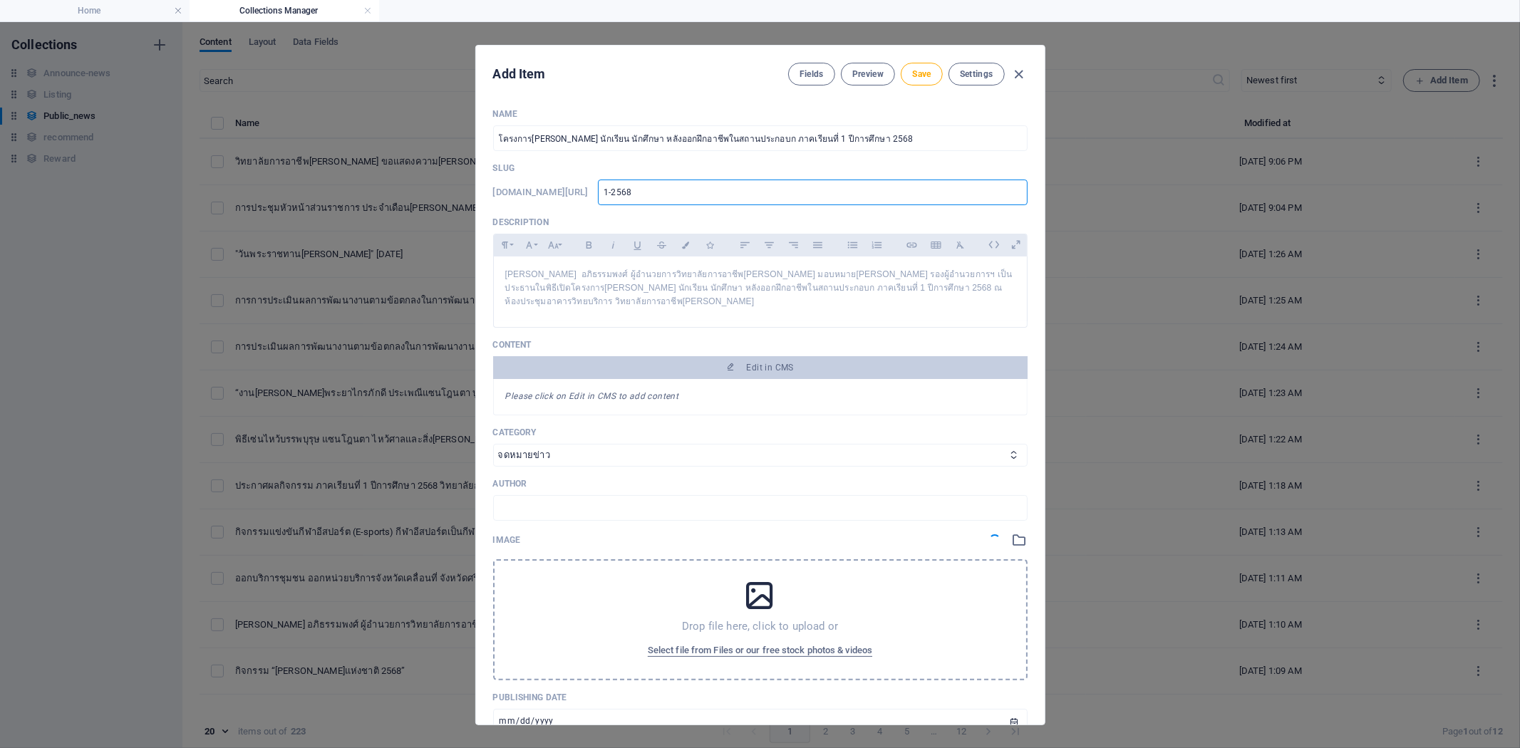
click at [437, 173] on div "Add Item Fields Preview Save Settings Name โครงการ[PERSON_NAME] นักเรียน นักศึก…" at bounding box center [760, 385] width 1520 height 726
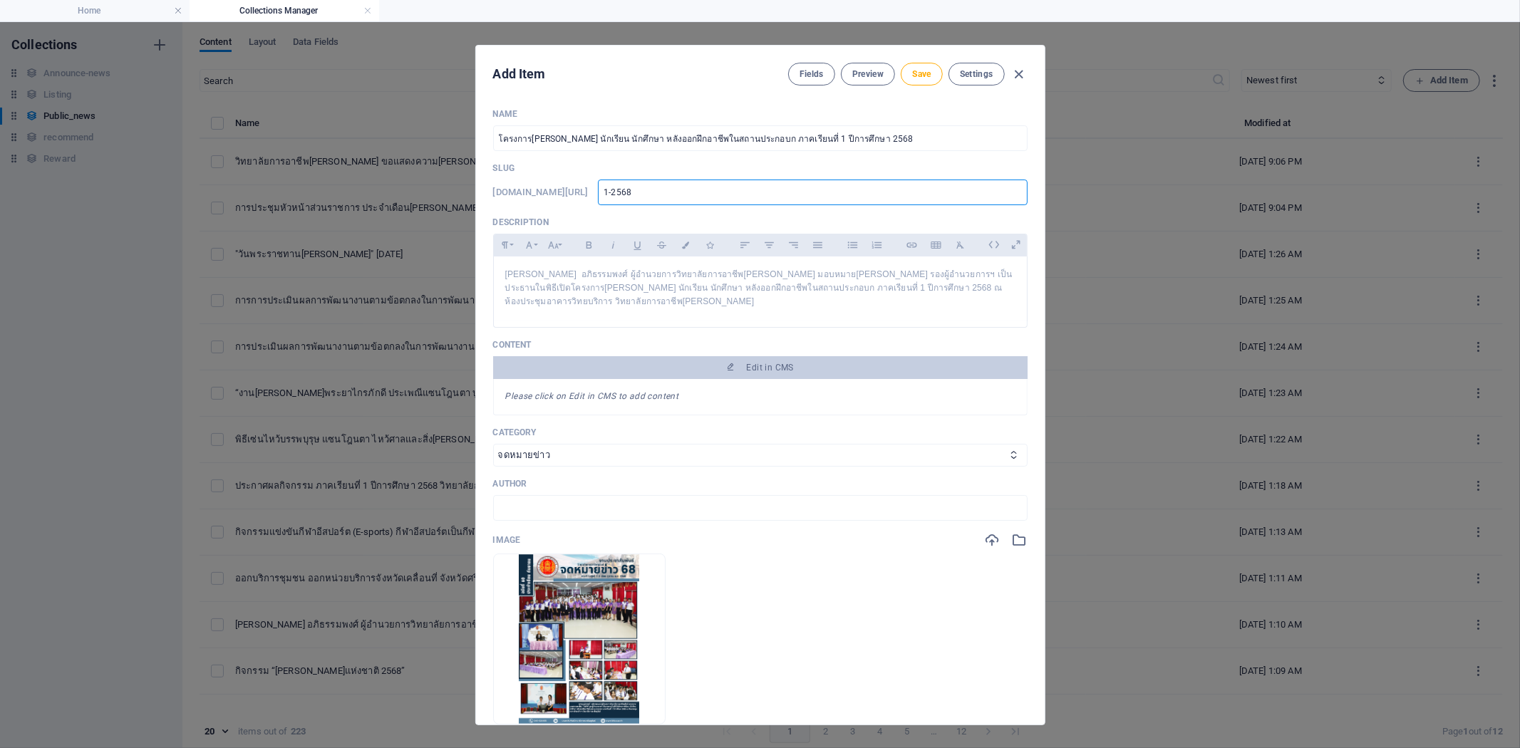
click at [650, 189] on input "1-2568" at bounding box center [812, 193] width 429 height 26
click at [647, 188] on input "1-2568" at bounding box center [812, 193] width 429 height 26
paste input "seminar"
type input "seminar1-2568"
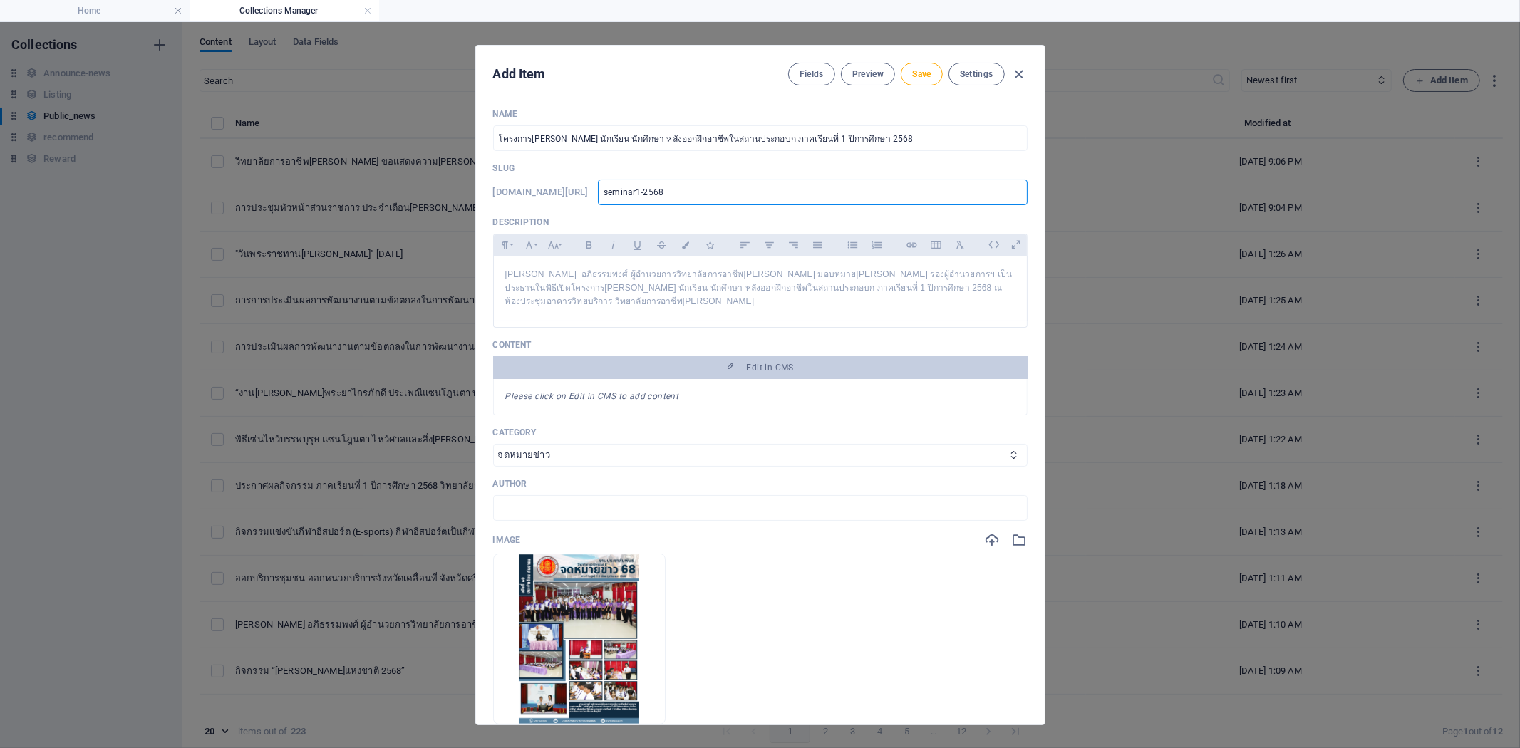
type input "seminar-2568"
type input "seminar2-2568"
type input "seminar22568"
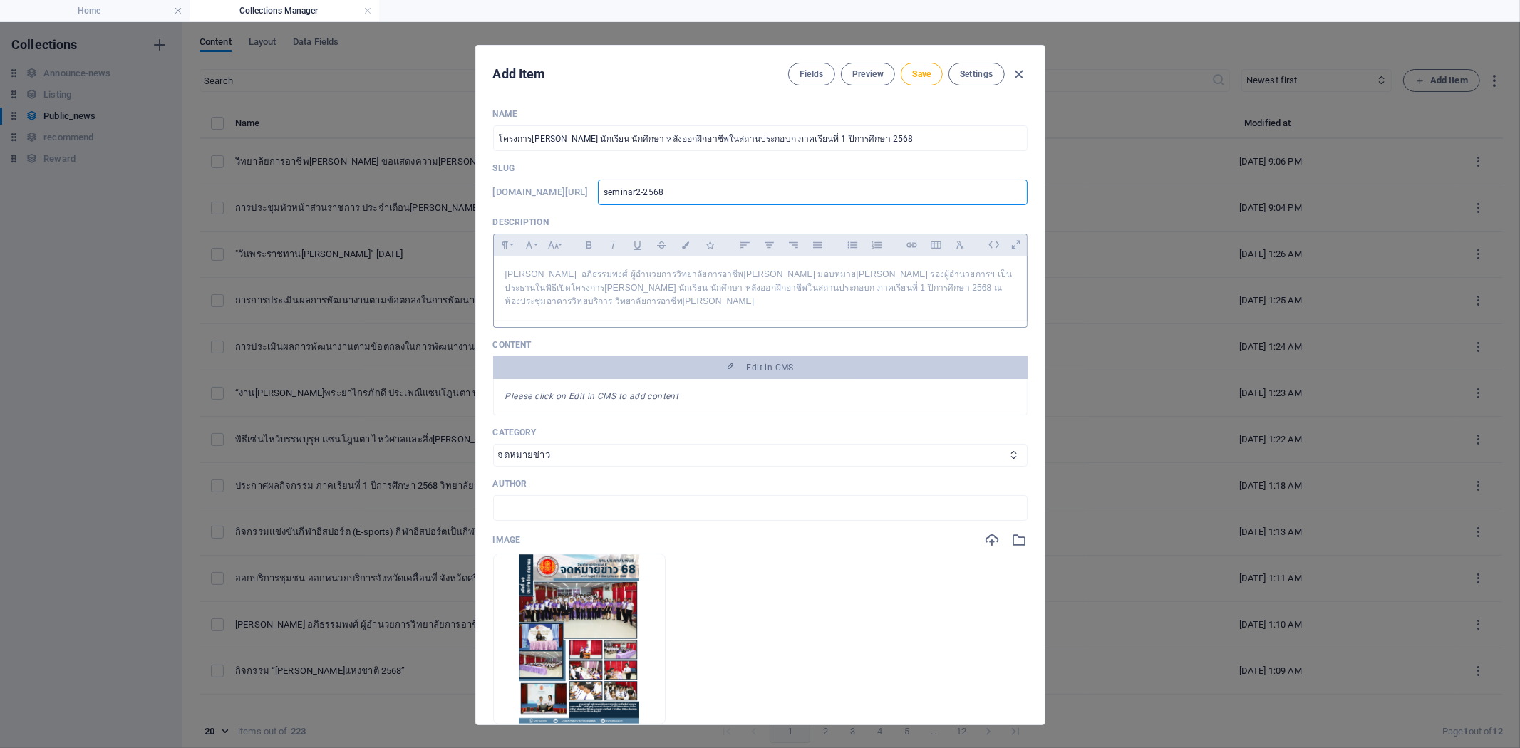
type input "seminar22568"
type input "seminar2568"
type input "seminar12568"
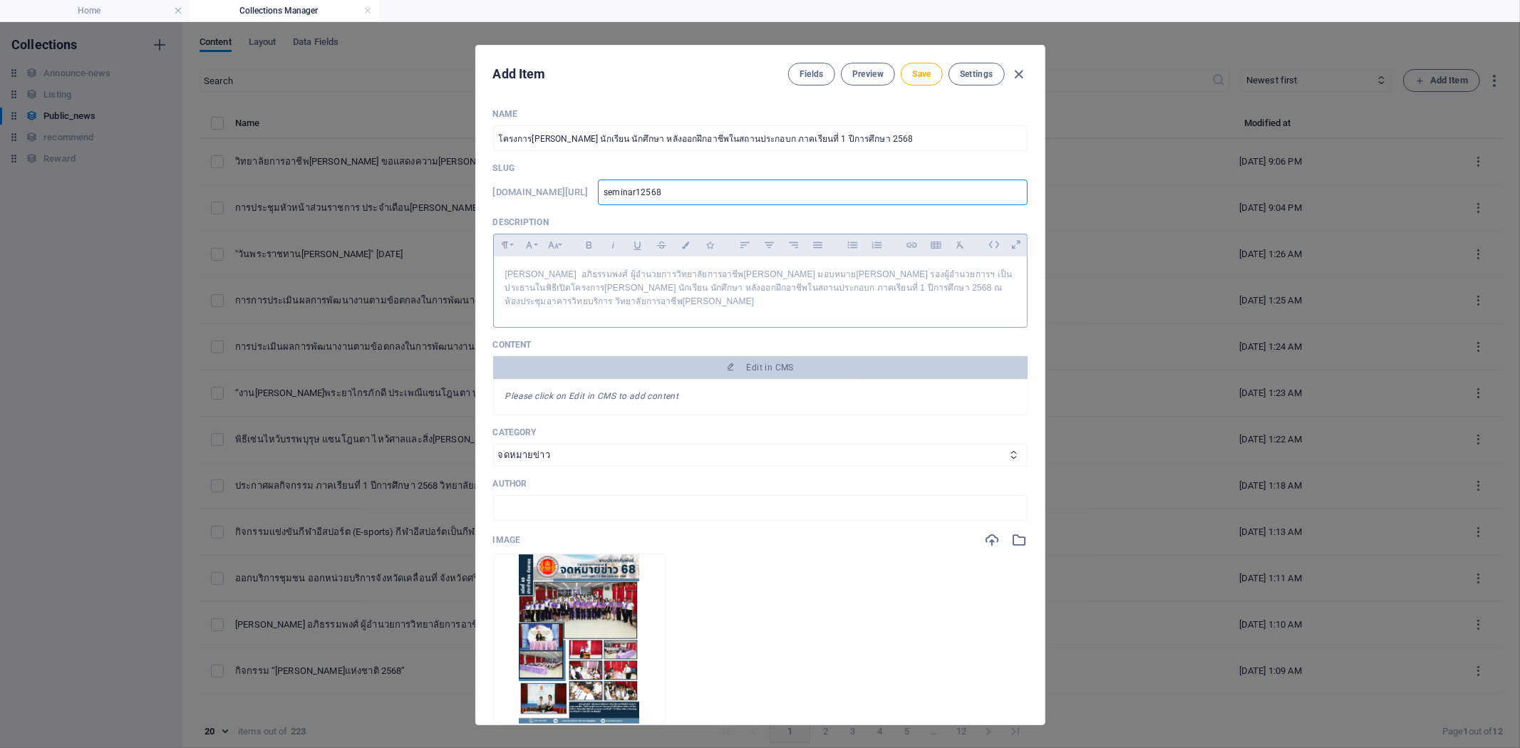
type input "seminar1-2568"
click at [935, 84] on div "Fields Preview Save Settings" at bounding box center [907, 74] width 239 height 23
click at [928, 83] on button "Save" at bounding box center [920, 74] width 41 height 23
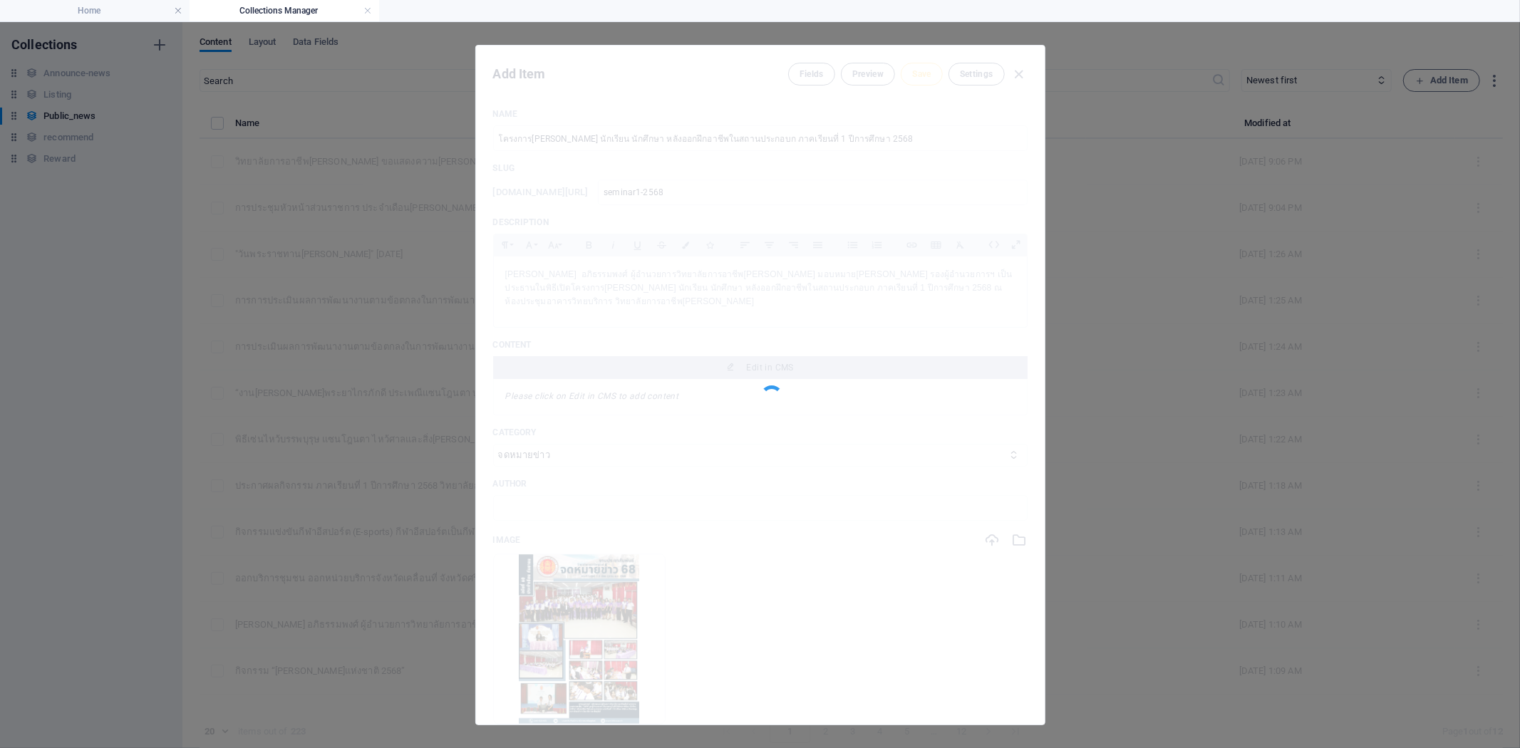
type input "seminar1-2568"
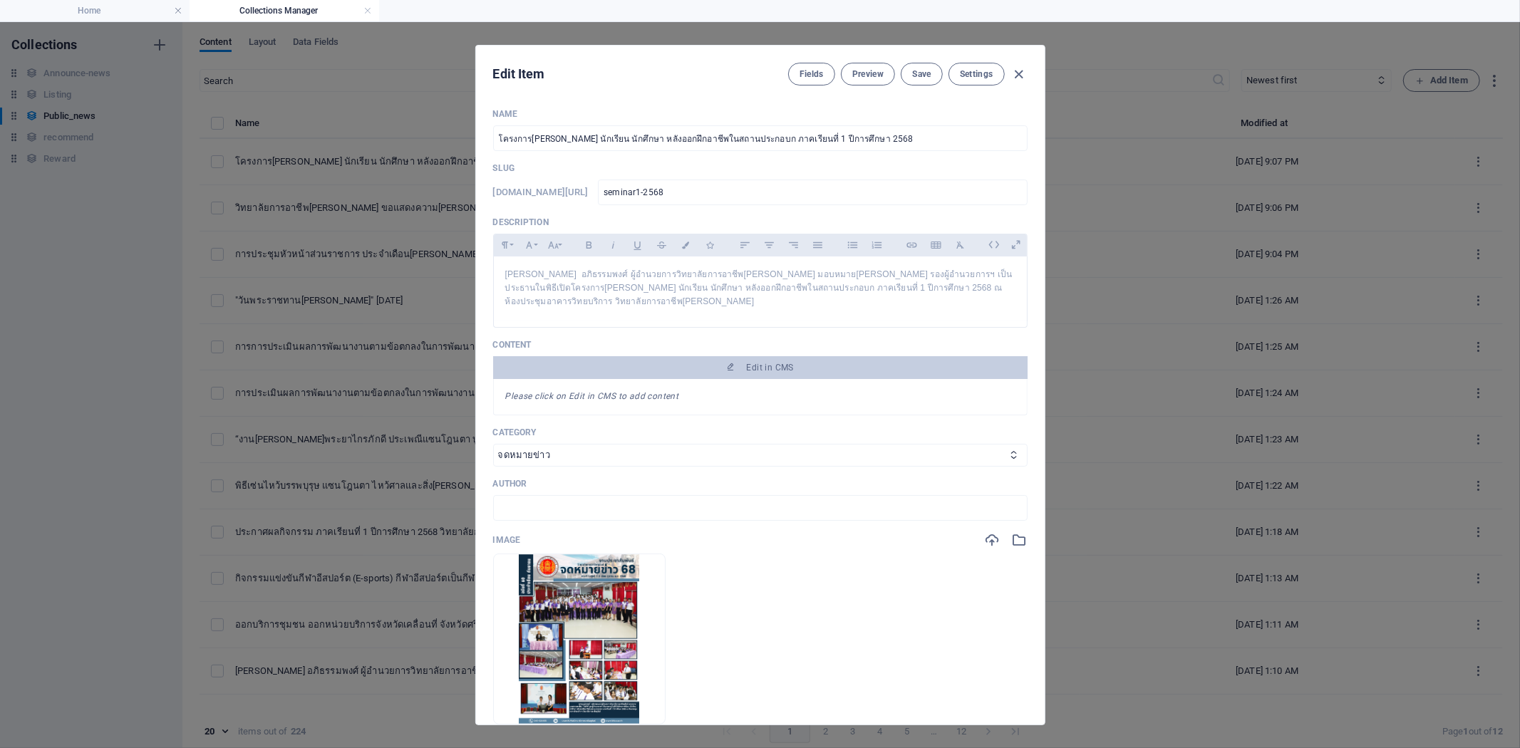
click at [836, 365] on span "Edit in CMS" at bounding box center [760, 367] width 523 height 11
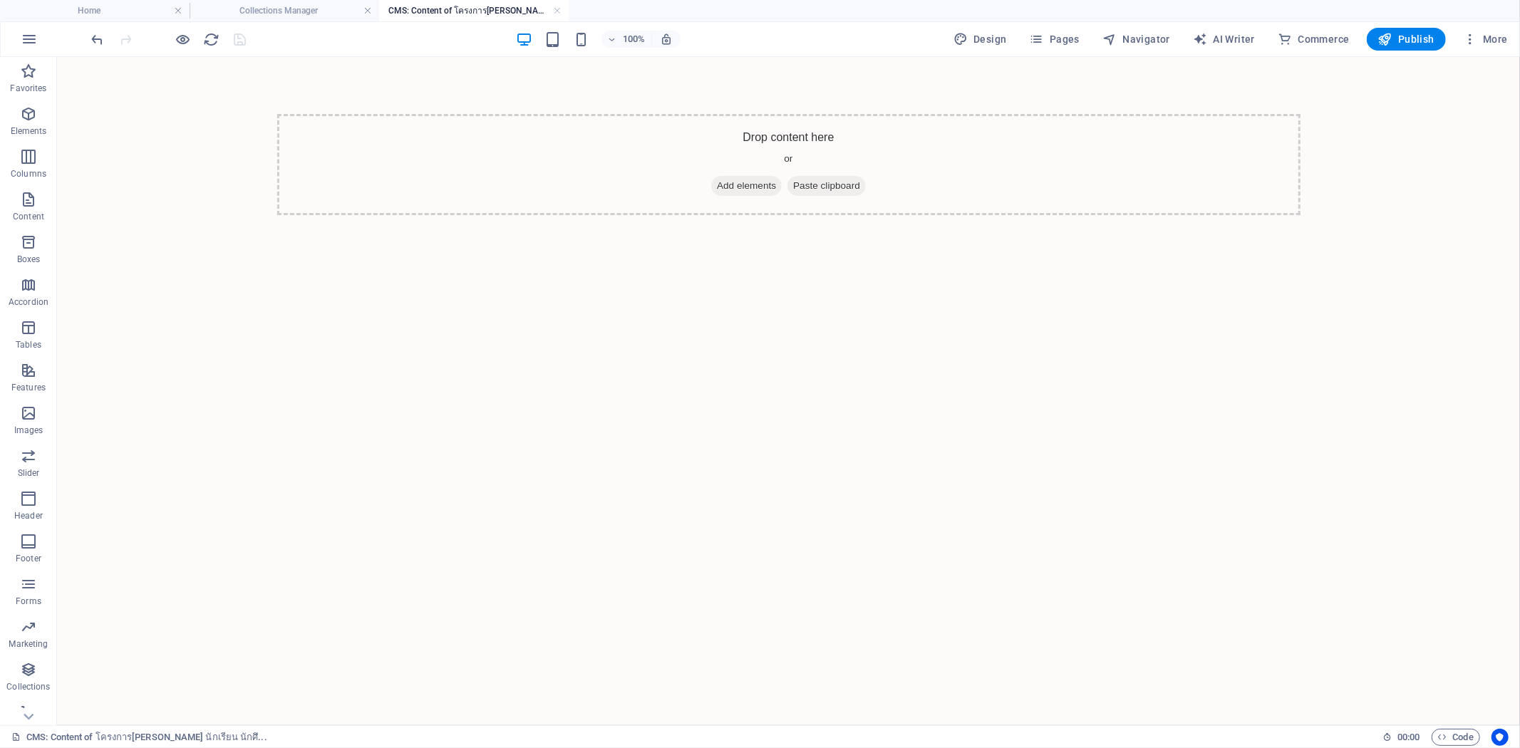
scroll to position [0, 0]
click at [33, 123] on span "Elements" at bounding box center [28, 122] width 57 height 34
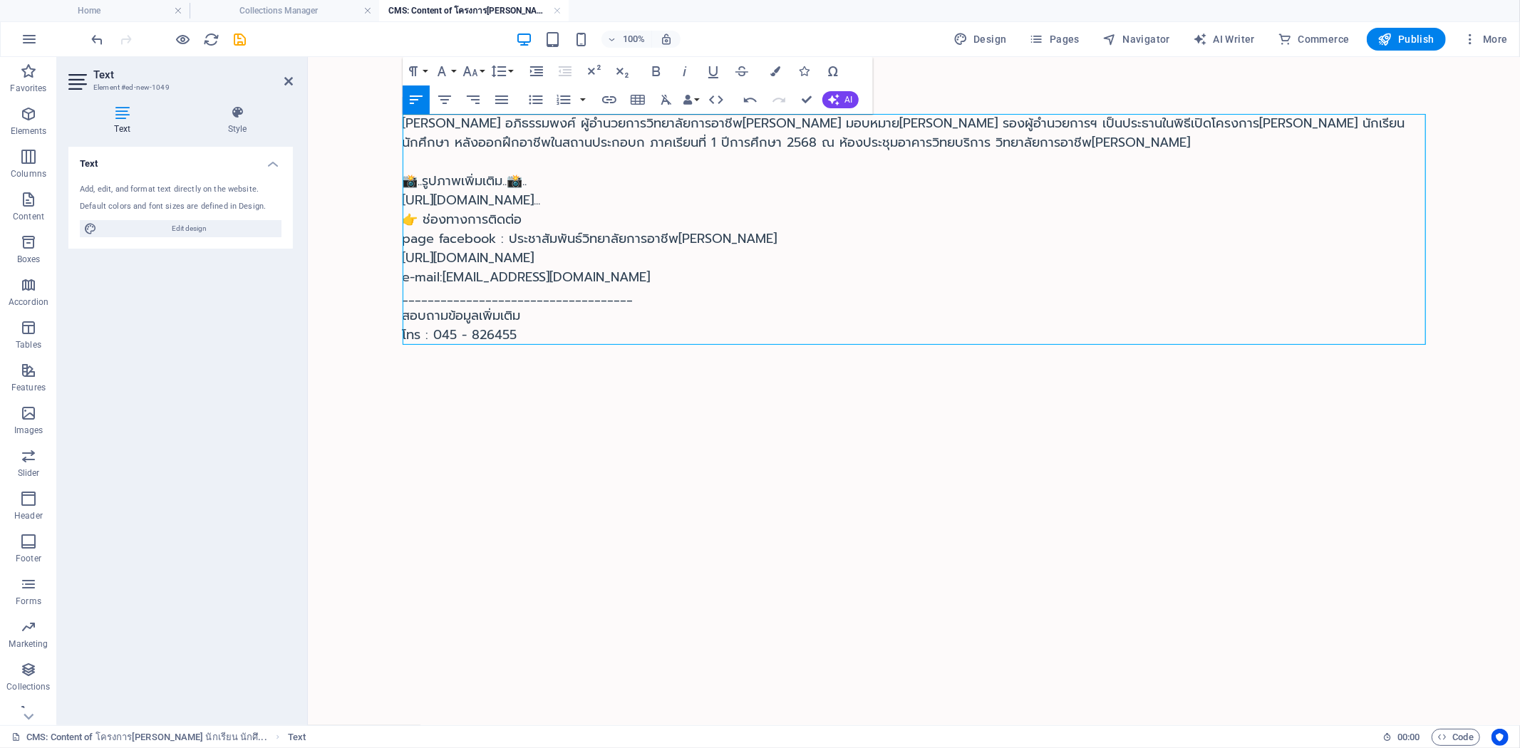
scroll to position [7090, 5]
click at [243, 37] on icon "save" at bounding box center [240, 39] width 16 height 16
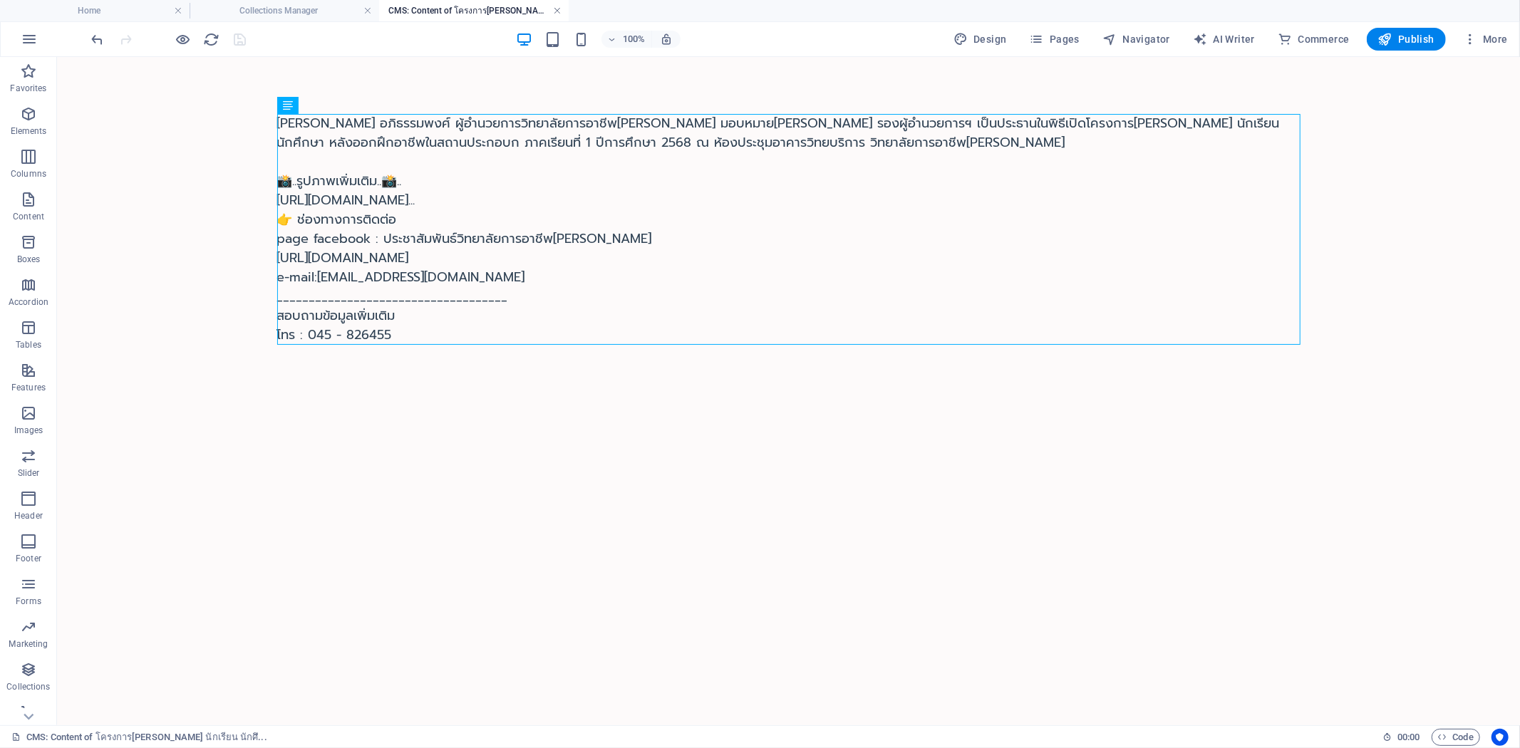
click at [560, 11] on link at bounding box center [557, 11] width 9 height 14
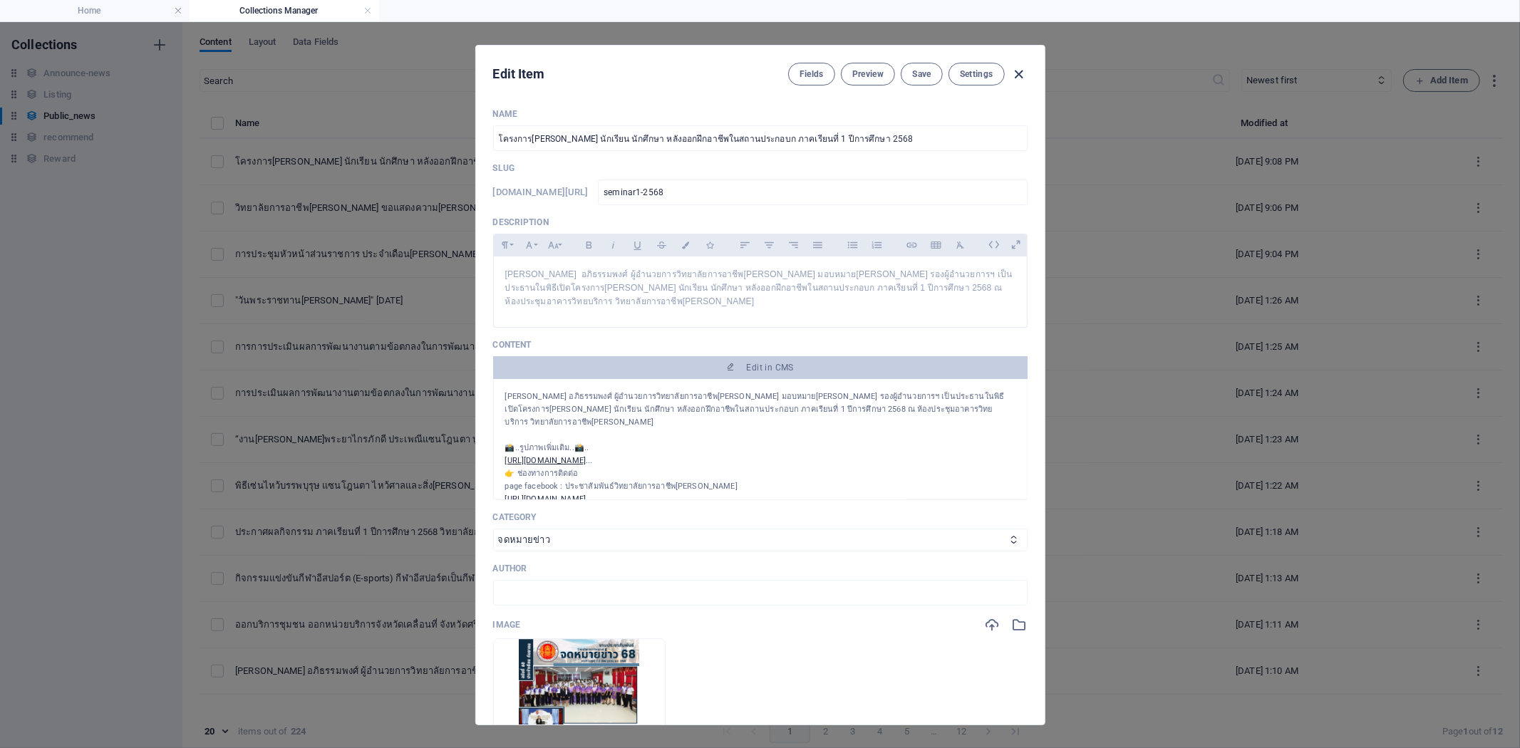
click at [1022, 76] on icon "button" at bounding box center [1018, 74] width 16 height 16
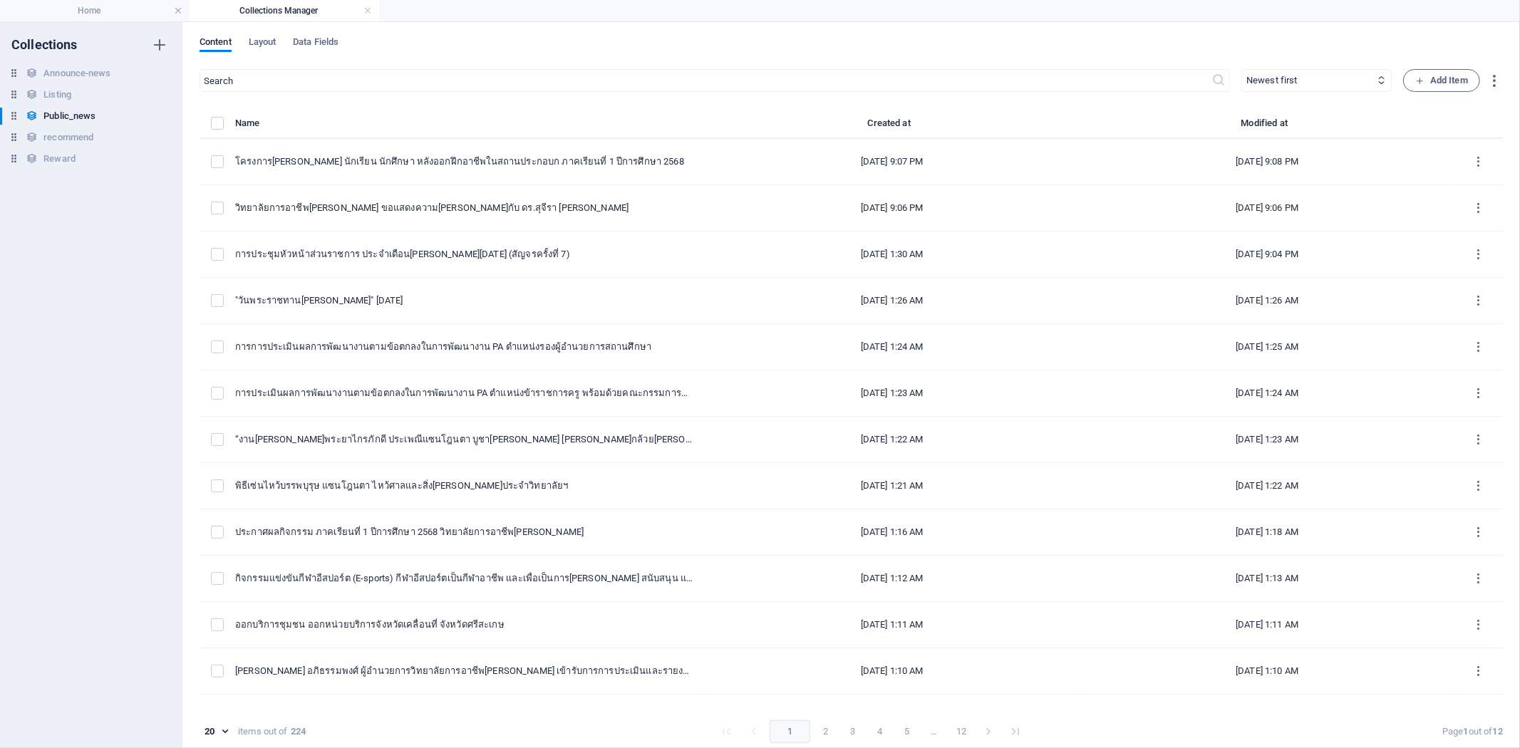
type input "1-2568"
click at [1454, 81] on span "Add Item" at bounding box center [1441, 80] width 53 height 17
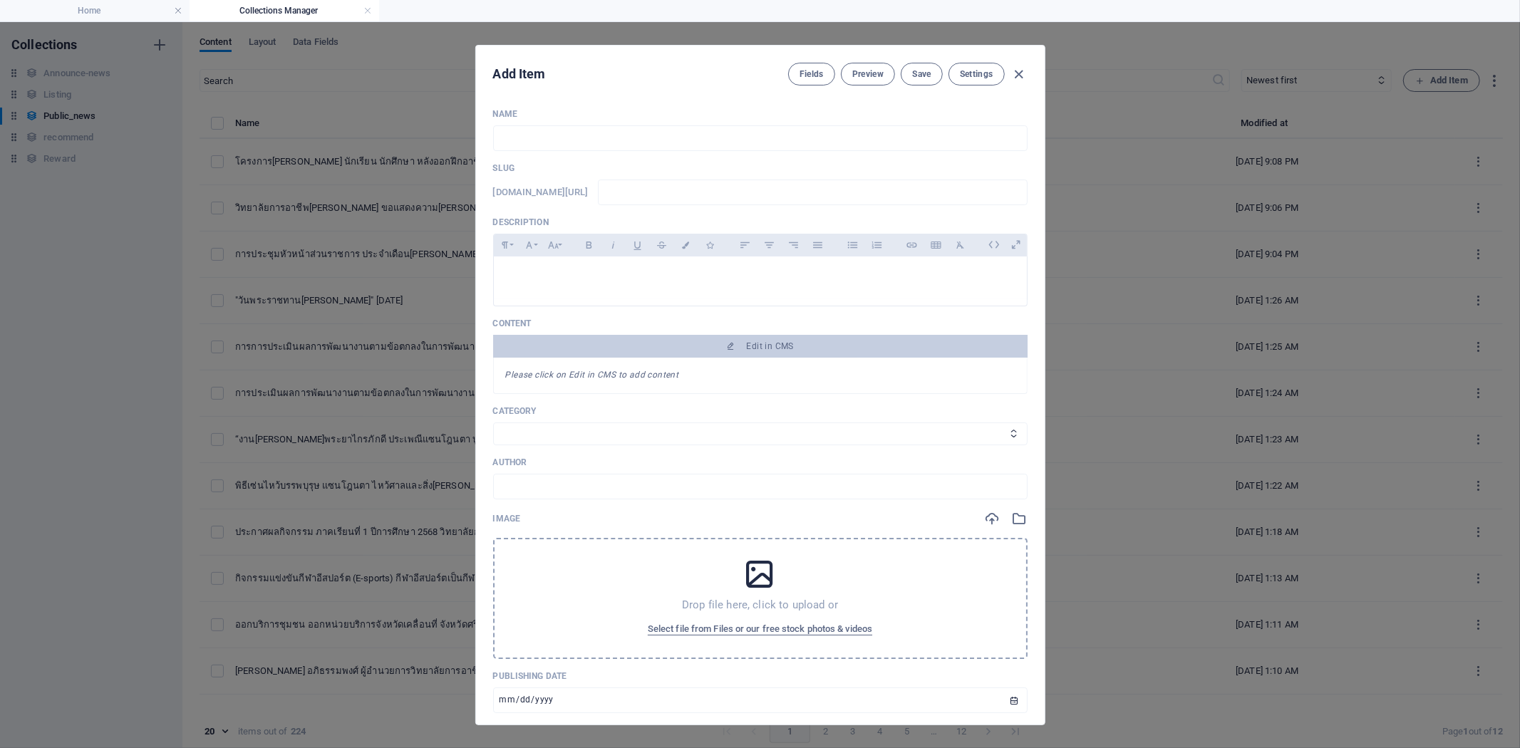
click at [606, 643] on div "Drop file here, click to upload or Select file from Files or our free stock pho…" at bounding box center [760, 598] width 534 height 121
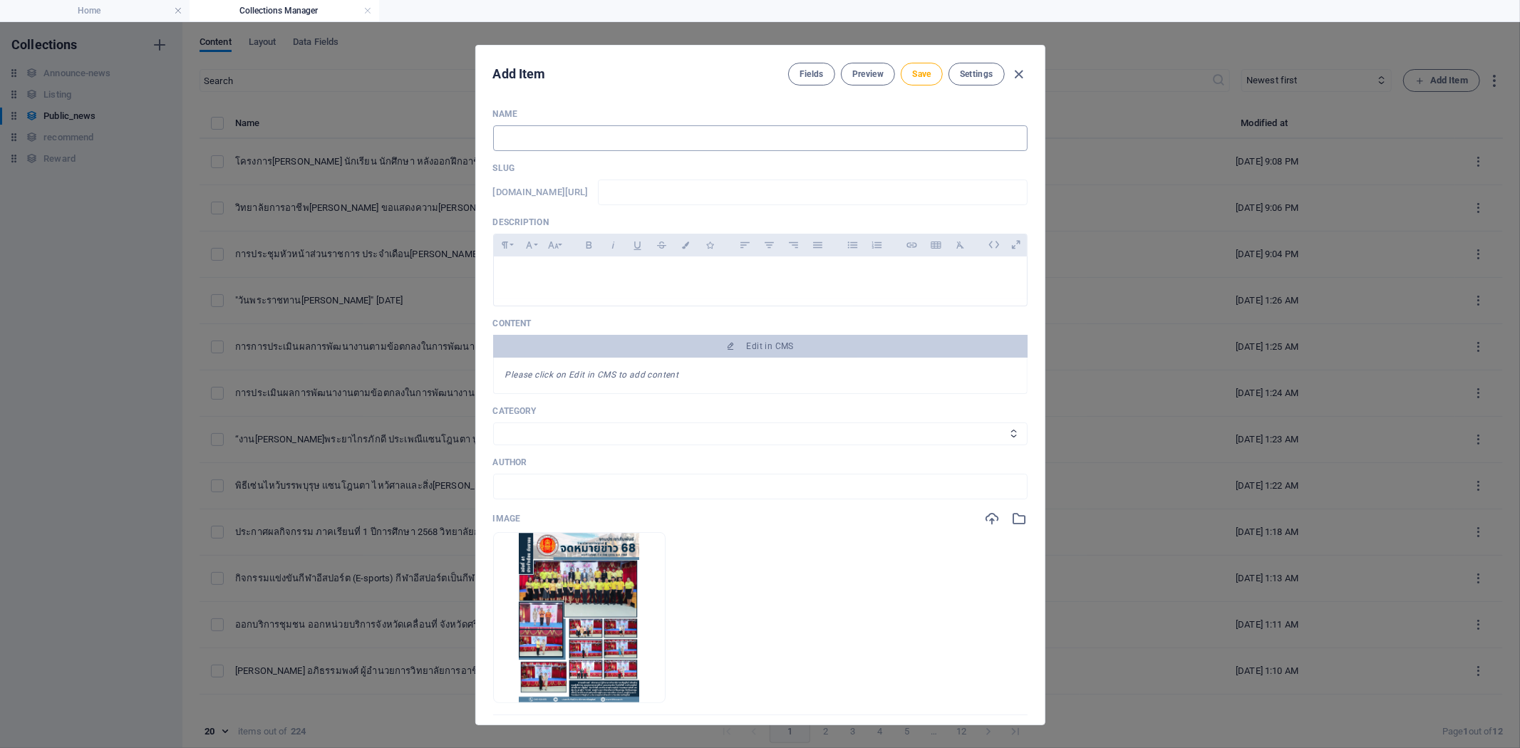
click at [536, 134] on input "text" at bounding box center [760, 138] width 534 height 26
paste input "ร่วมแสดงความ[PERSON_NAME] เเละต้อนรับ ดร.สุจีรา [PERSON_NAME] รองผู้อำนวยการวิท…"
drag, startPoint x: 651, startPoint y: 133, endPoint x: 355, endPoint y: 124, distance: 296.5
click at [349, 124] on div "Add Item Fields Preview Save Settings Name ร่วมแสดงความ[PERSON_NAME] เเละต้อนรั…" at bounding box center [760, 385] width 1520 height 726
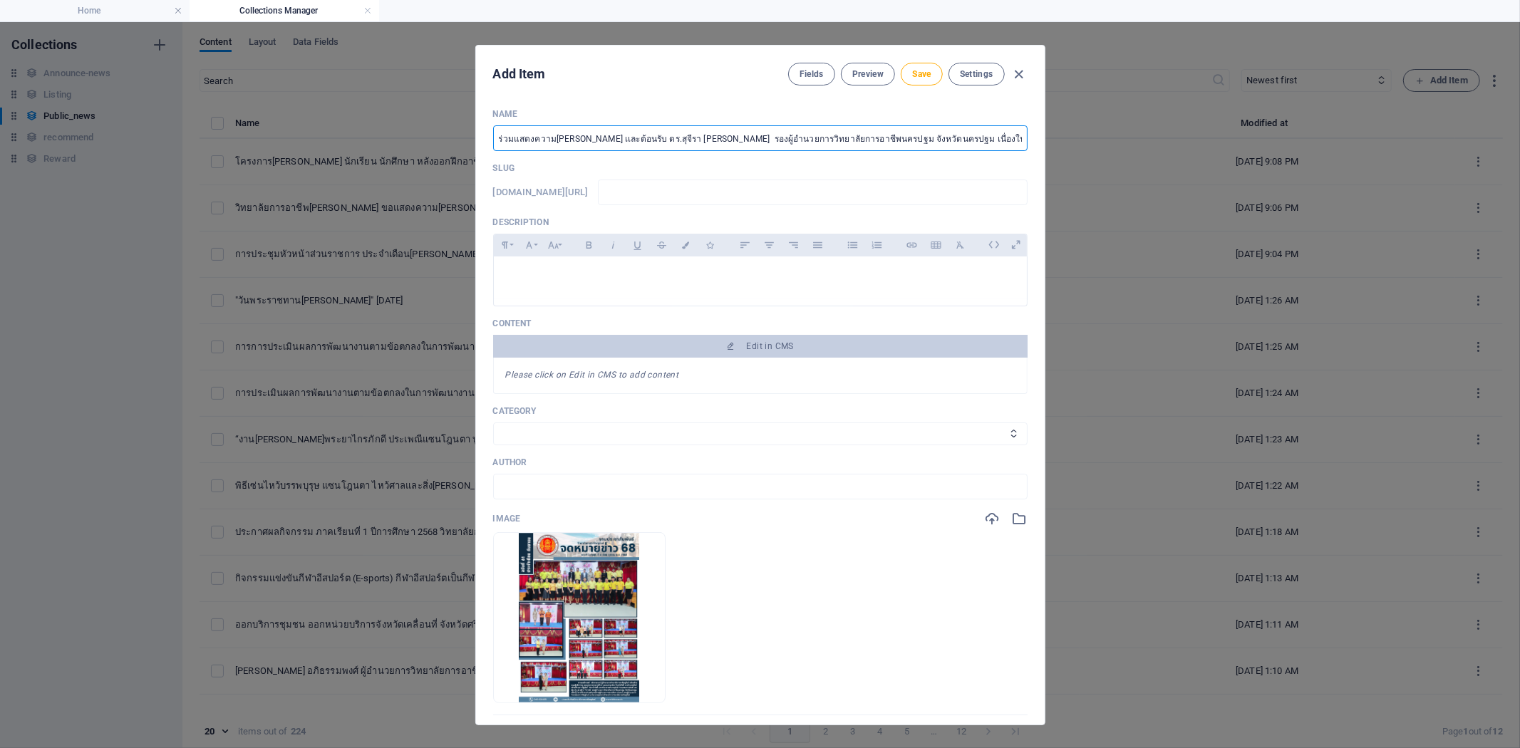
click at [709, 135] on input "ร่วมแสดงความ[PERSON_NAME] เเละต้อนรับ ดร.สุจีรา [PERSON_NAME] รองผู้อำนวยการวิท…" at bounding box center [760, 138] width 534 height 26
drag, startPoint x: 670, startPoint y: 139, endPoint x: 1257, endPoint y: 148, distance: 586.4
click at [1257, 148] on div "Add Item Fields Preview Save Settings Name ร่วมแสดงความ[PERSON_NAME] เเละต้อนรั…" at bounding box center [760, 385] width 1520 height 726
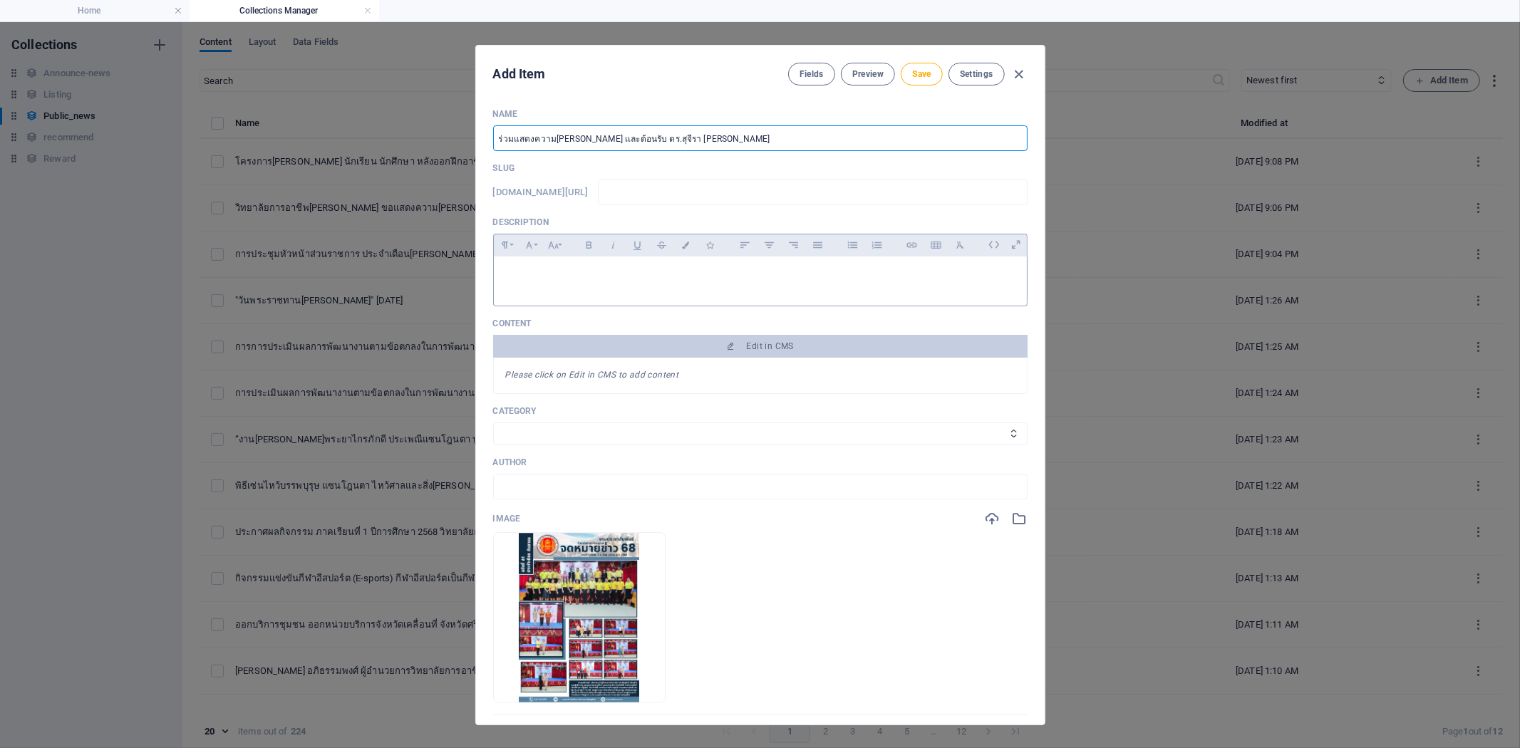
type input "ร่วมแสดงความ[PERSON_NAME] เเละต้อนรับ ดร.สุจีรา [PERSON_NAME]"
click at [682, 276] on p at bounding box center [760, 275] width 510 height 14
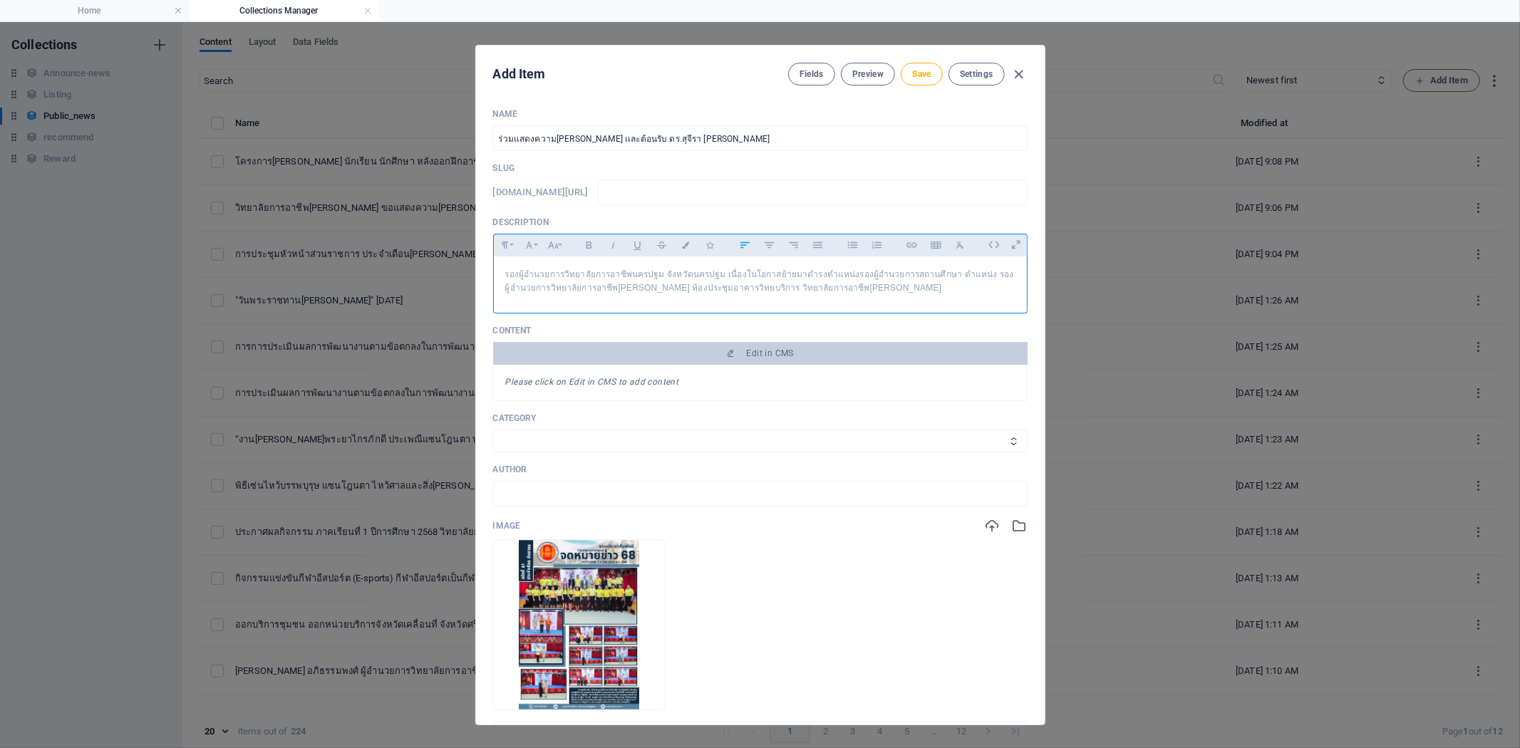
scroll to position [1286, 3]
drag, startPoint x: 507, startPoint y: 274, endPoint x: 371, endPoint y: 271, distance: 135.4
click at [371, 271] on div "Add Item Fields Preview Save Settings Name ร่วมแสดงความ[PERSON_NAME] เเละต้อนรั…" at bounding box center [760, 385] width 1520 height 726
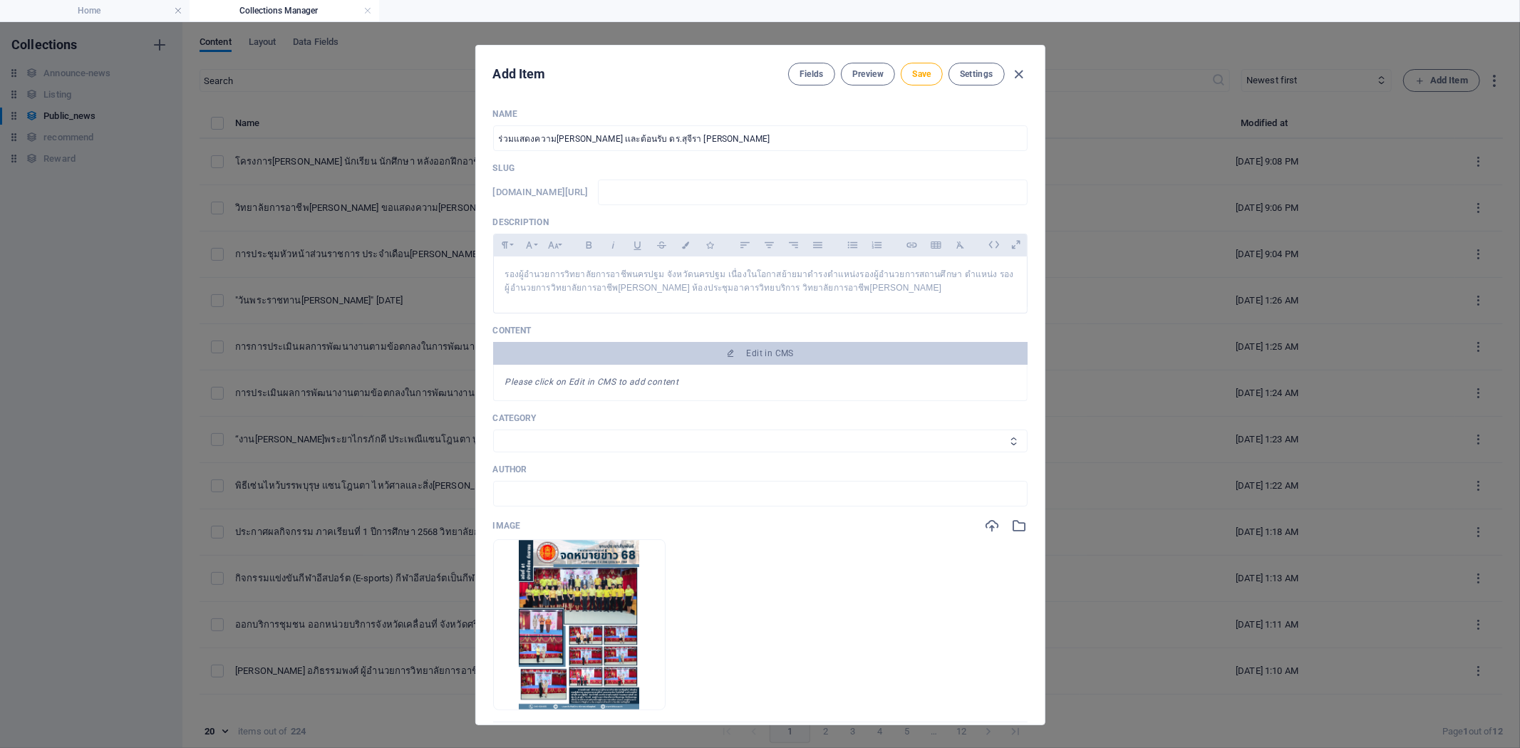
click at [579, 442] on select "จดหมายข่าว Category 2" at bounding box center [760, 441] width 534 height 23
select select "จดหมายข่าว"
click at [493, 430] on select "จดหมายข่าว Category 2" at bounding box center [760, 441] width 534 height 23
drag, startPoint x: 737, startPoint y: 202, endPoint x: 708, endPoint y: 170, distance: 43.9
click at [737, 202] on input "text" at bounding box center [812, 193] width 429 height 26
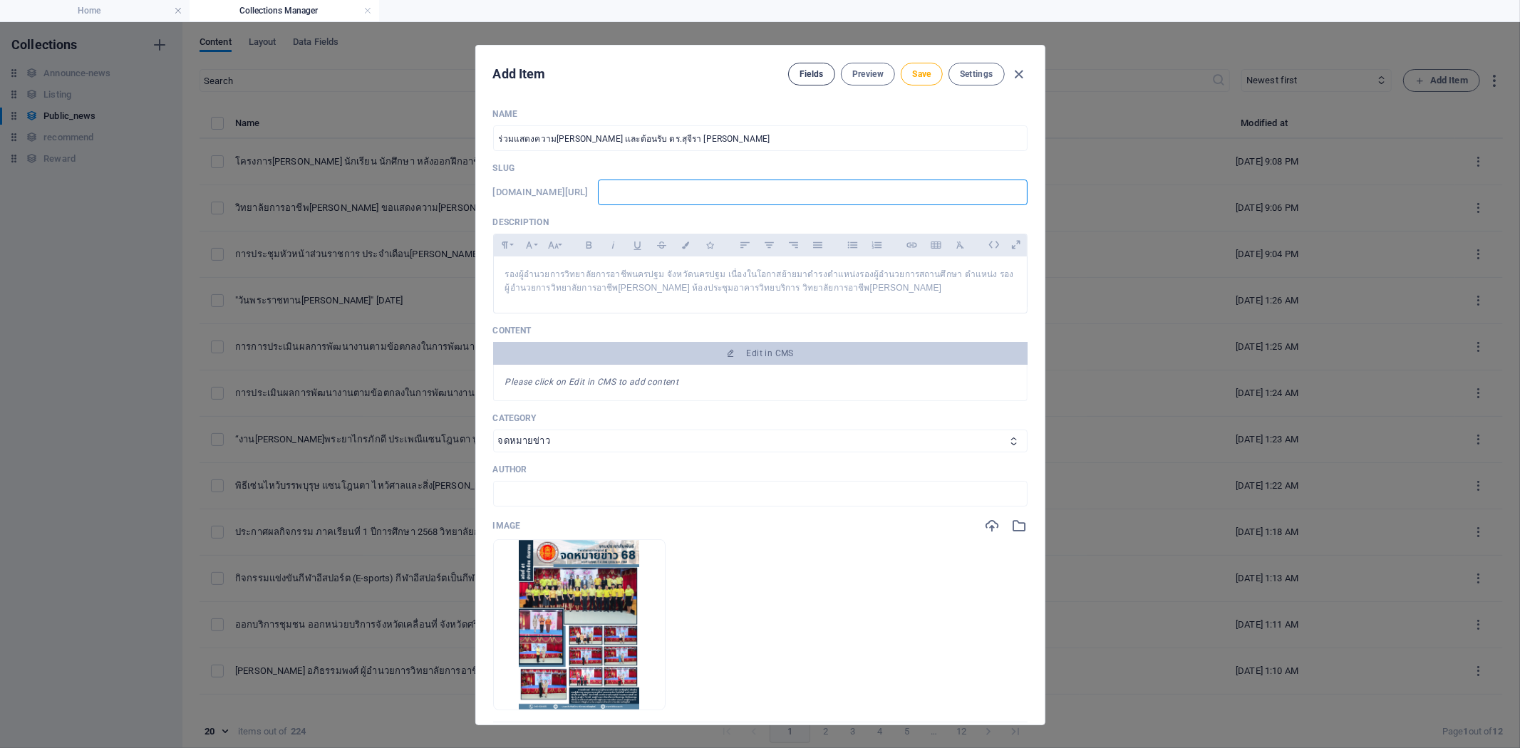
type input "d"
type input "di"
type input "dir"
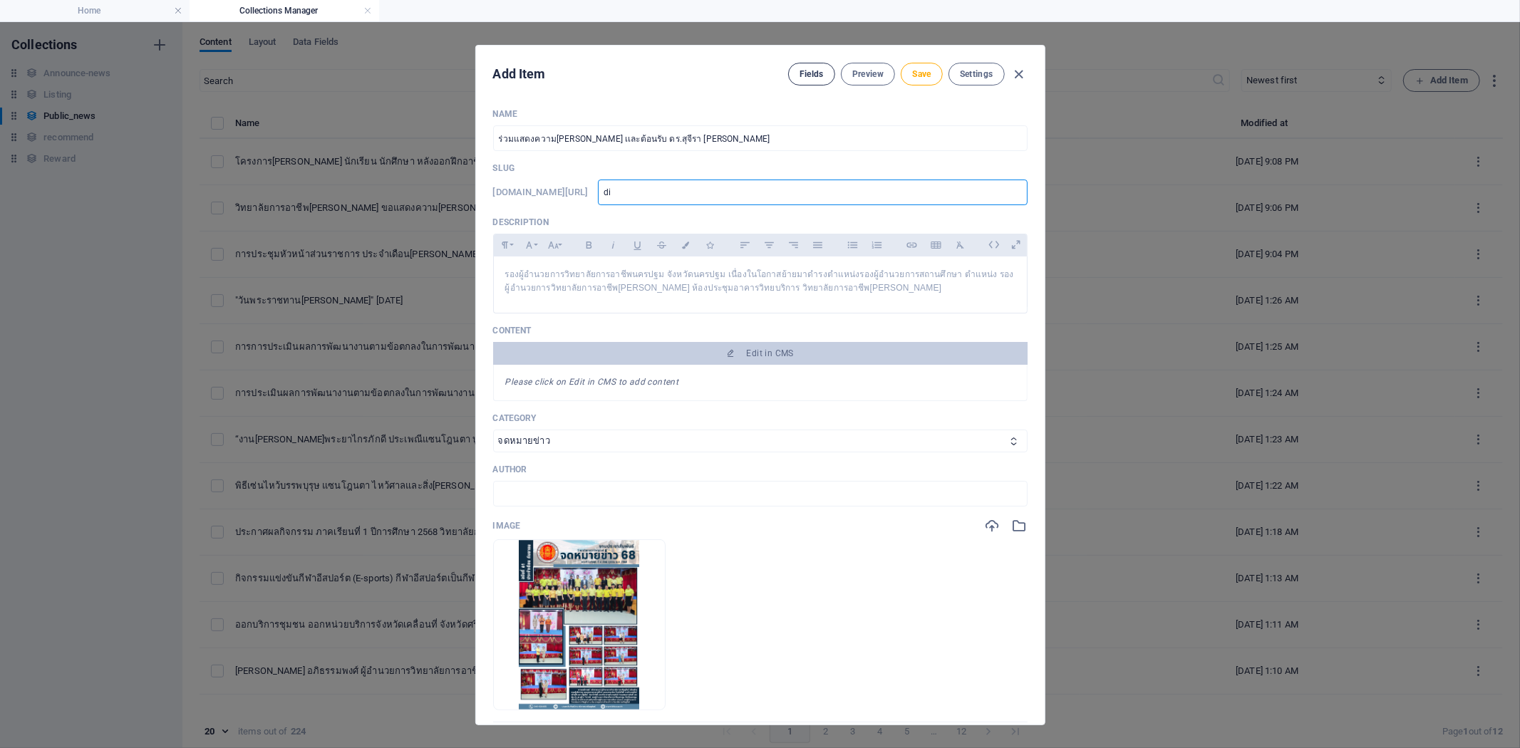
type input "dir"
type input "dire"
type input "direc"
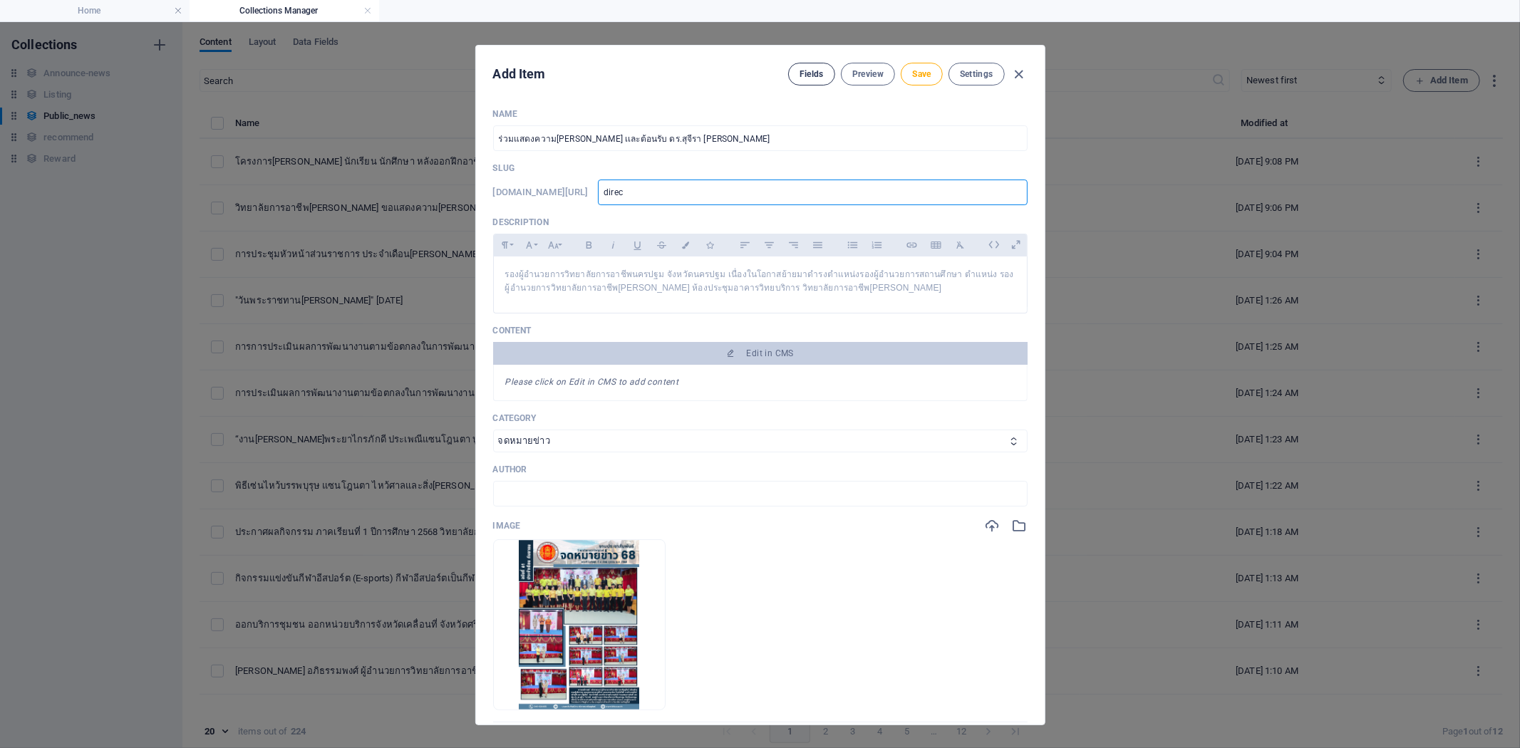
type input "direct"
type input "directo"
type input "director"
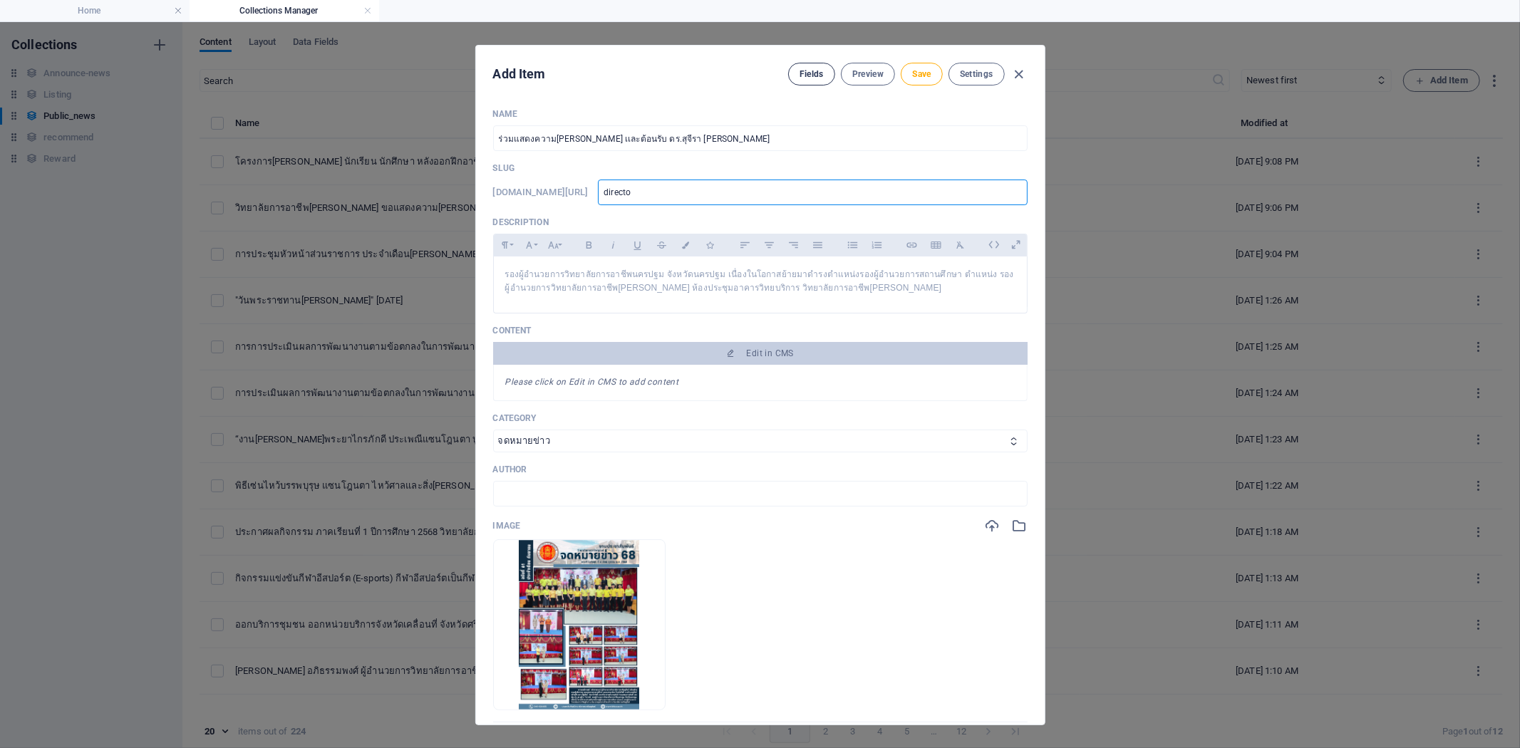
type input "director"
type input "director-"
type input "director-N"
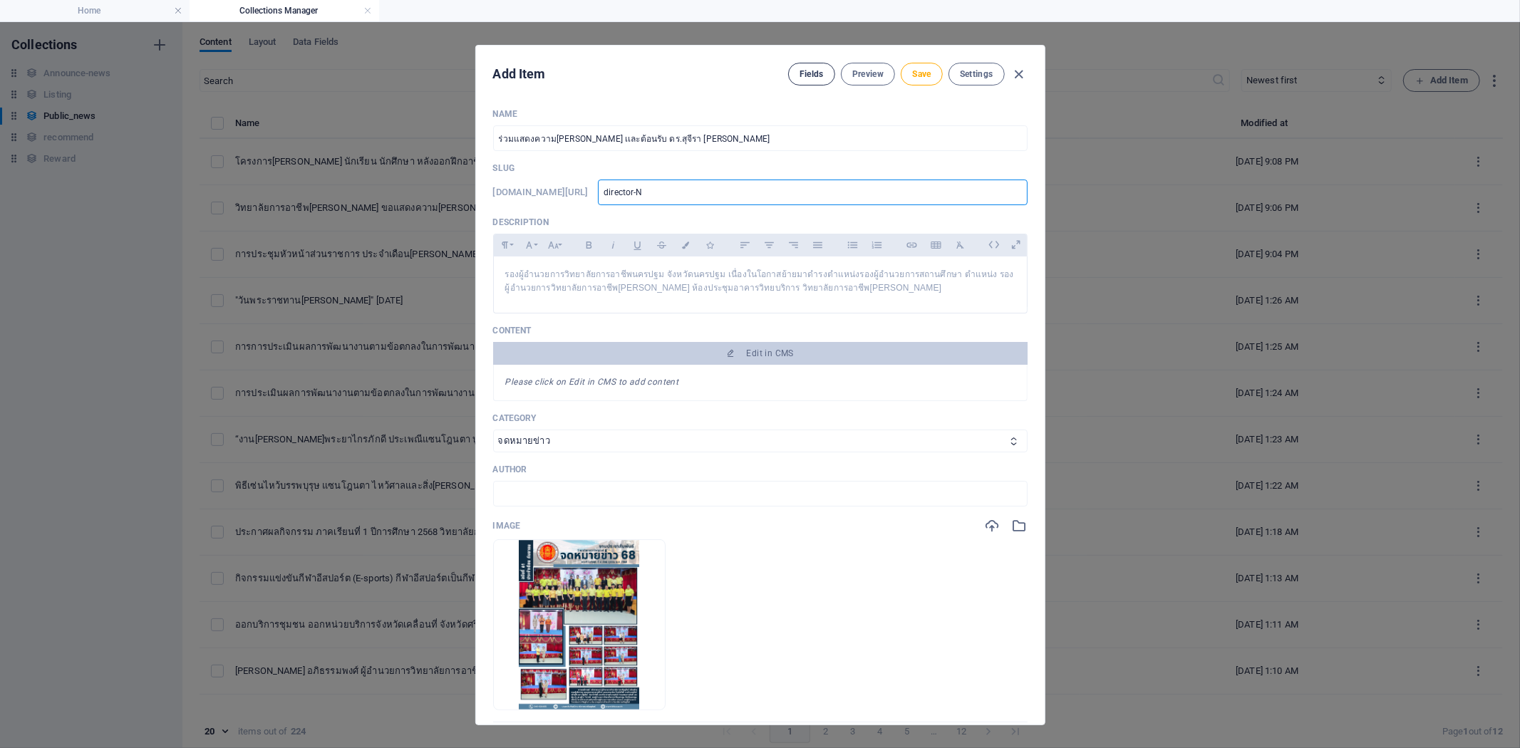
type input "director-"
type input "director-n"
type input "director-ne"
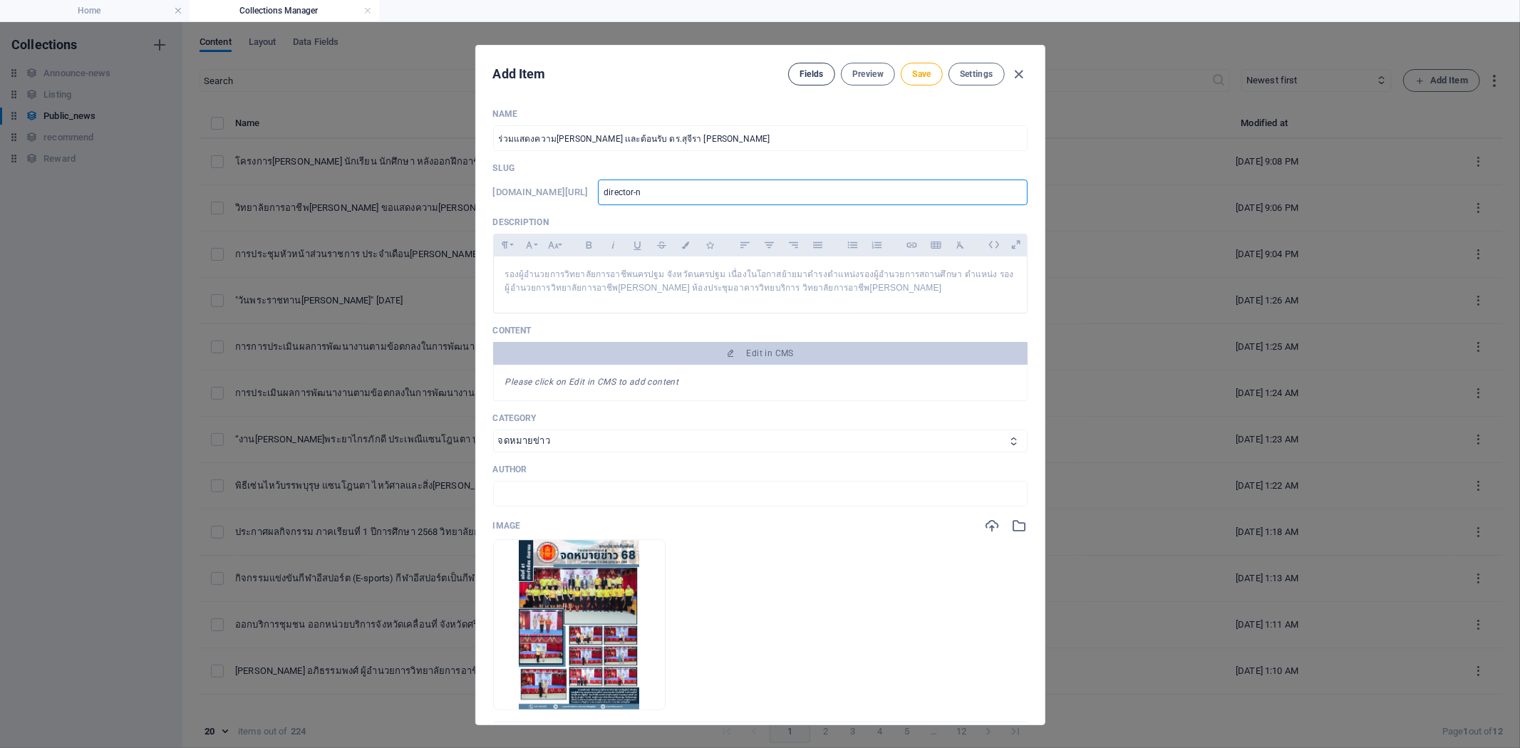
type input "director-ne"
type input "director-nes"
type input "director-ne"
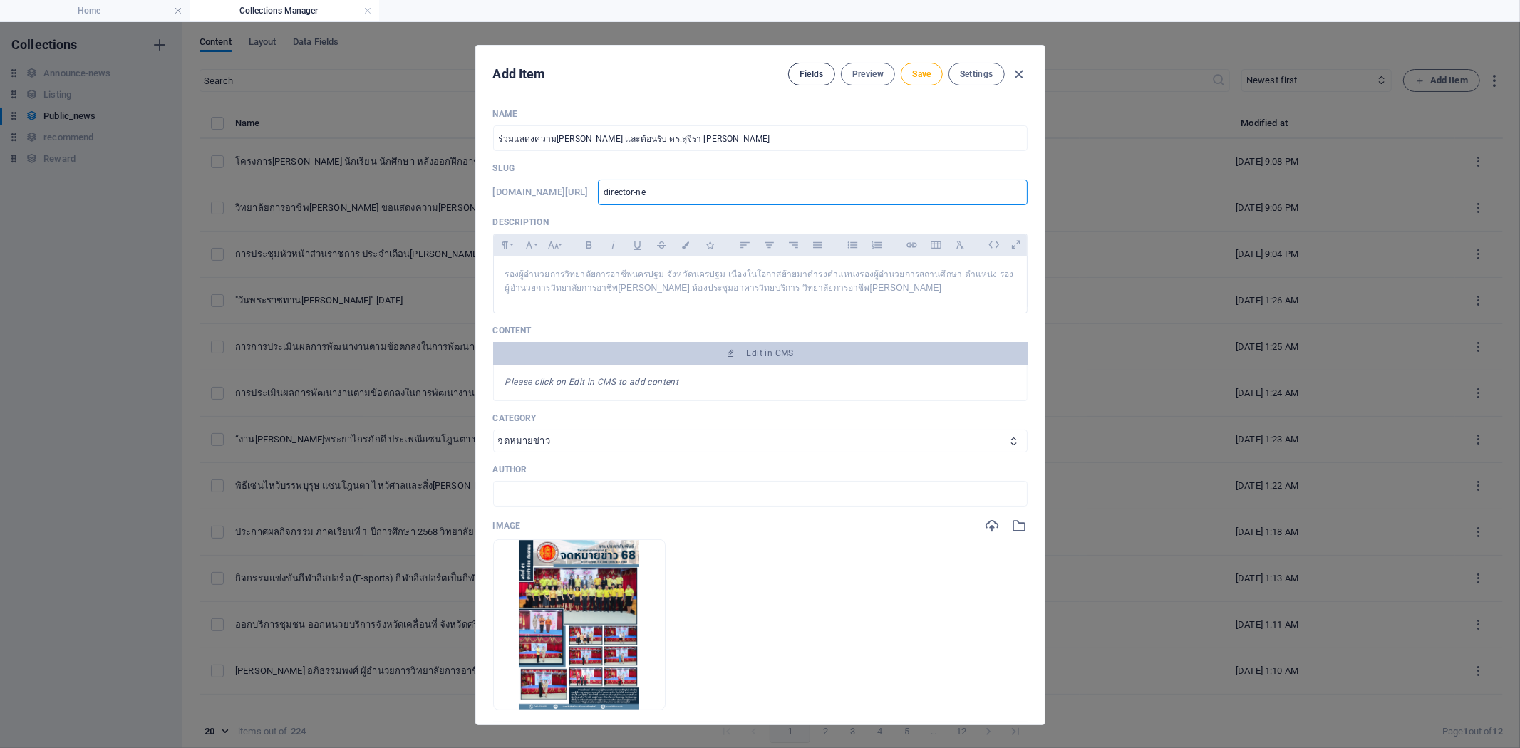
type input "director-new"
type input "director-new2"
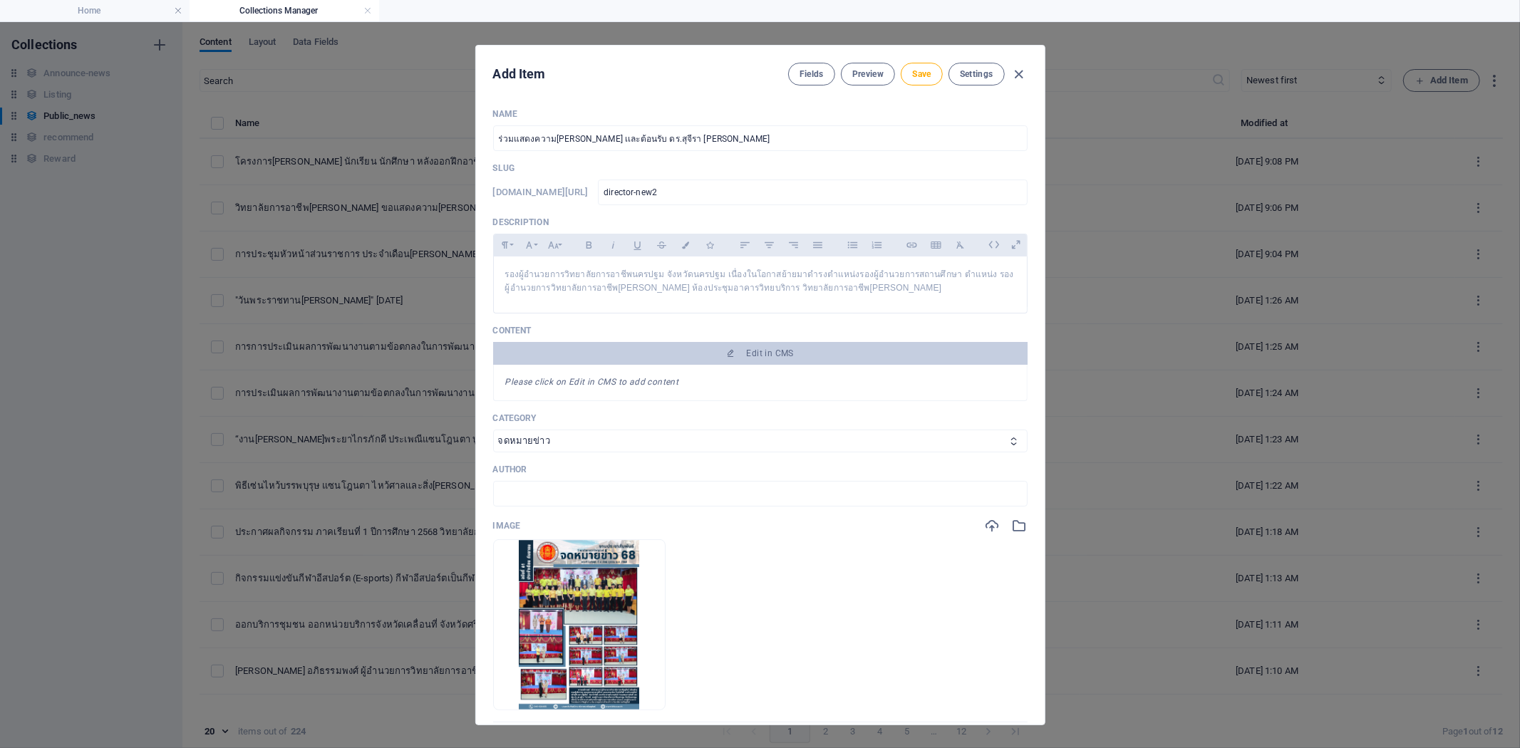
drag, startPoint x: 1038, startPoint y: 283, endPoint x: 1042, endPoint y: 298, distance: 15.4
click at [1042, 298] on div "Name ร่วมแสดงความ[PERSON_NAME] เเละต้อนรับ ดร.สุจีรา [PERSON_NAME] ​ Slug [DOMA…" at bounding box center [760, 411] width 568 height 628
click at [924, 80] on button "Save" at bounding box center [920, 74] width 41 height 23
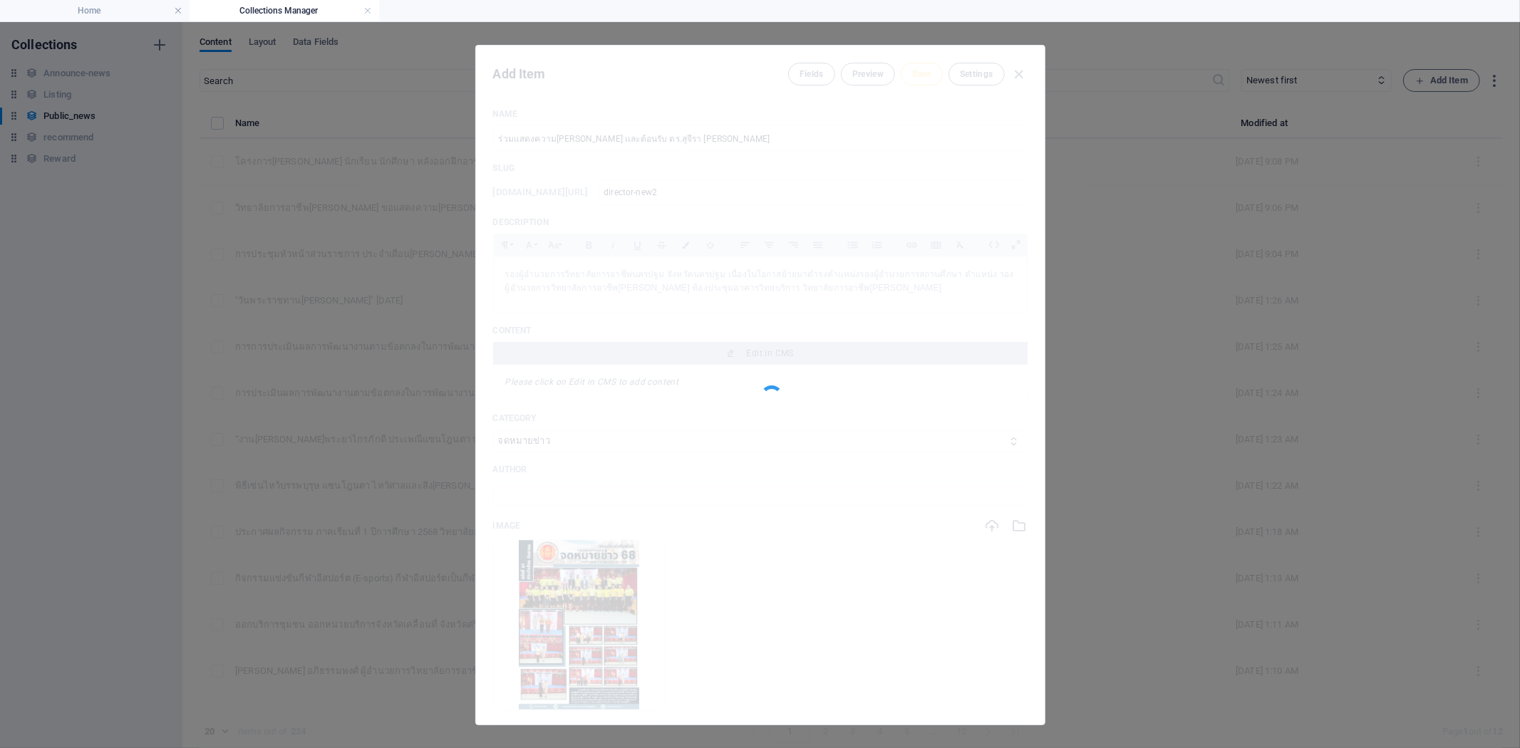
type input "director-new2"
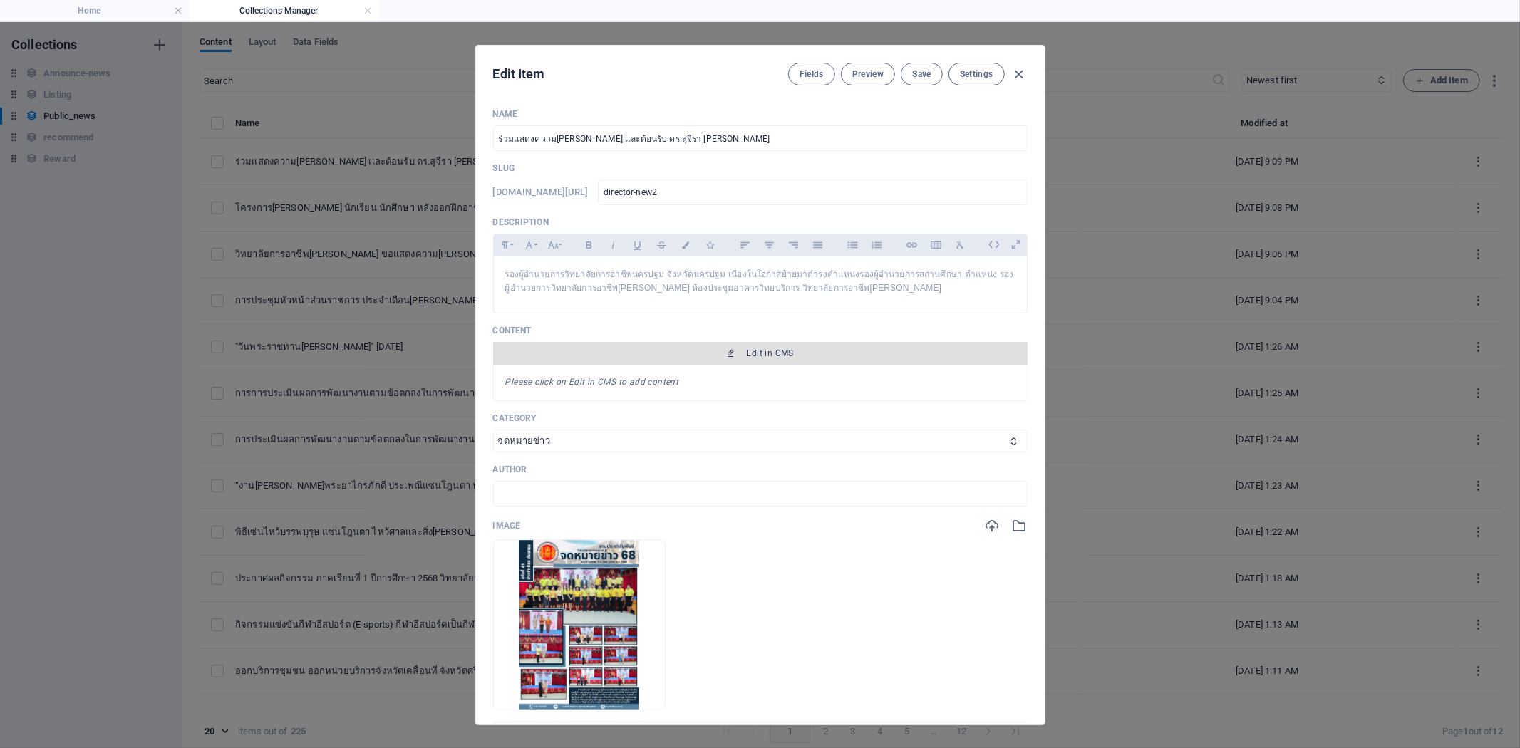
click at [794, 351] on span "Edit in CMS" at bounding box center [760, 353] width 523 height 11
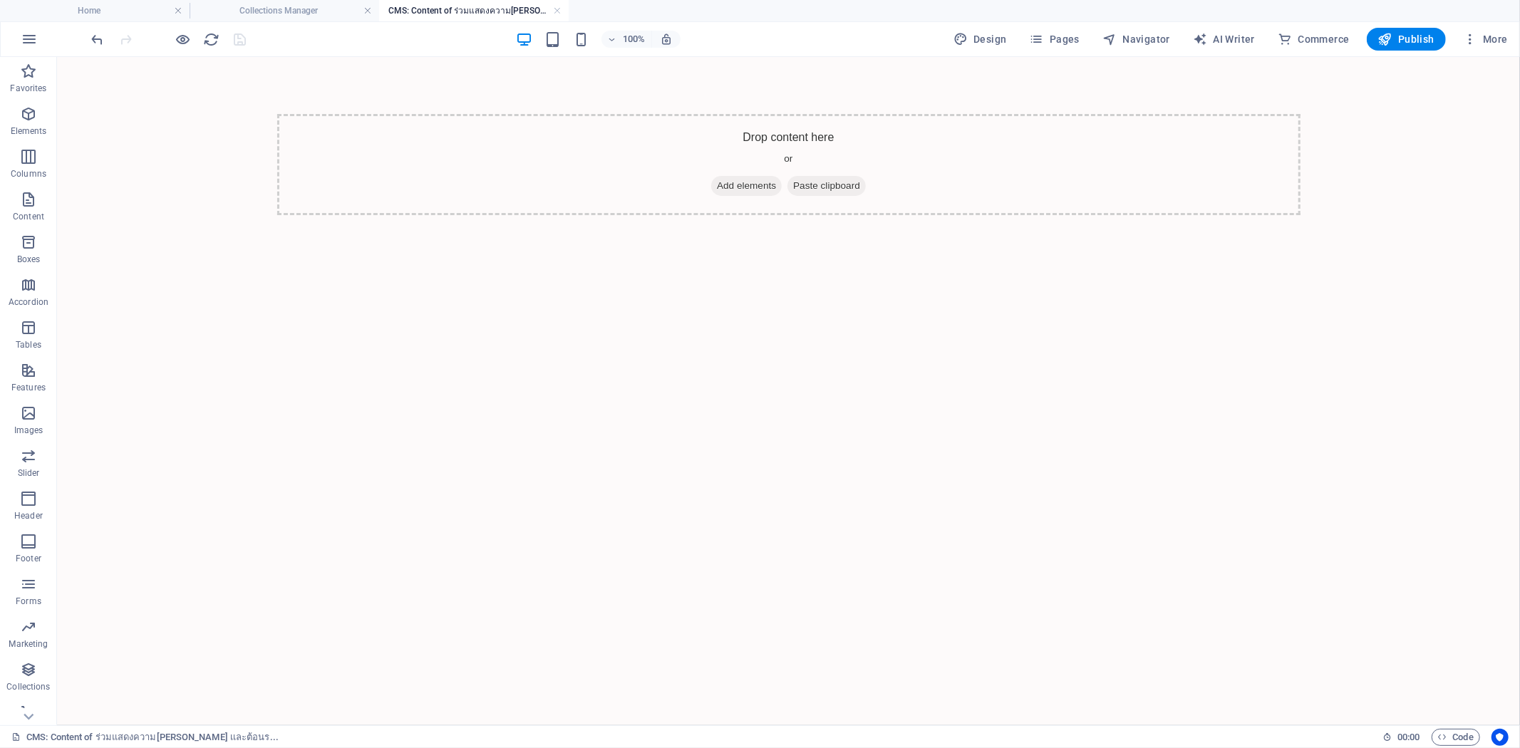
scroll to position [0, 0]
click at [29, 110] on icon "button" at bounding box center [28, 113] width 17 height 17
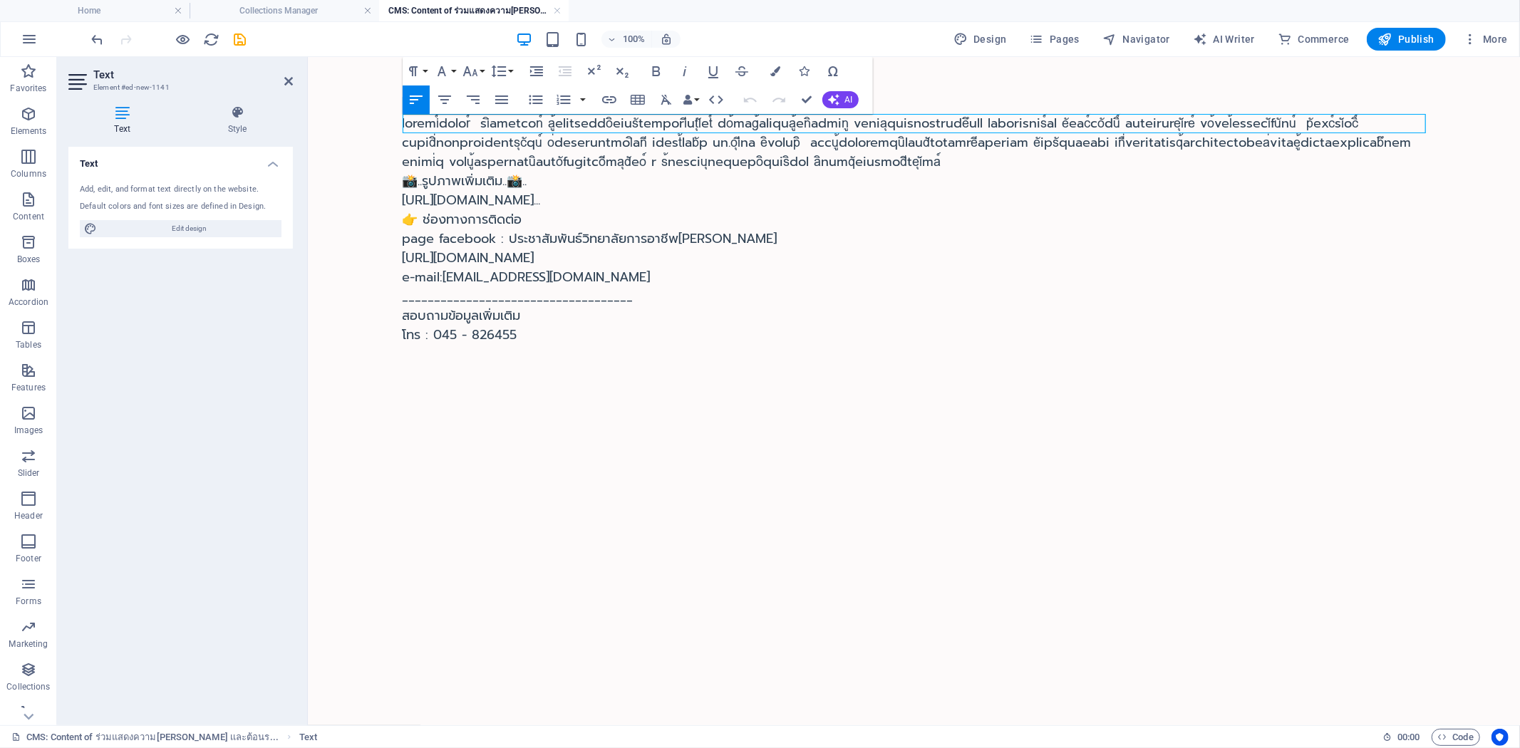
scroll to position [9999, 5]
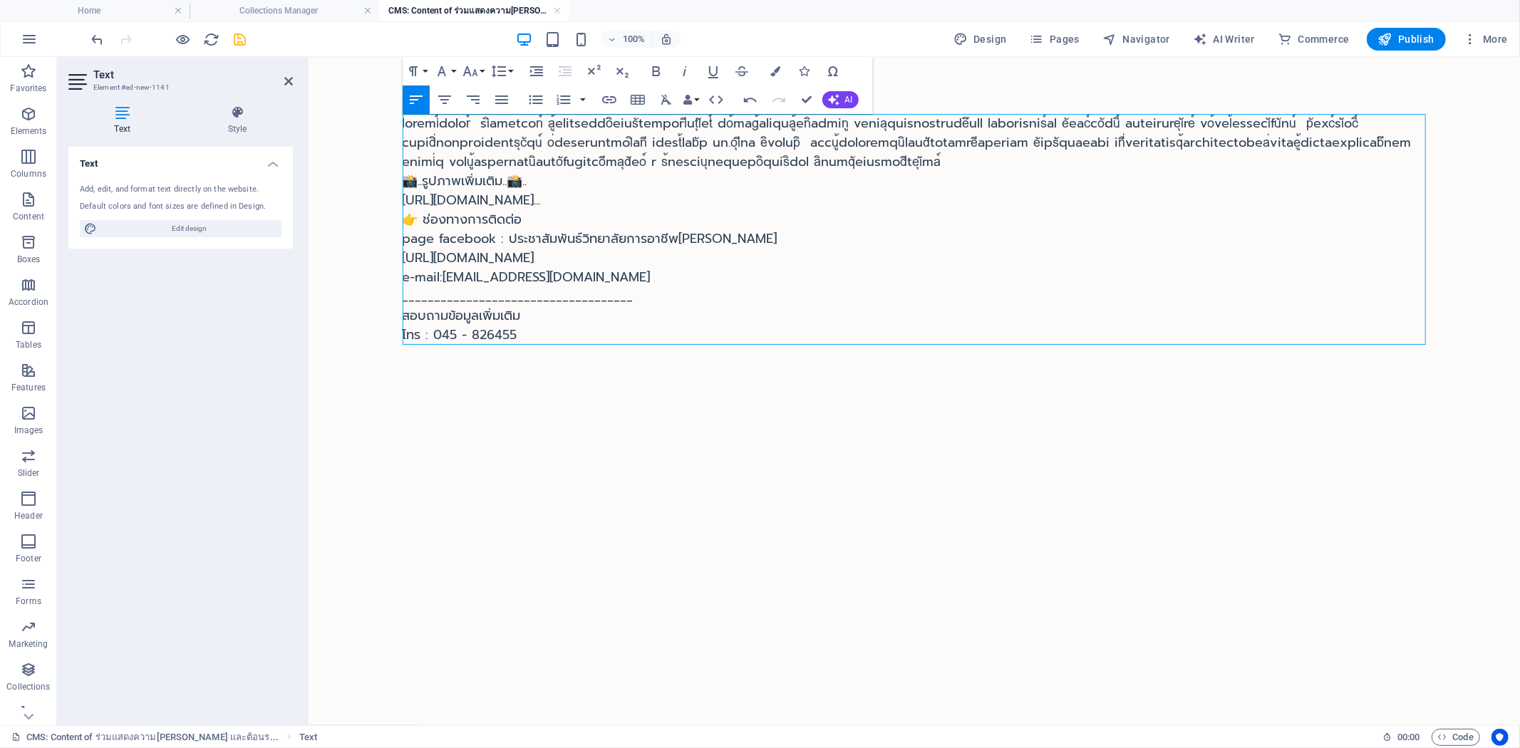
click at [233, 34] on icon "save" at bounding box center [240, 39] width 16 height 16
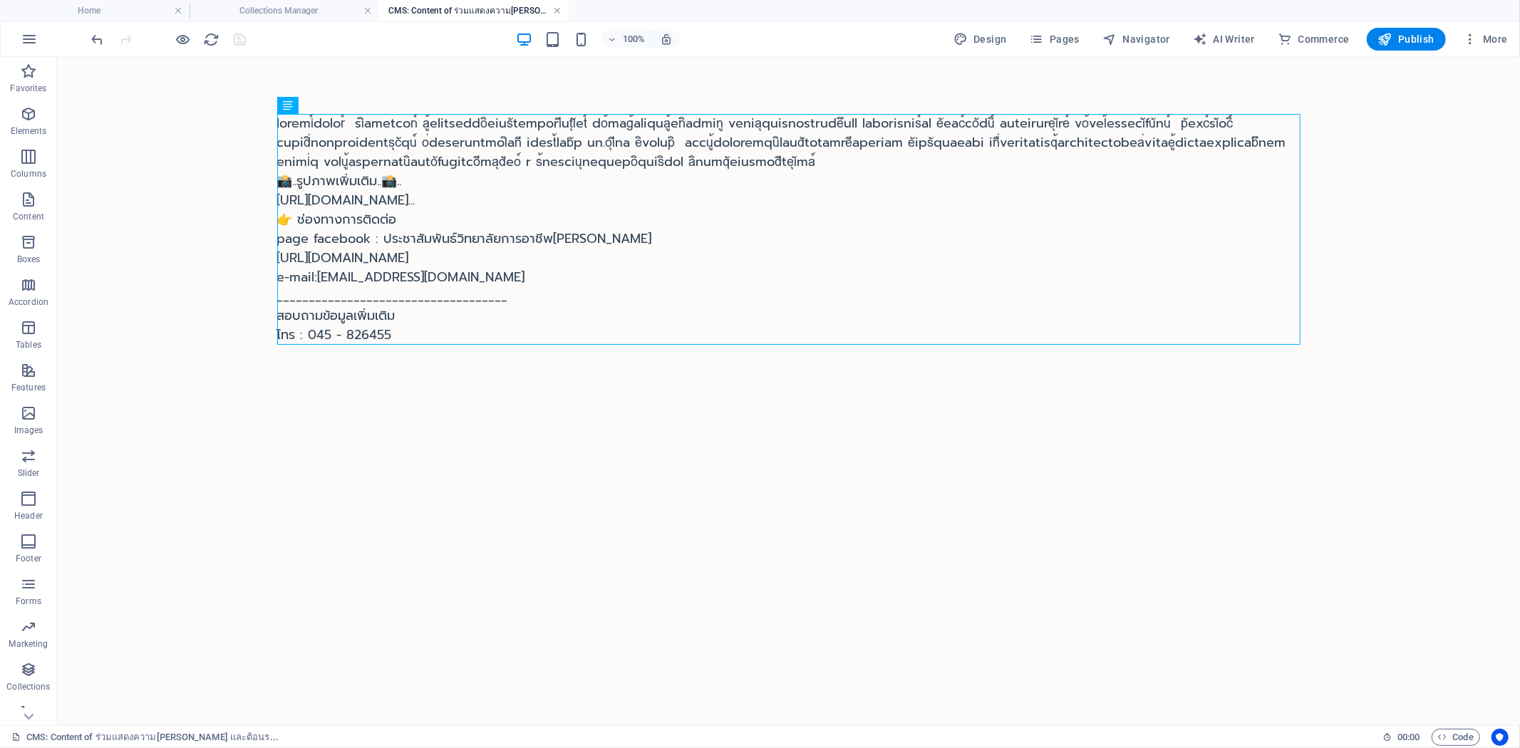
click at [556, 5] on link at bounding box center [557, 11] width 9 height 14
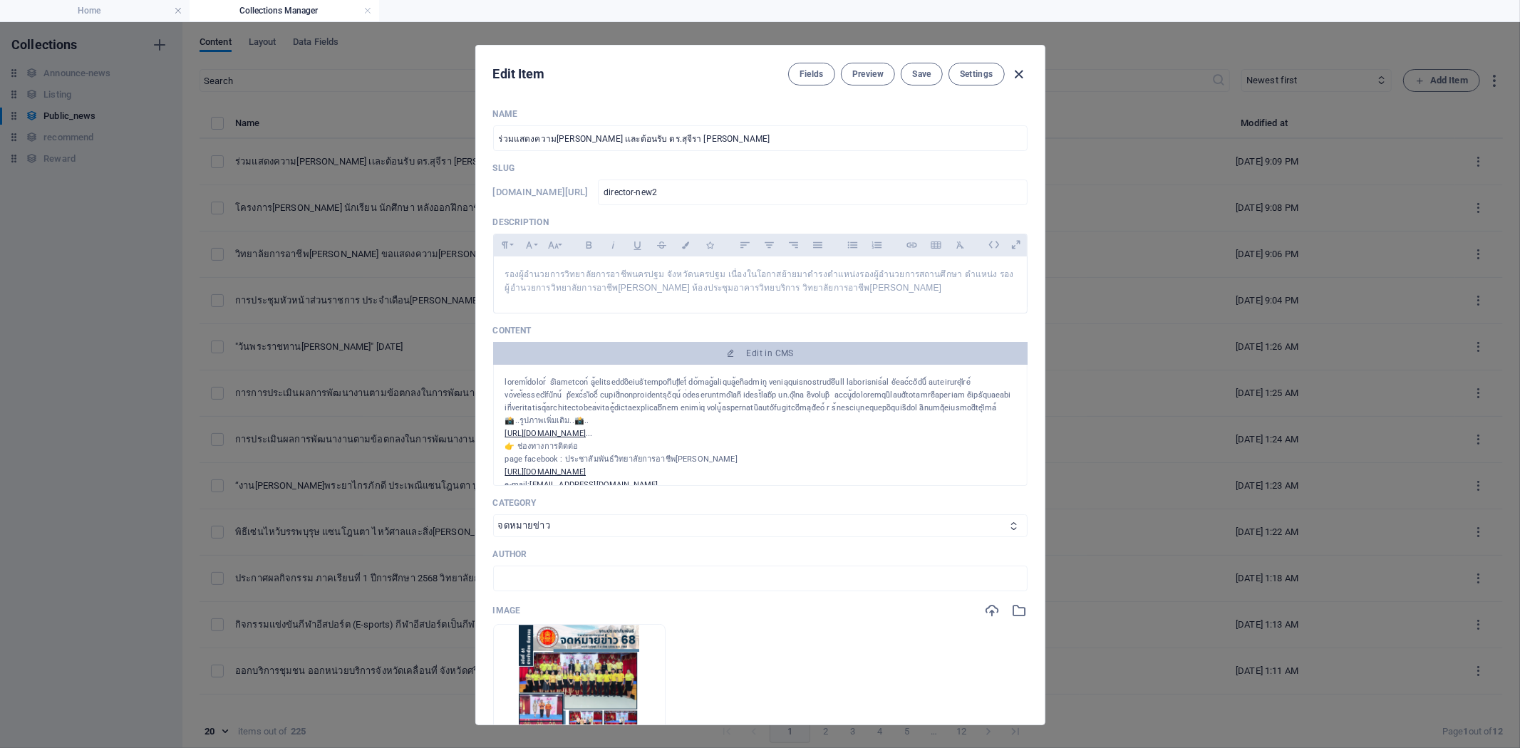
click at [1012, 77] on icon "button" at bounding box center [1018, 74] width 16 height 16
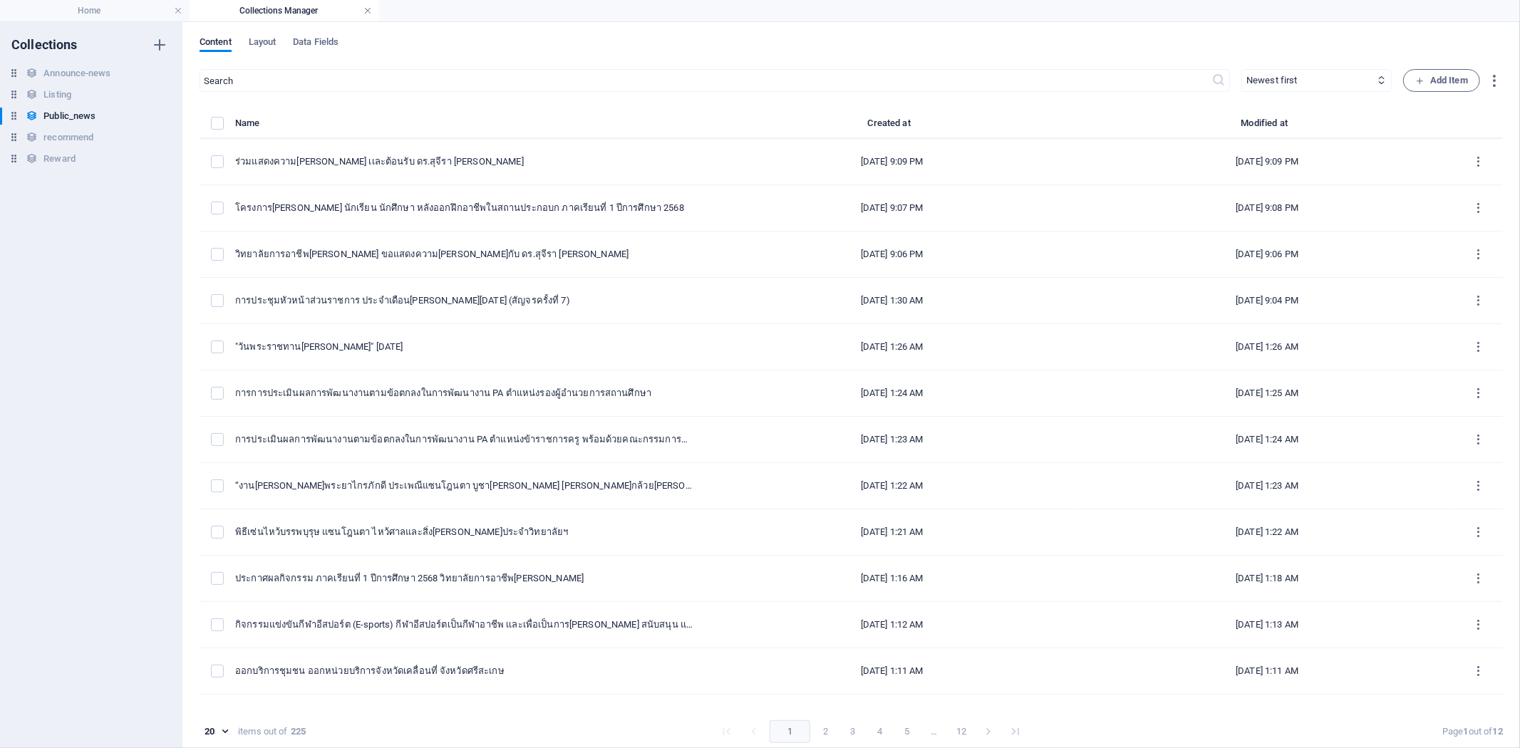
click at [368, 10] on link at bounding box center [367, 11] width 9 height 14
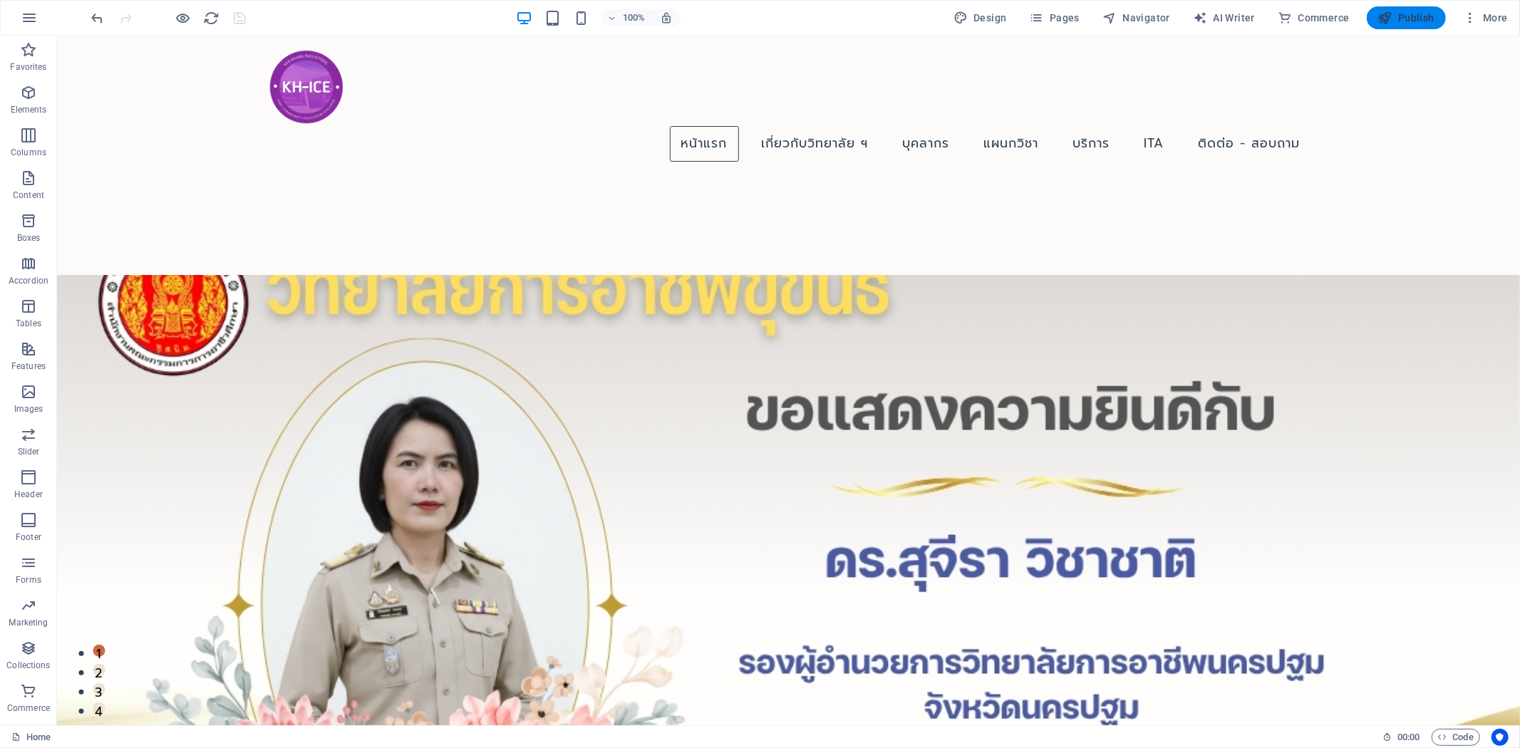
click at [1398, 18] on span "Publish" at bounding box center [1406, 18] width 56 height 14
